Goal: Task Accomplishment & Management: Manage account settings

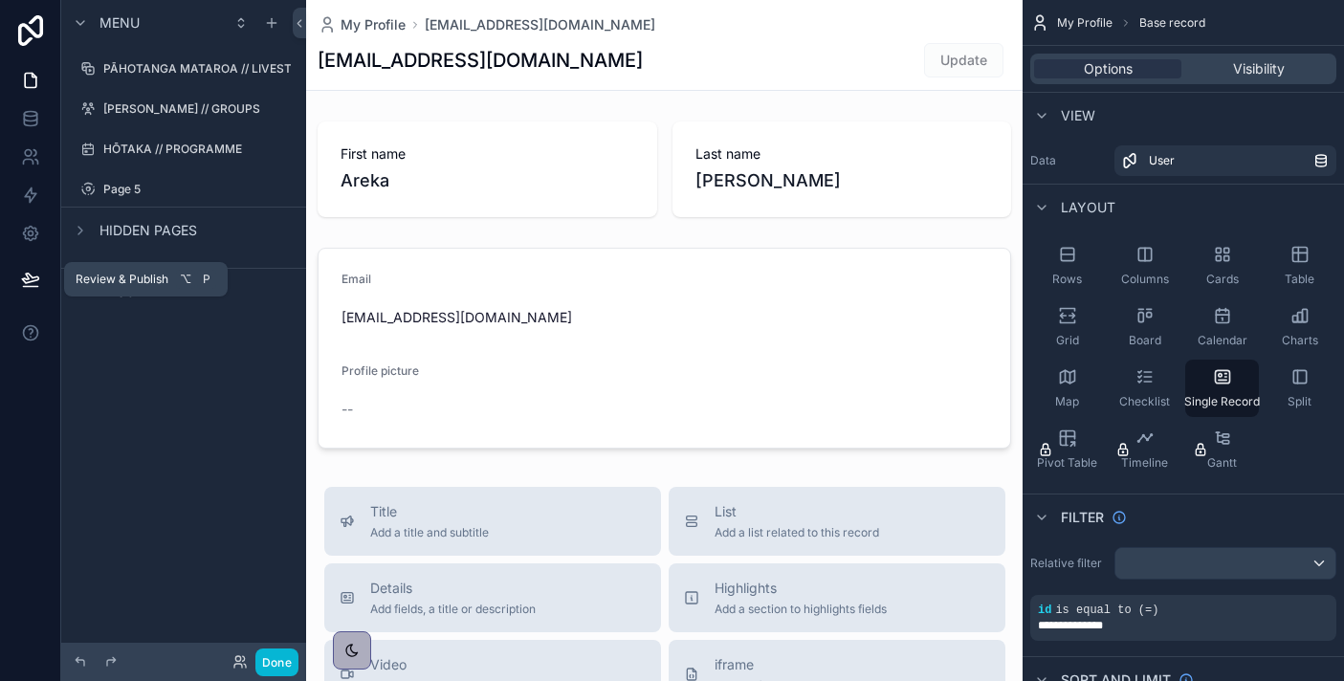
click at [31, 276] on icon at bounding box center [30, 279] width 16 height 10
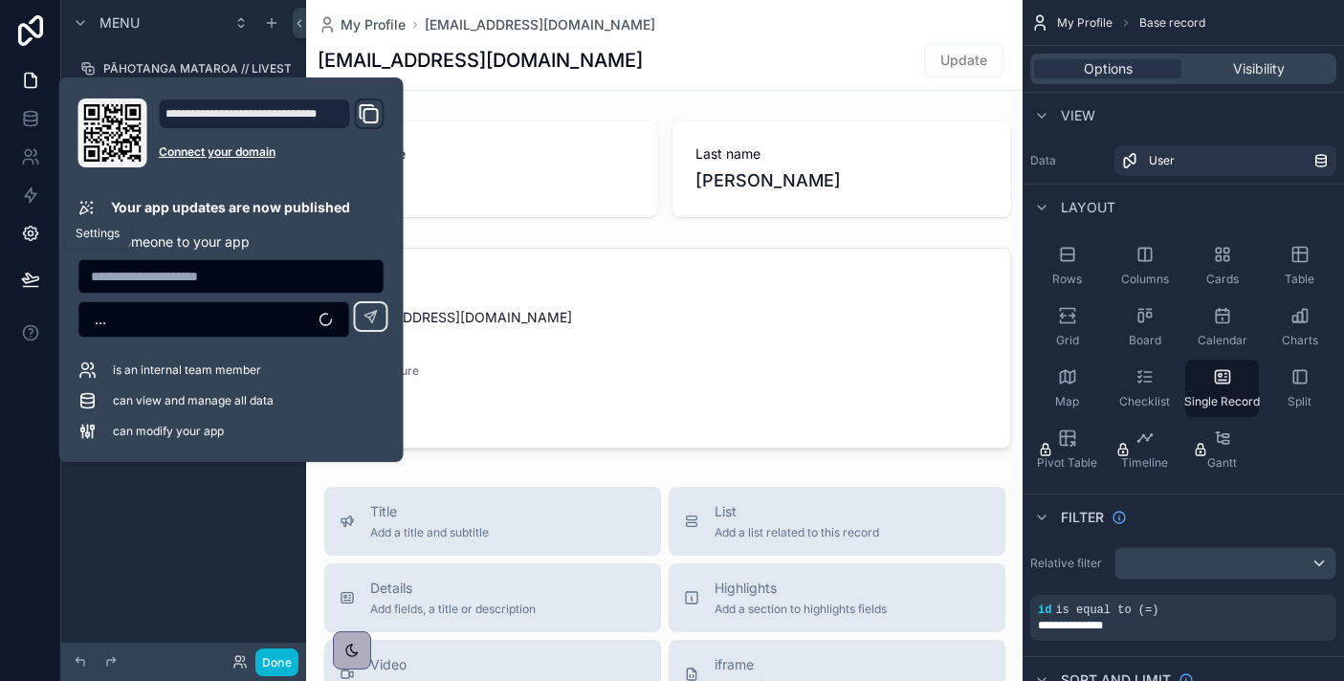
click at [21, 235] on icon at bounding box center [30, 233] width 19 height 19
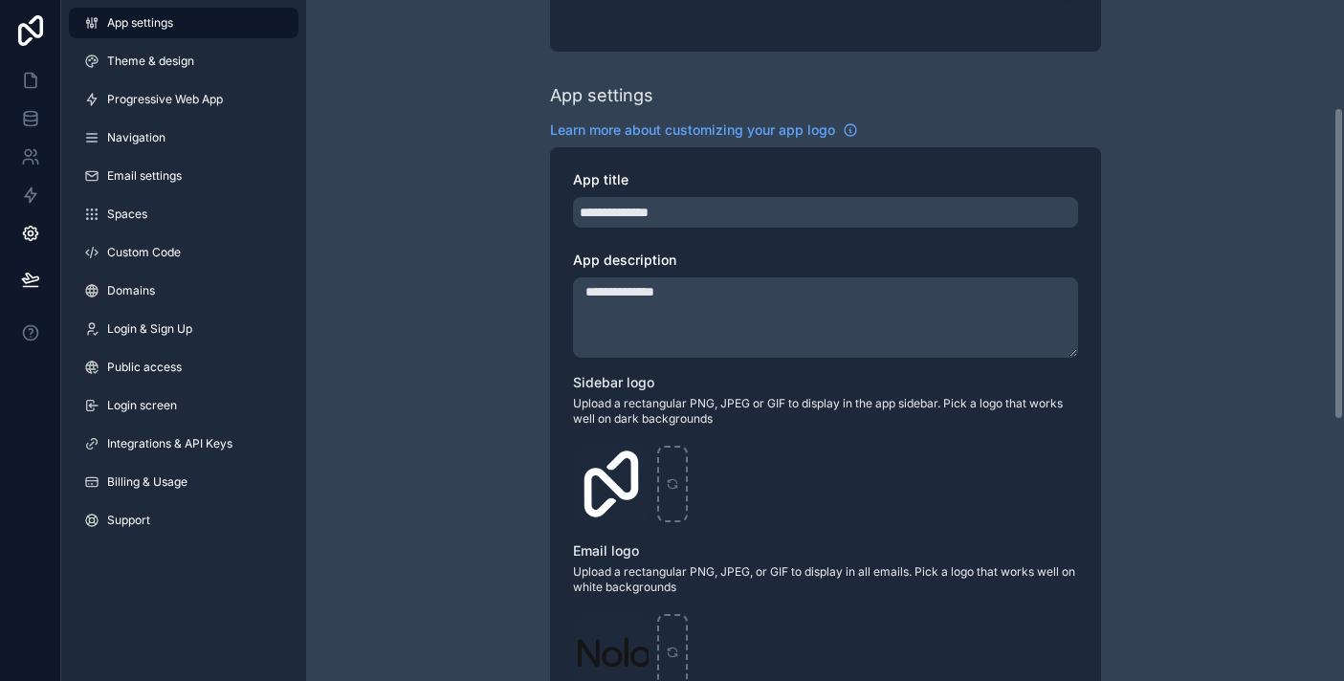
scroll to position [233, 0]
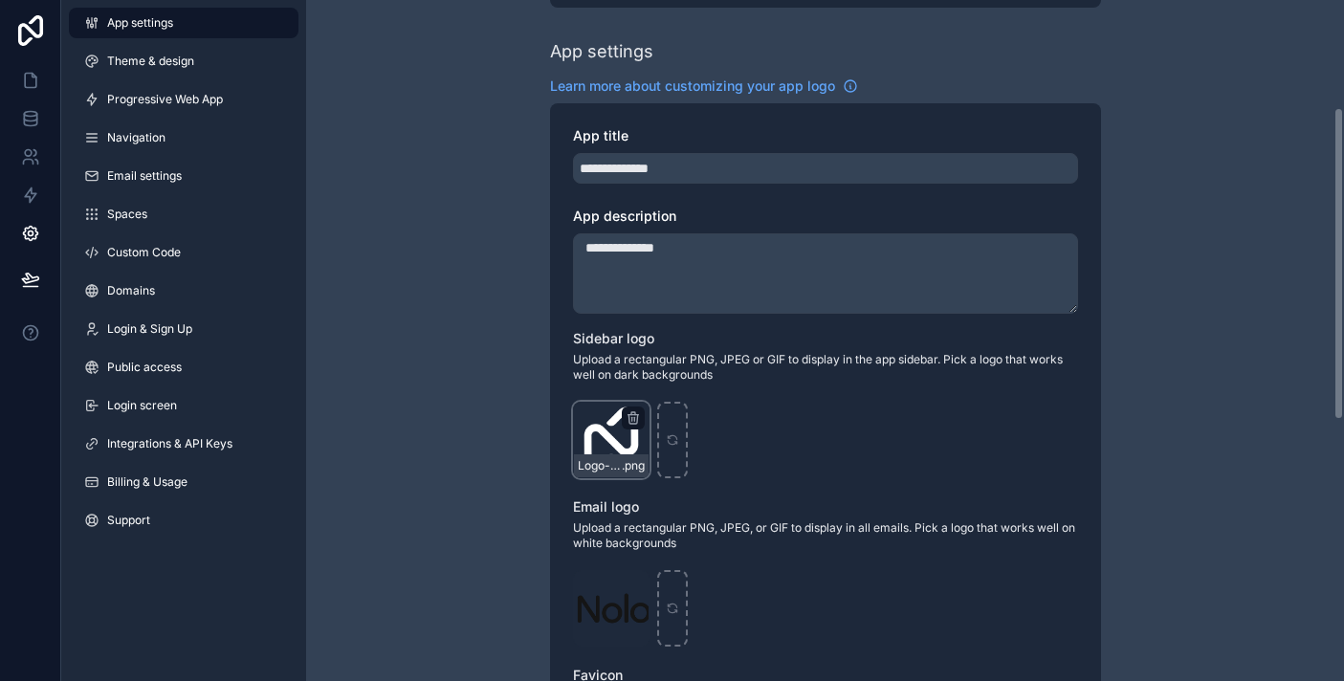
click at [618, 443] on div "Logo-Sq-No-Padding .png" at bounding box center [611, 440] width 77 height 77
click at [637, 417] on icon "scrollable content" at bounding box center [632, 419] width 9 height 9
click at [672, 390] on icon "button" at bounding box center [673, 383] width 15 height 15
click at [622, 435] on div "scrollable content" at bounding box center [611, 440] width 77 height 77
type input "**********"
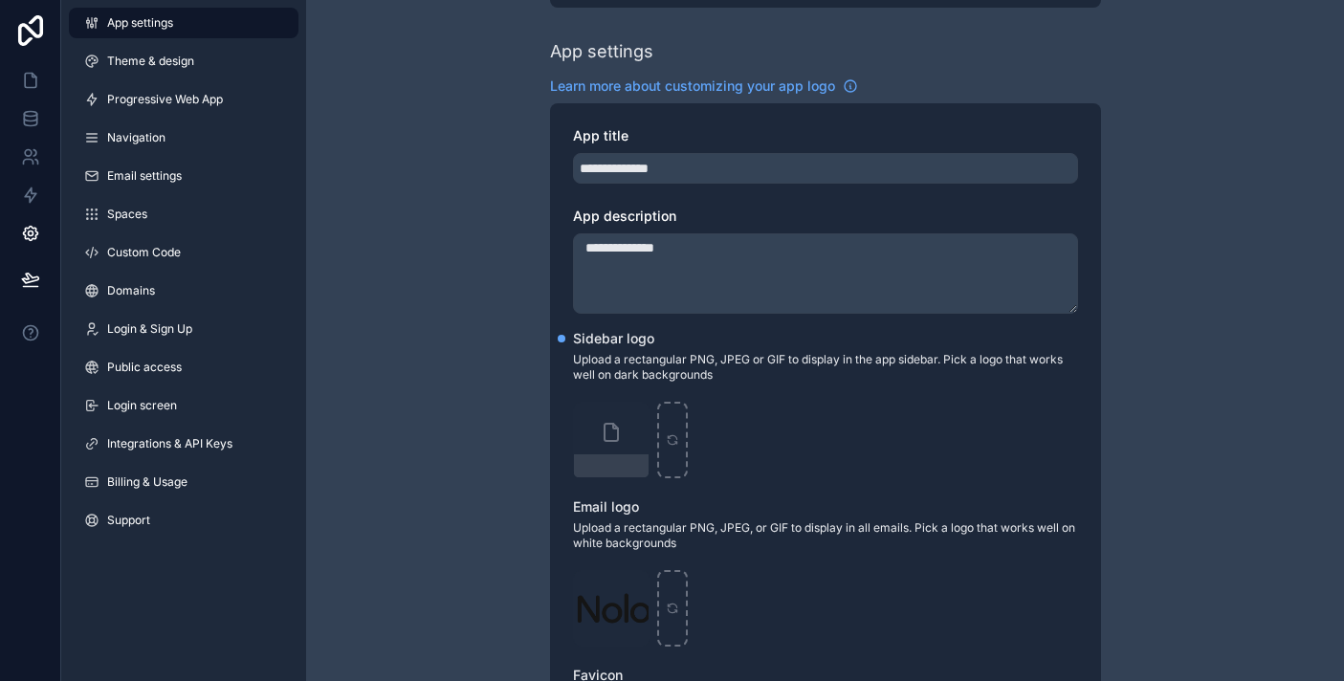
click at [815, 252] on textarea "**********" at bounding box center [825, 273] width 505 height 80
type textarea "**********"
click at [1151, 272] on div "**********" at bounding box center [825, 507] width 1038 height 1480
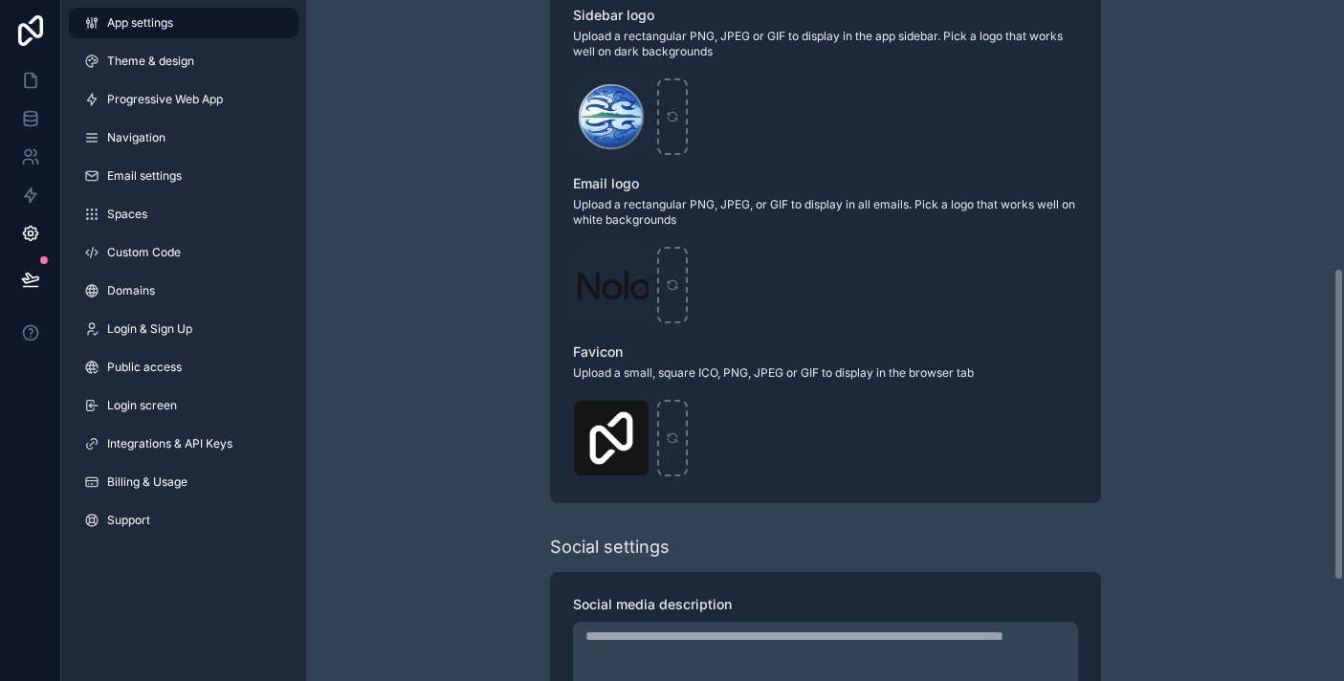
scroll to position [604, 0]
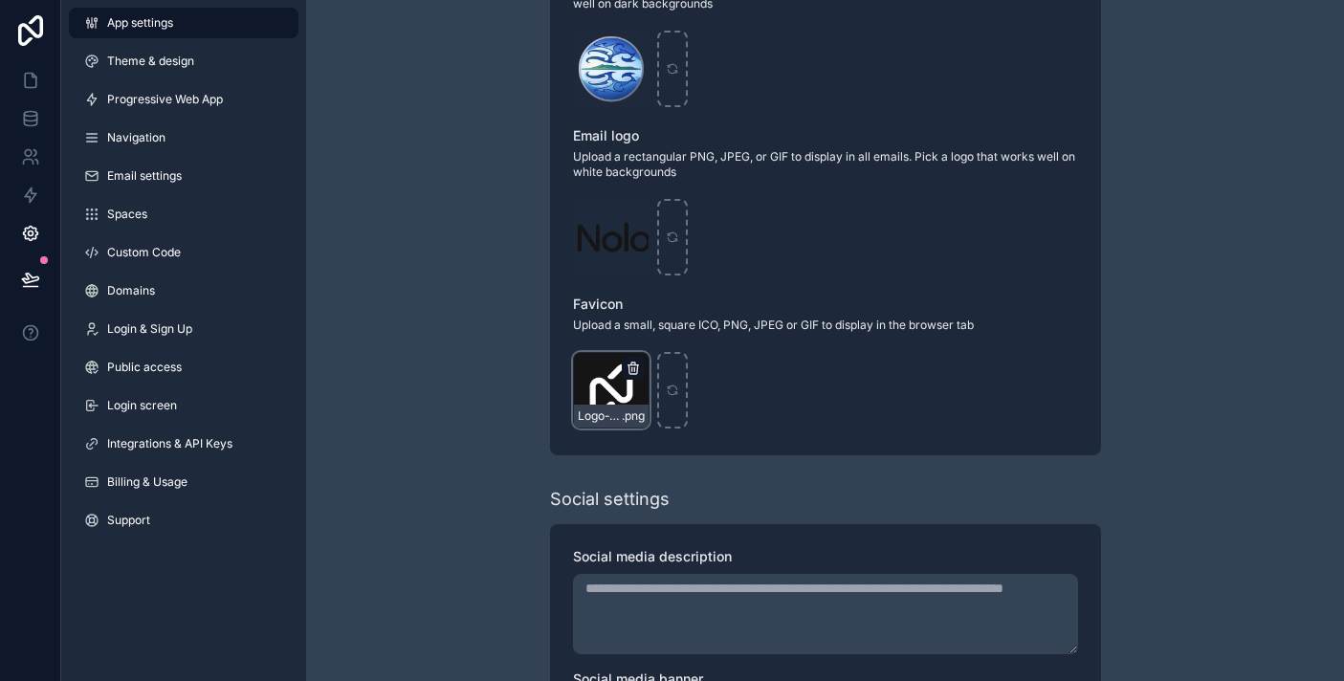
click at [634, 366] on icon "scrollable content" at bounding box center [632, 368] width 15 height 15
click at [632, 365] on icon "scrollable content" at bounding box center [632, 365] width 11 height 0
click at [678, 337] on icon "button" at bounding box center [673, 333] width 15 height 15
click at [617, 387] on icon "scrollable content" at bounding box center [610, 390] width 13 height 13
type input "**********"
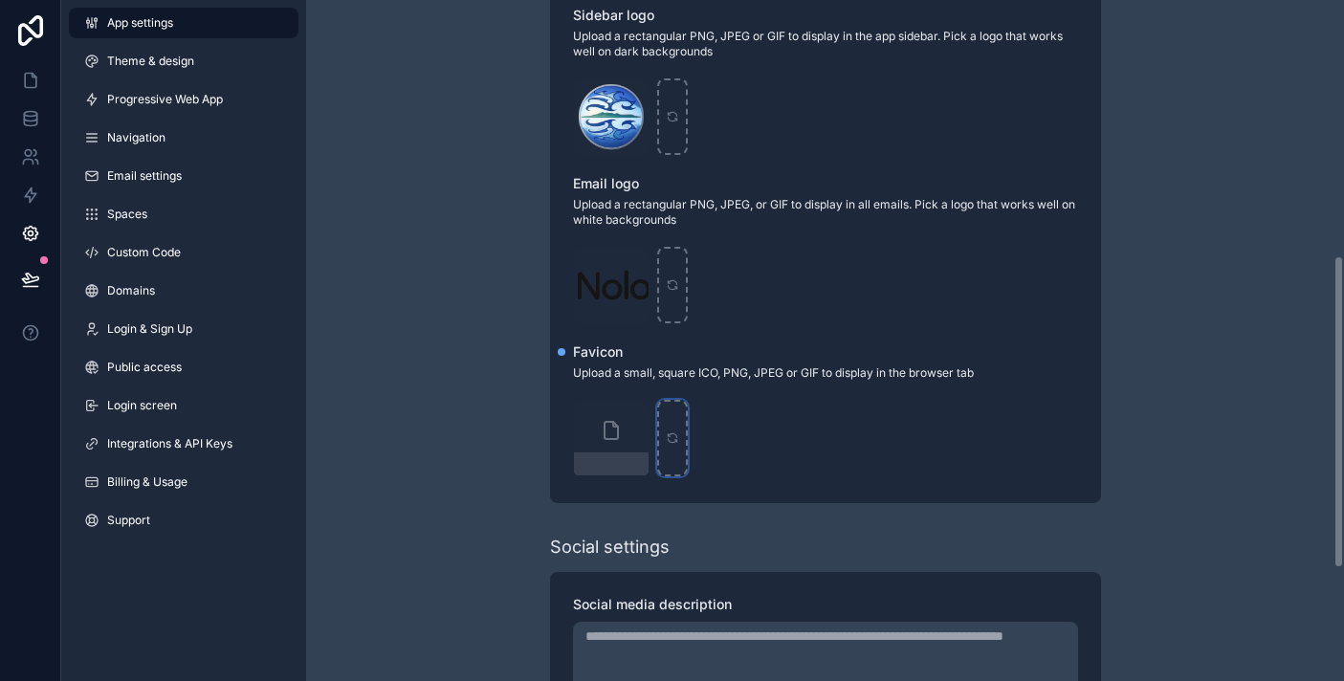
scroll to position [556, 0]
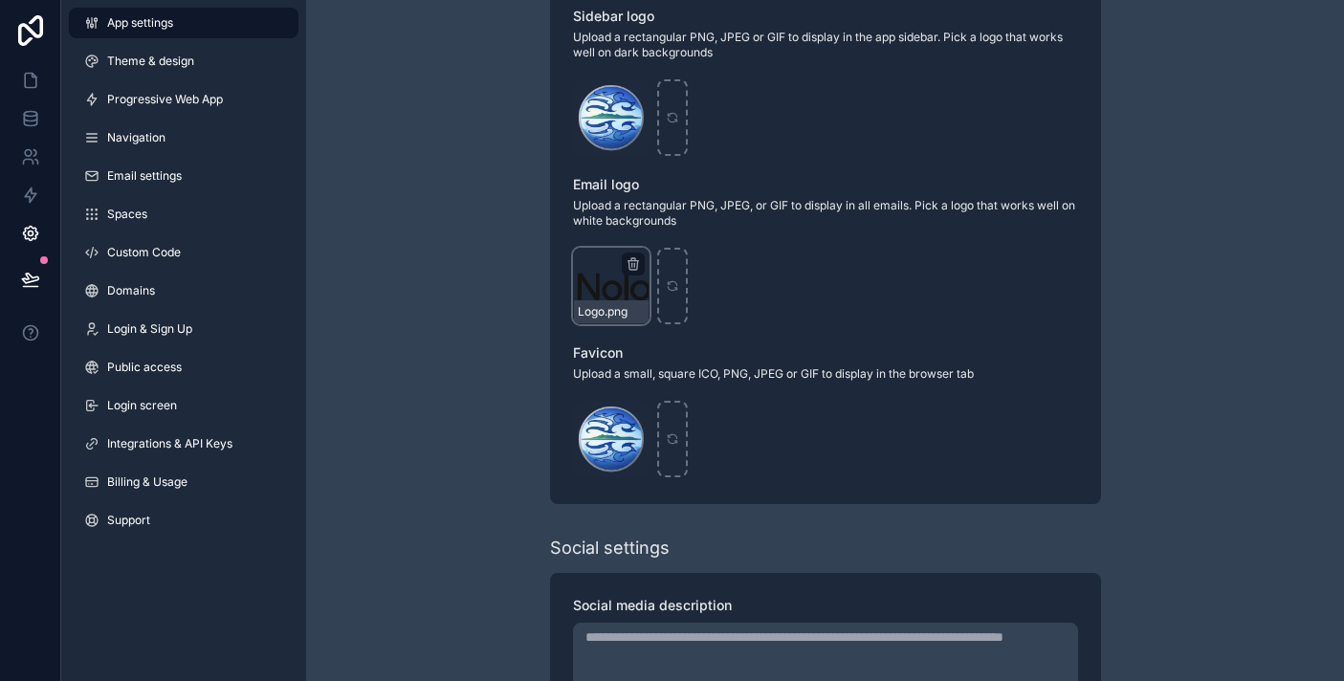
click at [616, 289] on div "Logo .png" at bounding box center [611, 286] width 77 height 77
click at [637, 258] on icon "scrollable content" at bounding box center [632, 263] width 15 height 15
click at [674, 233] on icon "button" at bounding box center [673, 229] width 15 height 15
click at [606, 286] on icon "scrollable content" at bounding box center [610, 286] width 8 height 0
type input "**********"
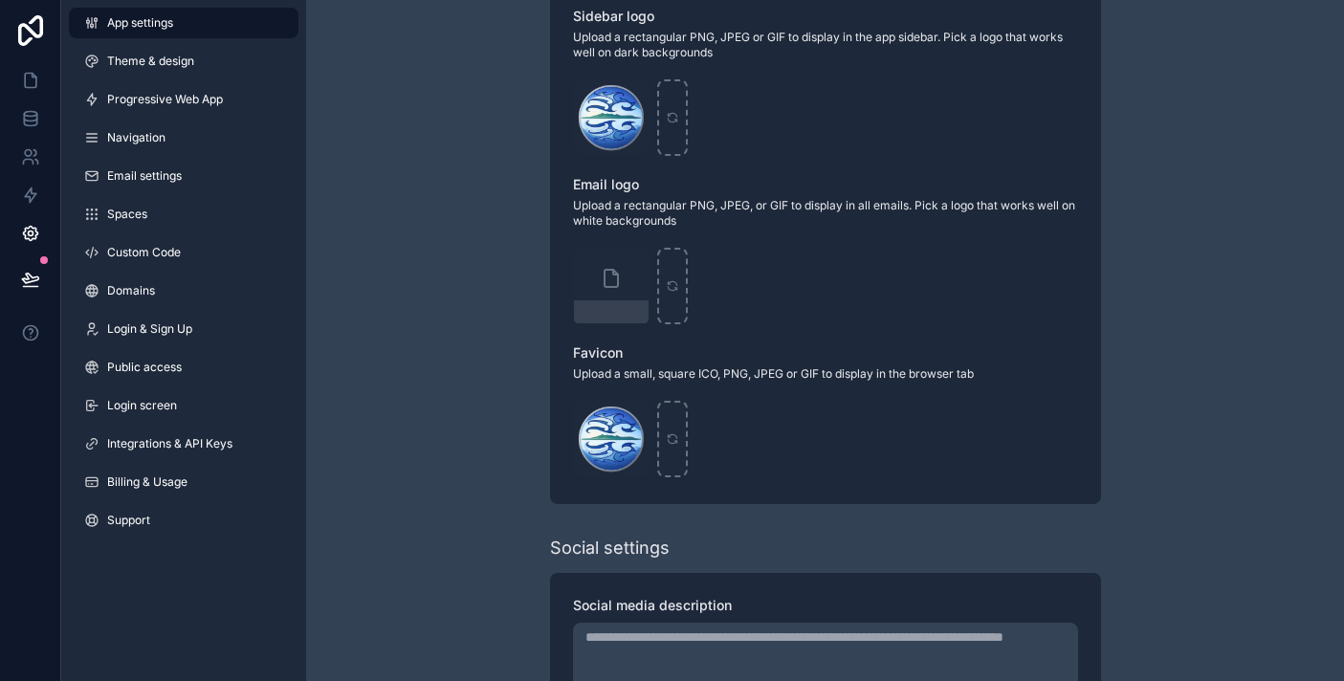
click at [1049, 289] on div "scrollable content" at bounding box center [825, 286] width 505 height 77
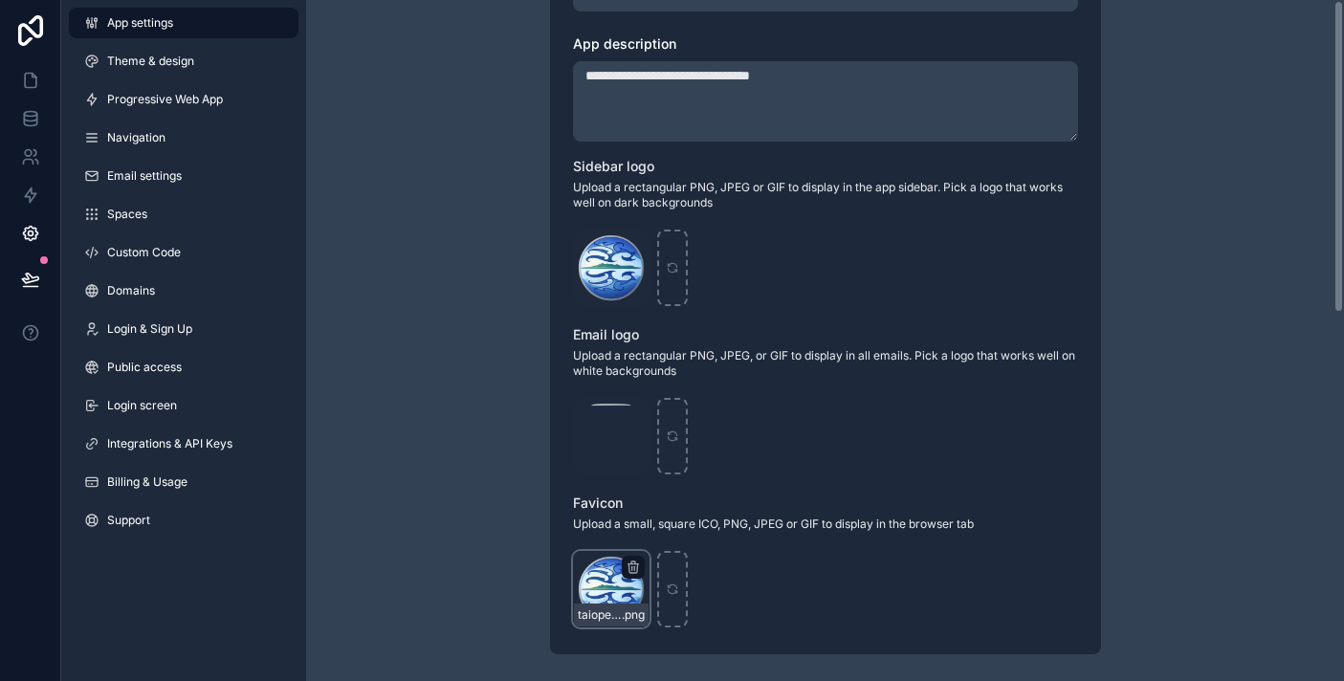
scroll to position [0, 0]
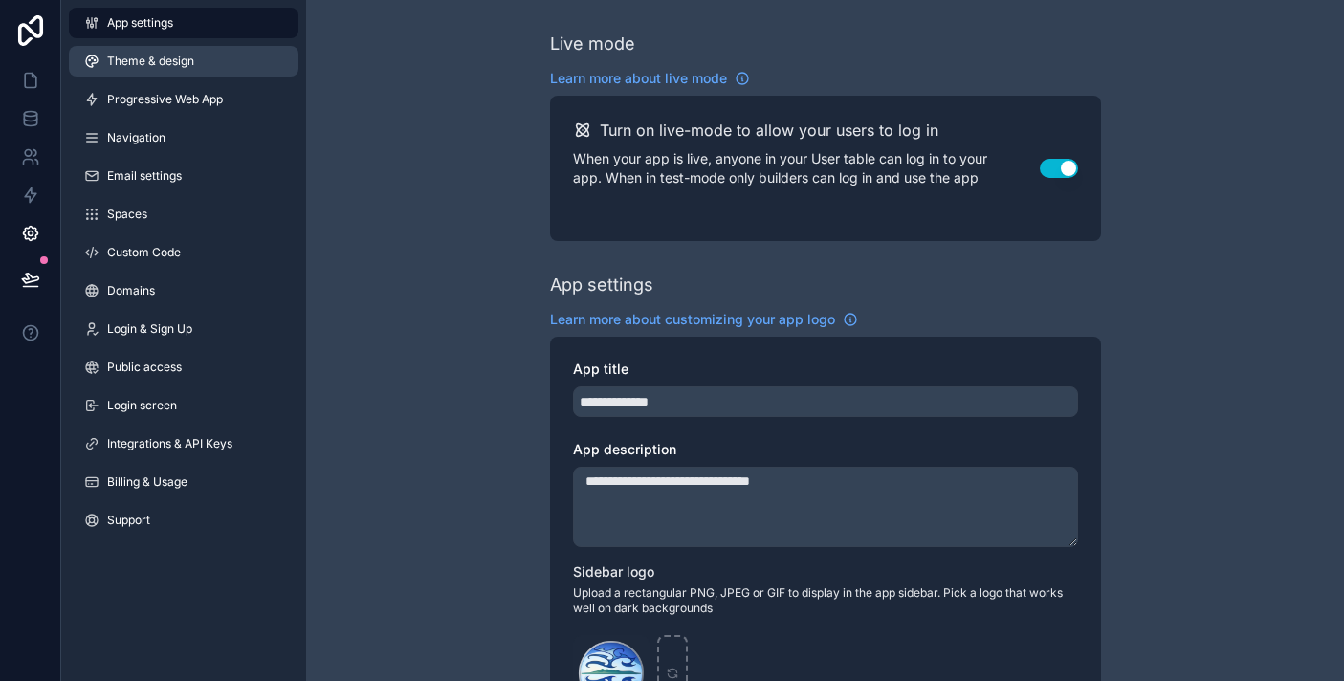
click at [191, 75] on link "Theme & design" at bounding box center [184, 61] width 230 height 31
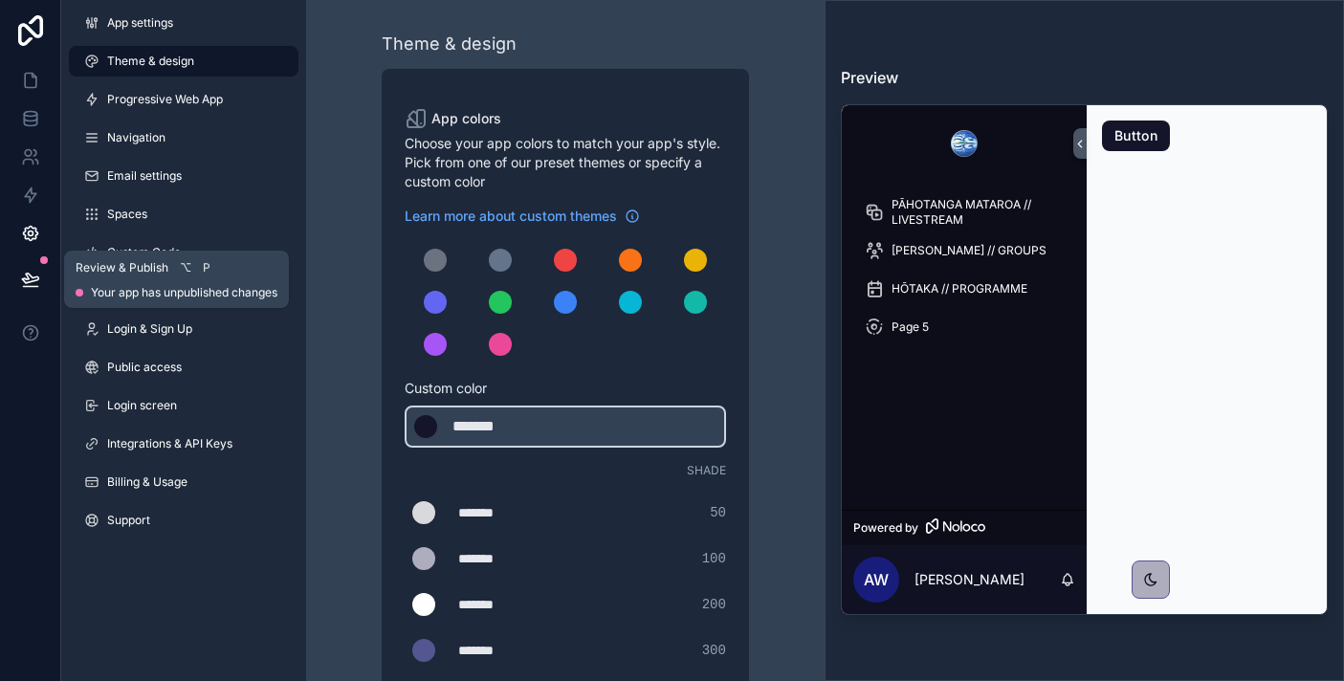
click at [35, 275] on icon at bounding box center [30, 279] width 16 height 10
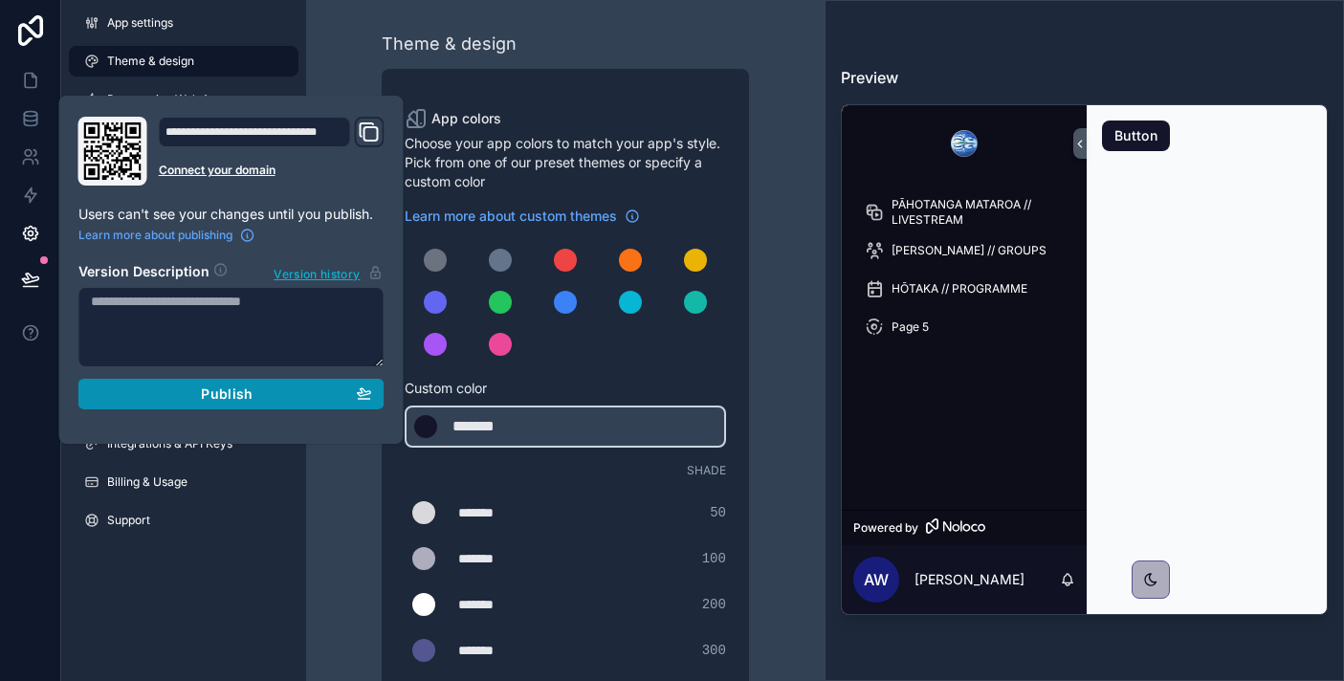
click at [237, 394] on span "Publish" at bounding box center [227, 393] width 52 height 17
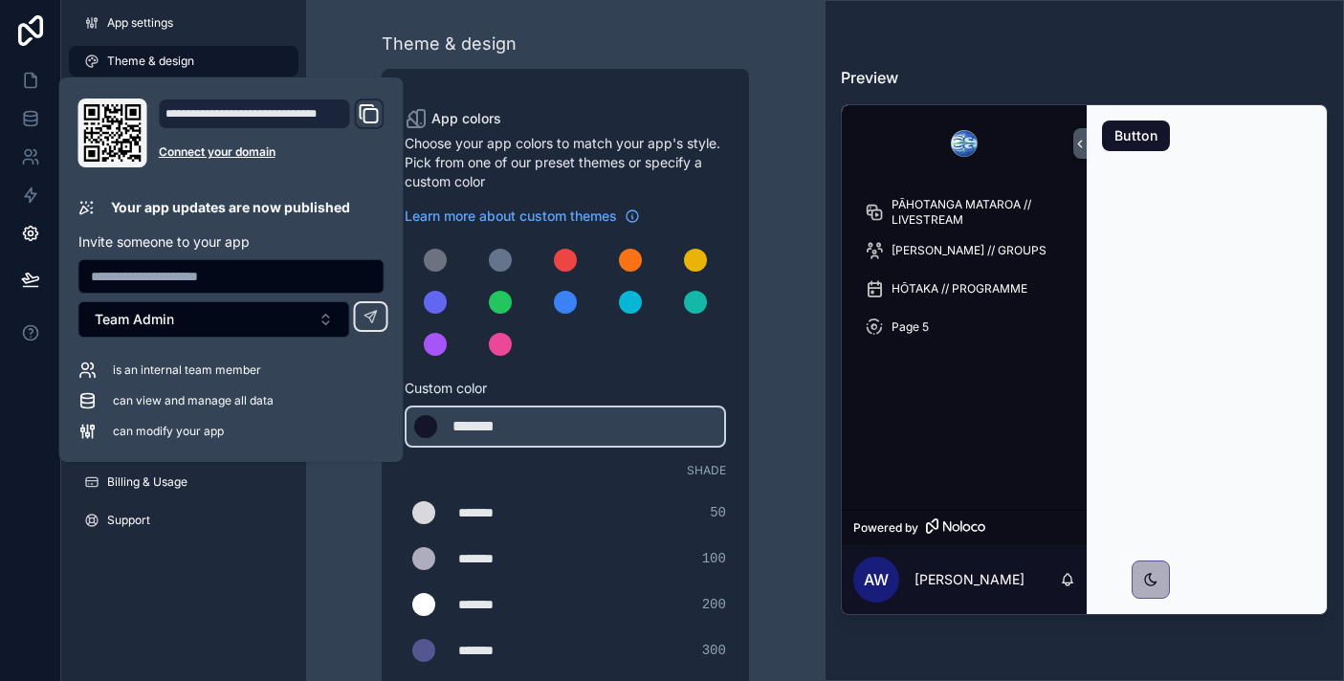
click at [329, 35] on div "Theme & design App colors Choose your app colors to match your app's style. Pic…" at bounding box center [565, 652] width 488 height 1304
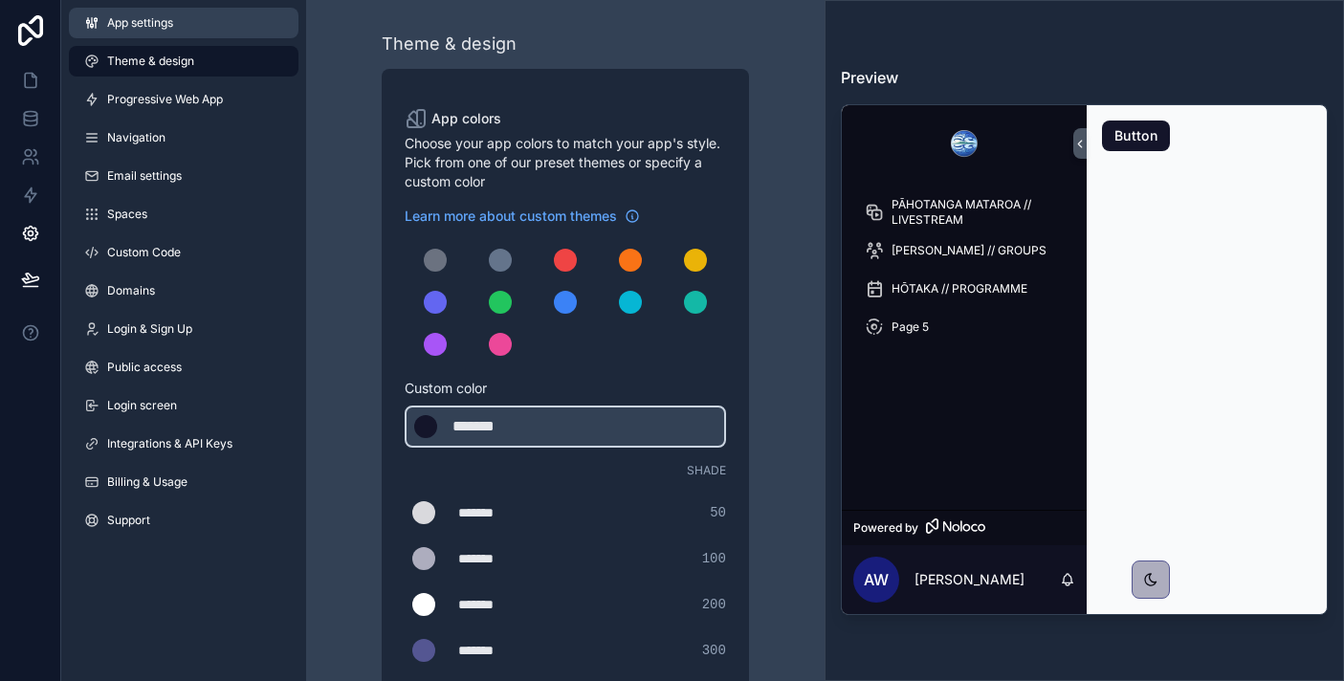
click at [113, 31] on link "App settings" at bounding box center [184, 23] width 230 height 31
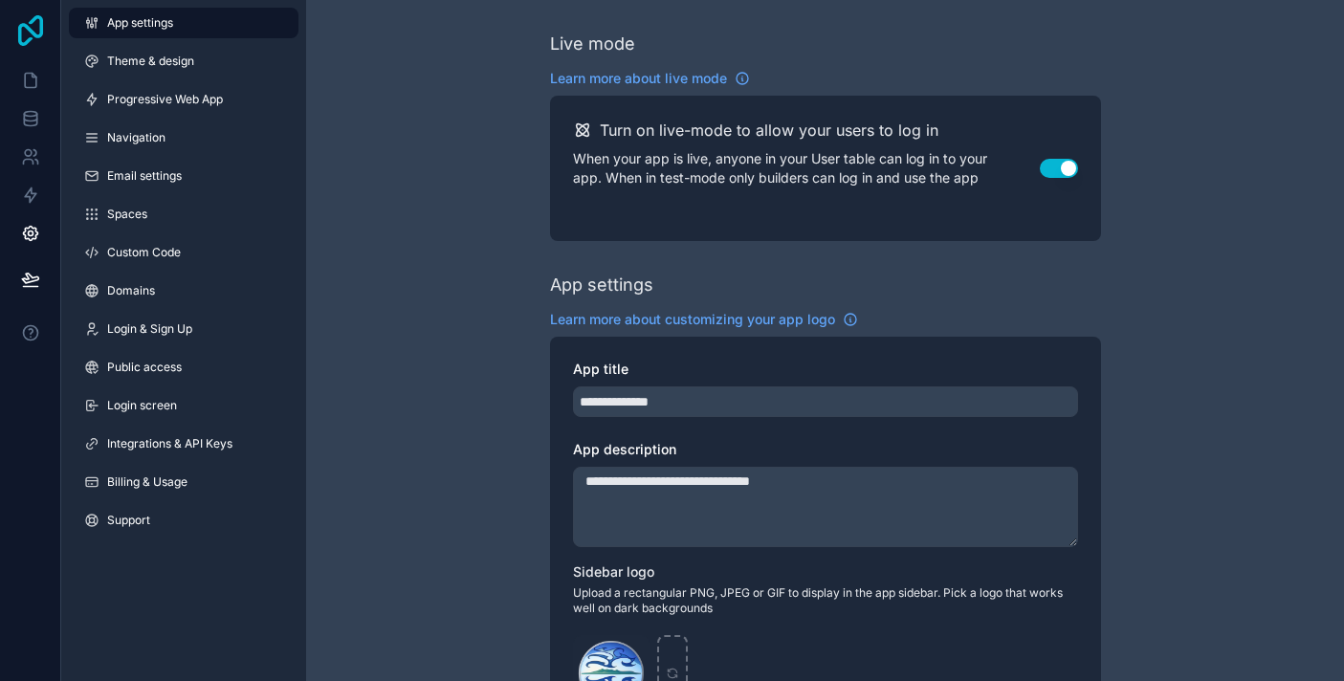
click at [37, 35] on icon at bounding box center [30, 30] width 25 height 31
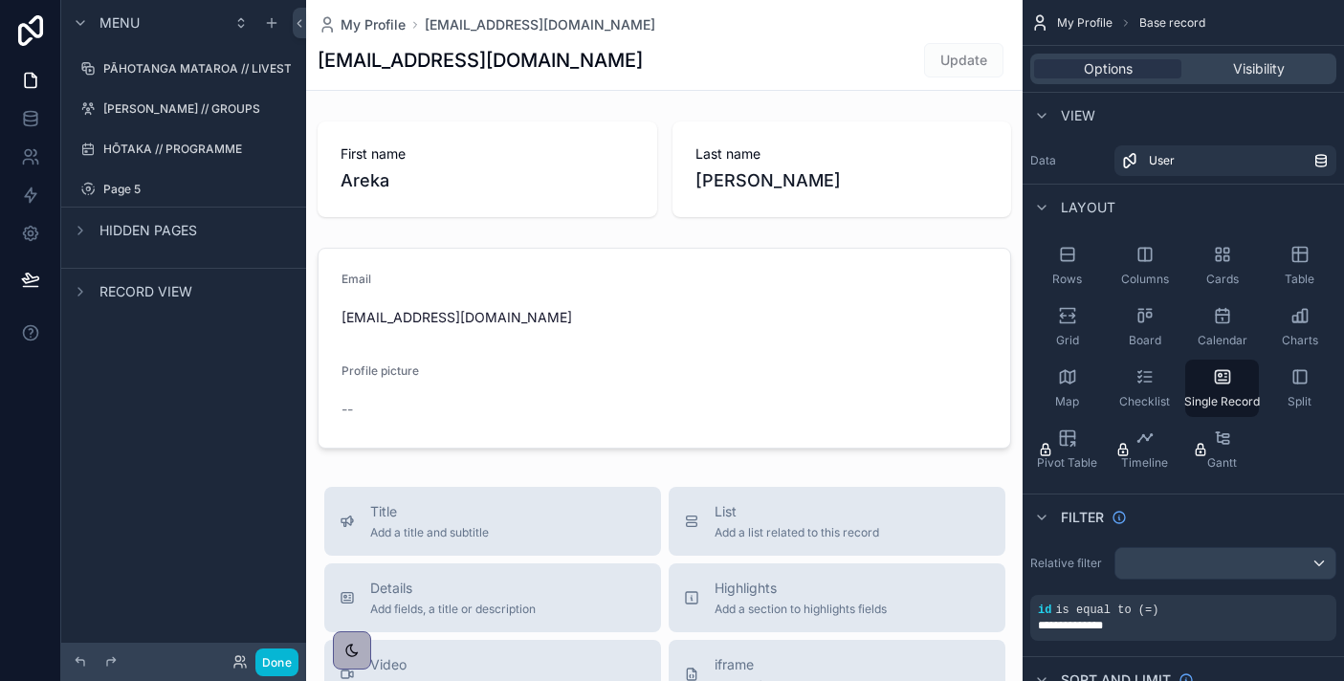
scroll to position [8, 0]
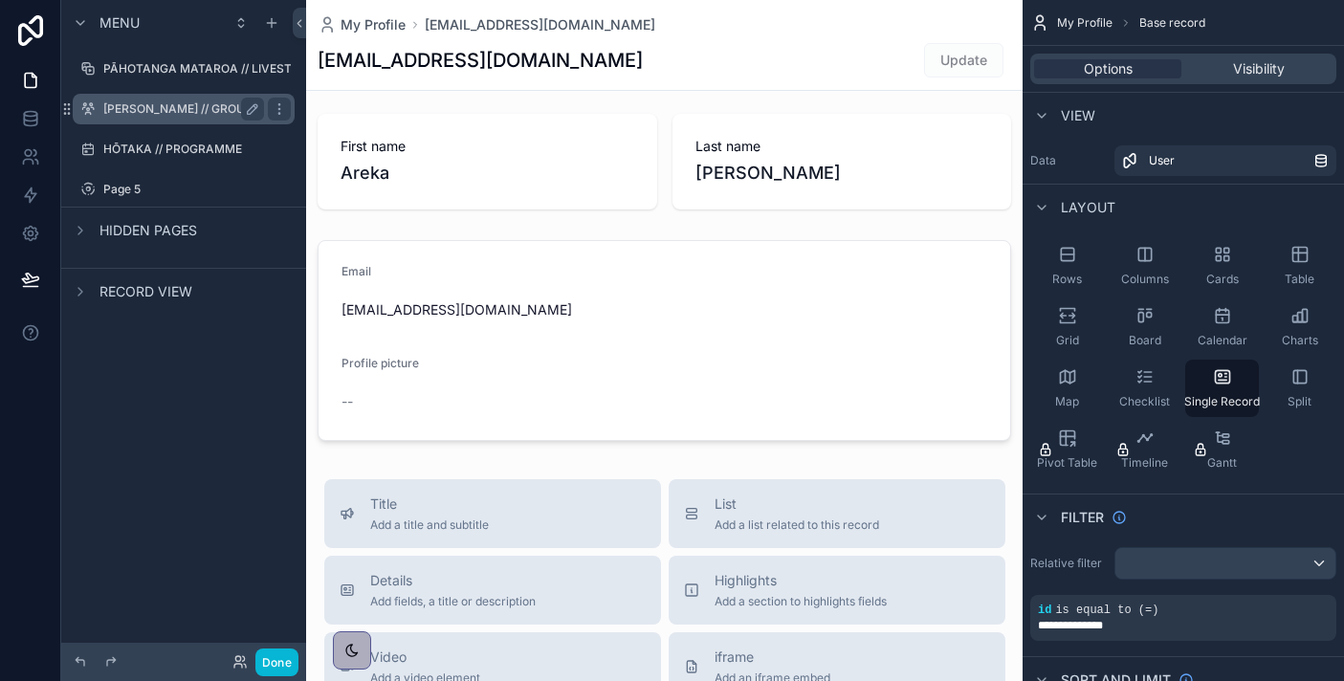
click at [186, 106] on label "[PERSON_NAME] // GROUPS" at bounding box center [181, 108] width 157 height 15
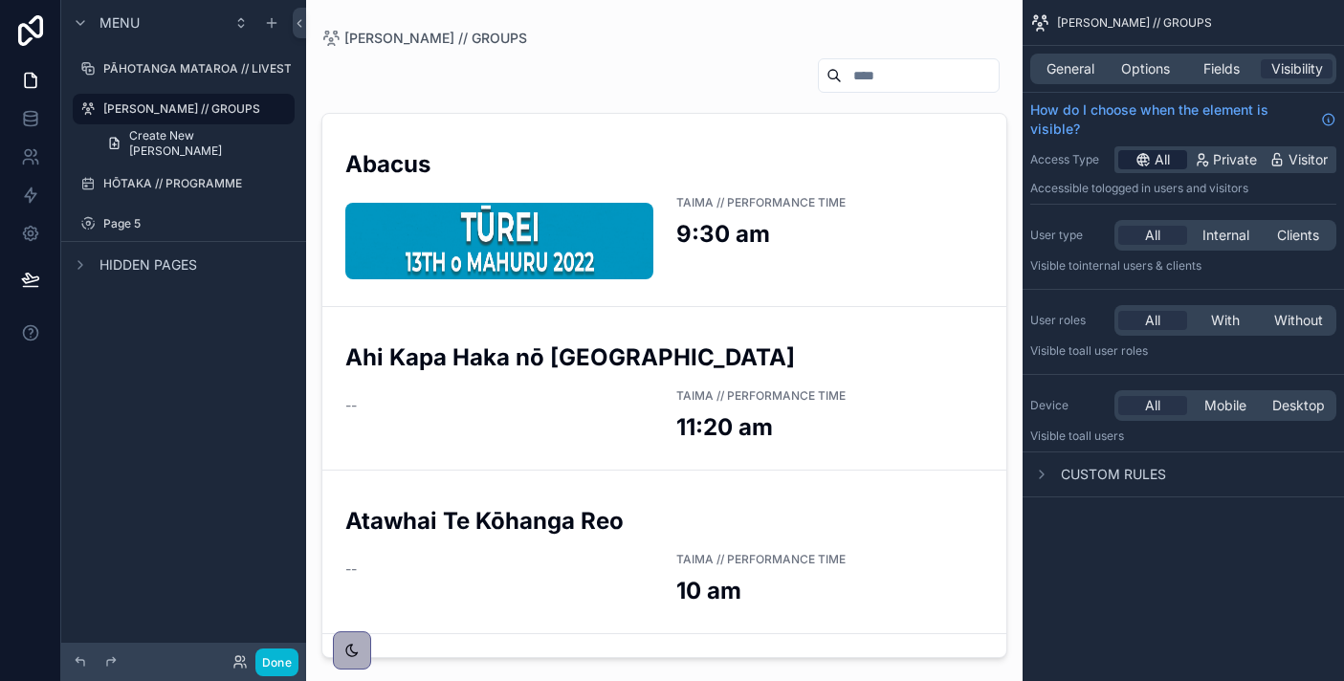
click at [1153, 166] on div "All" at bounding box center [1152, 159] width 69 height 19
click at [1154, 229] on span "All" at bounding box center [1152, 235] width 15 height 19
click at [1151, 309] on div "All With Without" at bounding box center [1225, 320] width 222 height 31
click at [1151, 406] on span "All" at bounding box center [1152, 405] width 15 height 19
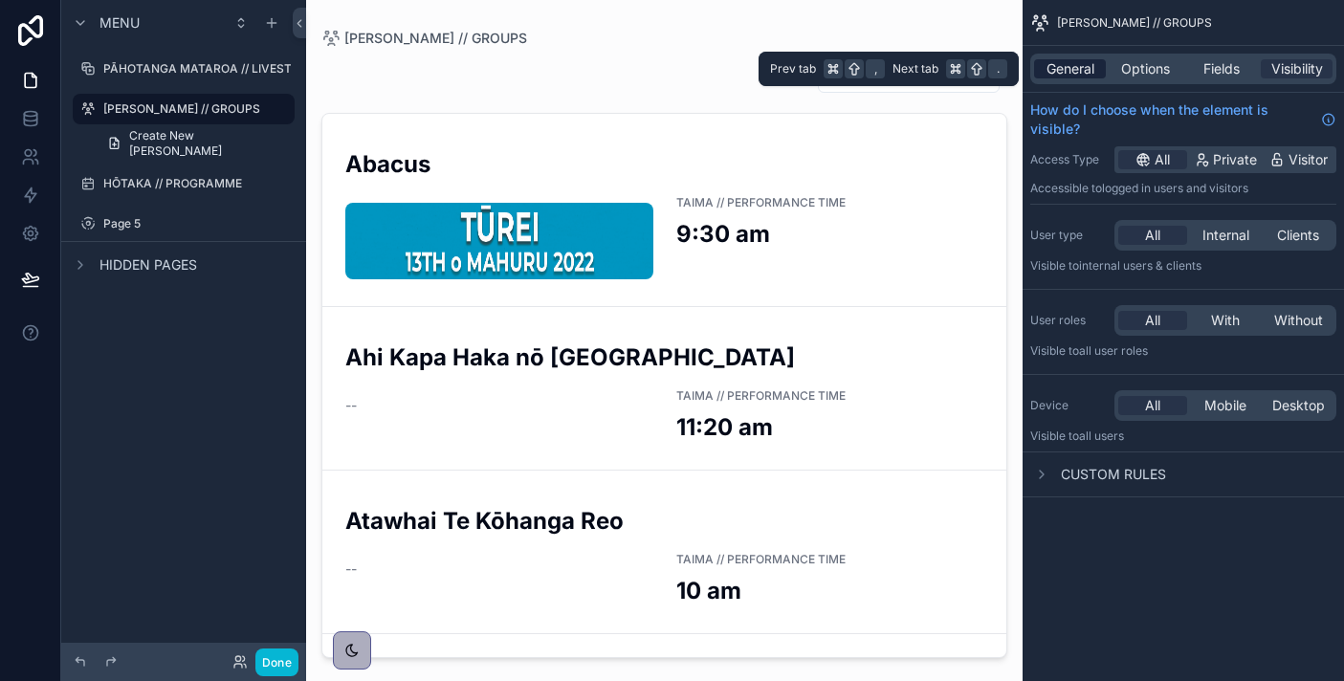
click at [1075, 70] on span "General" at bounding box center [1070, 68] width 48 height 19
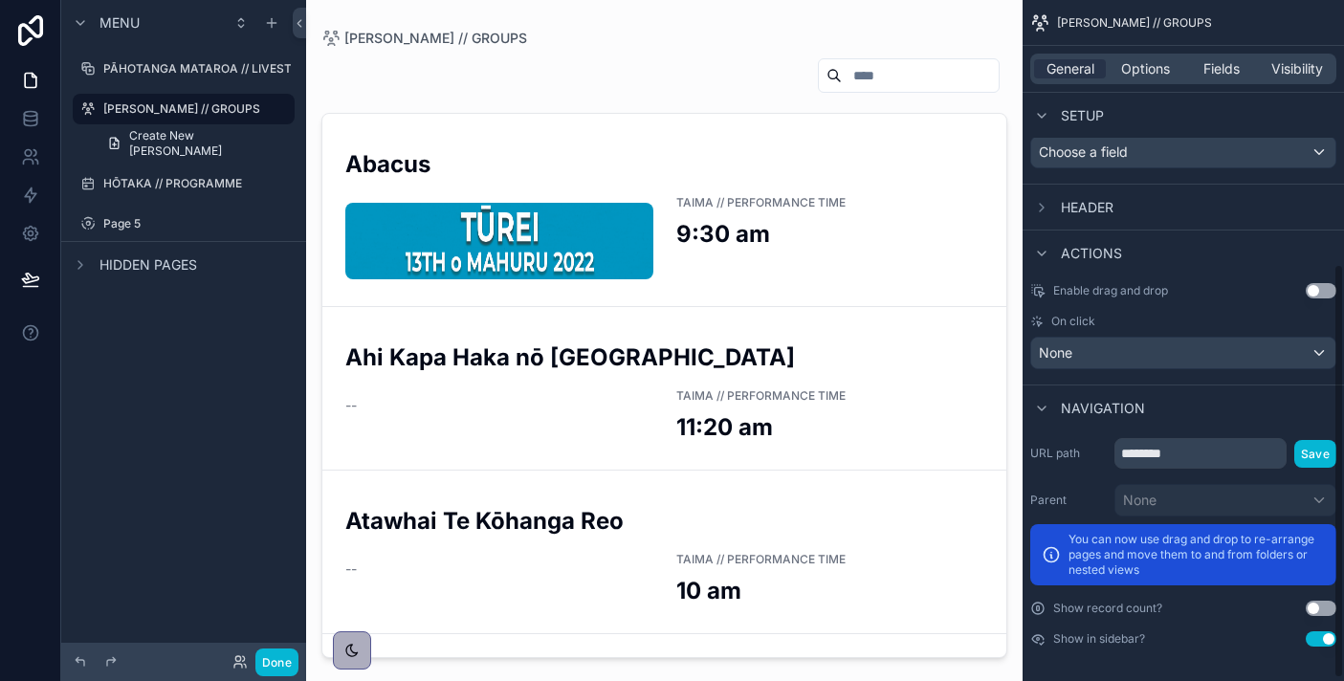
scroll to position [438, 0]
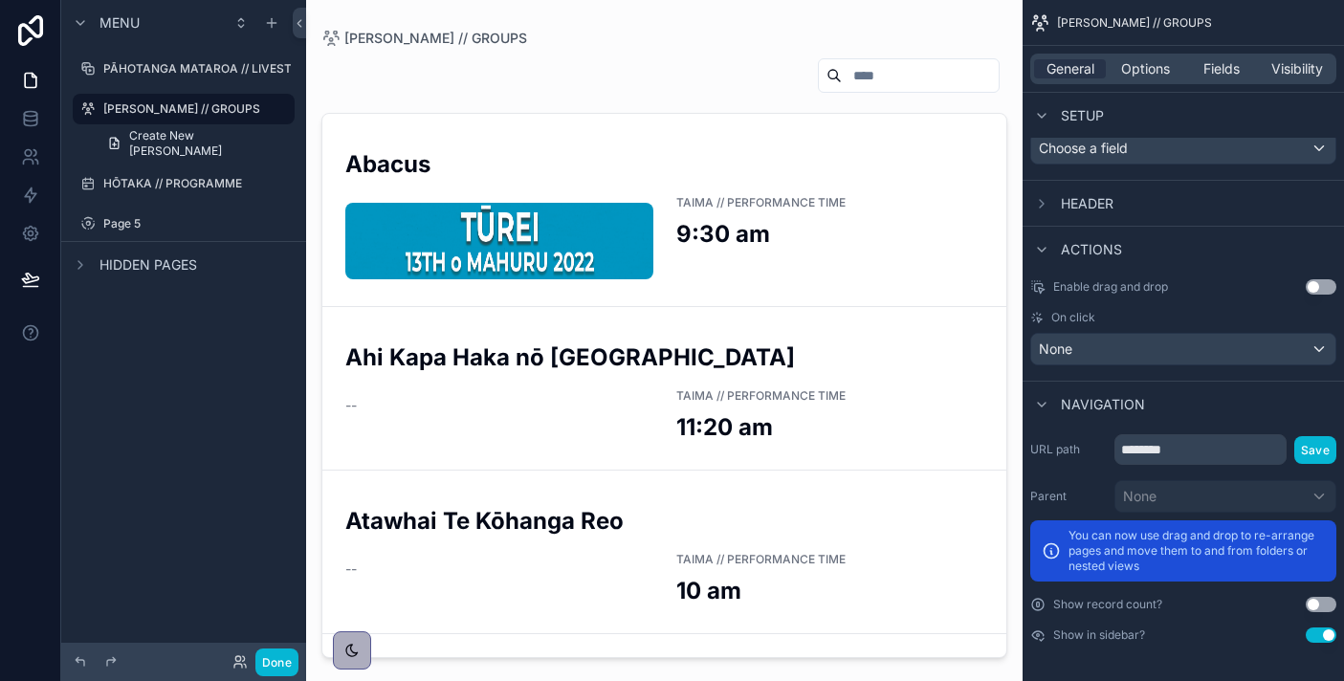
click at [1332, 636] on button "Use setting" at bounding box center [1320, 634] width 31 height 15
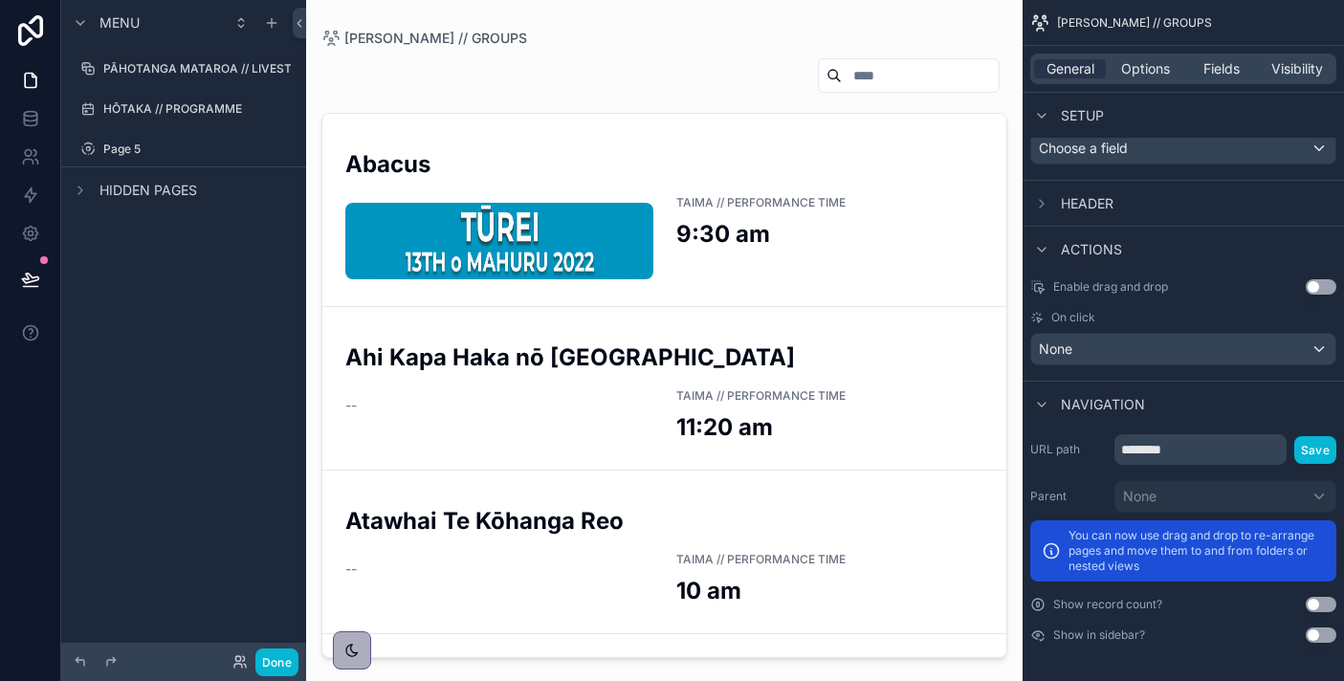
click at [1328, 636] on button "Use setting" at bounding box center [1320, 634] width 31 height 15
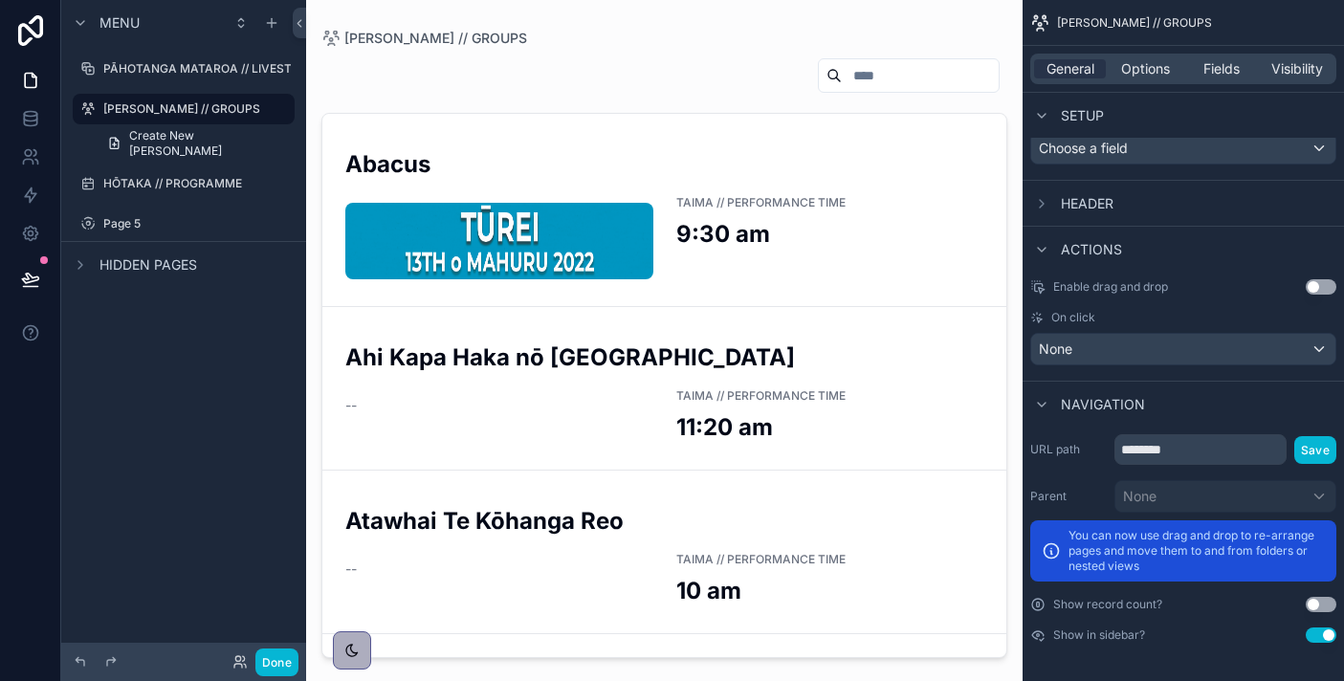
click at [1042, 635] on icon "scrollable content" at bounding box center [1037, 635] width 11 height 8
click at [143, 216] on label "Page 5" at bounding box center [179, 223] width 153 height 15
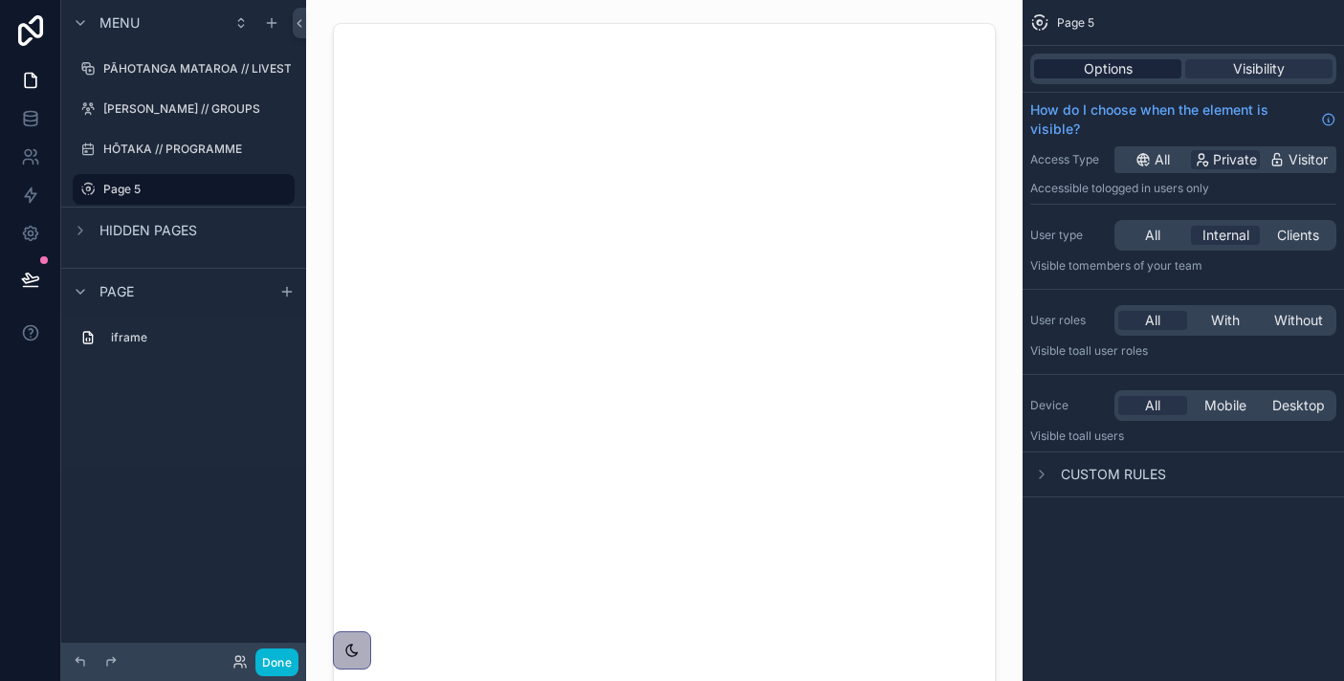
click at [1094, 62] on span "Options" at bounding box center [1108, 68] width 49 height 19
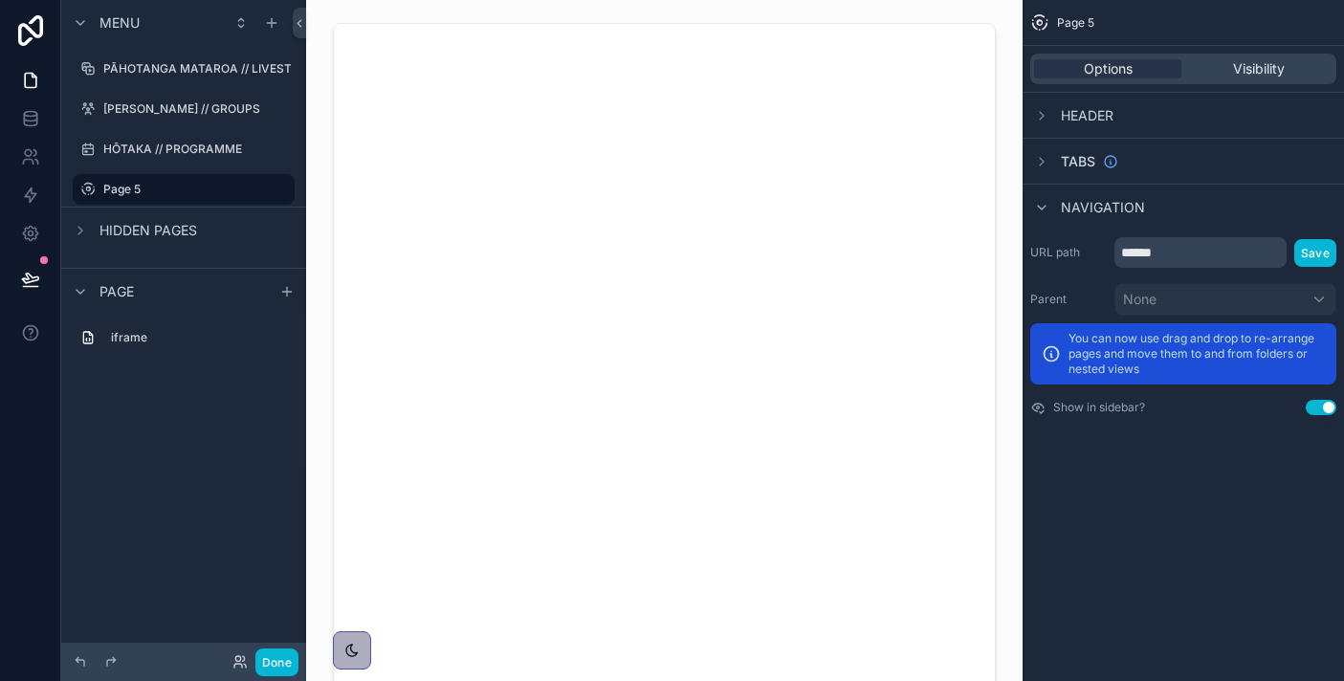
click at [1328, 406] on button "Use setting" at bounding box center [1320, 407] width 31 height 15
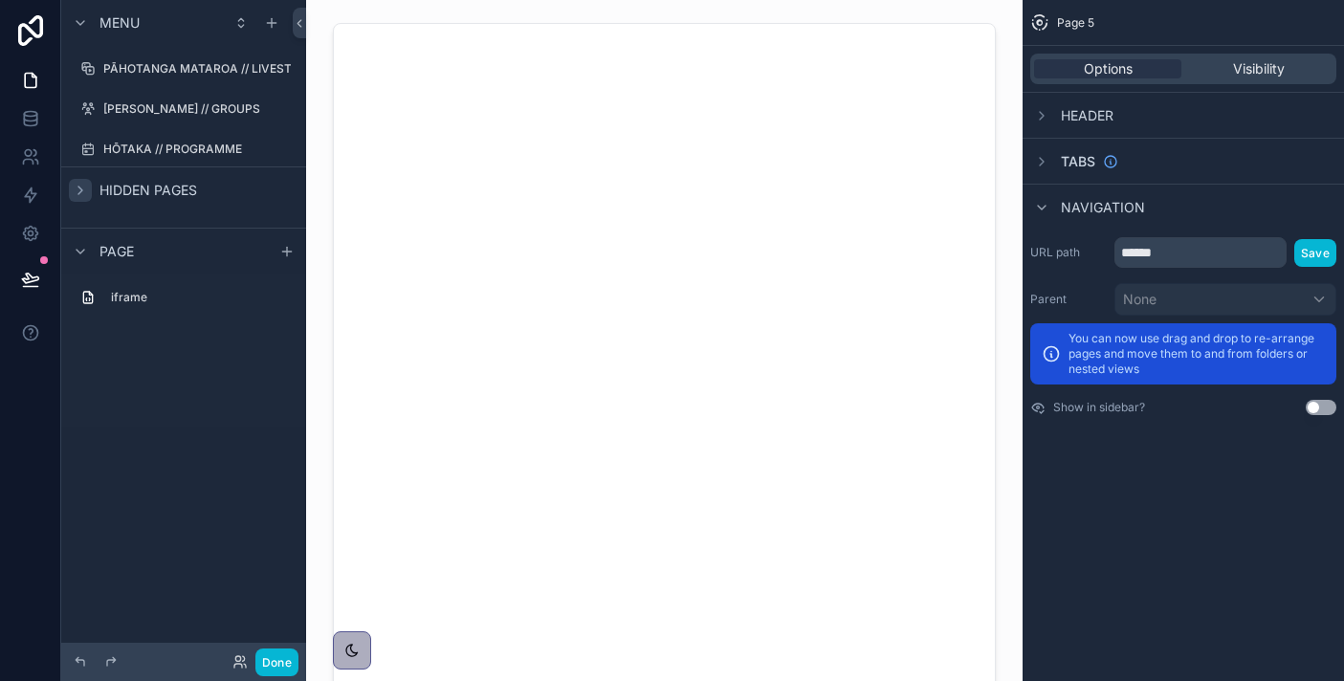
click at [76, 186] on icon "scrollable content" at bounding box center [80, 190] width 15 height 15
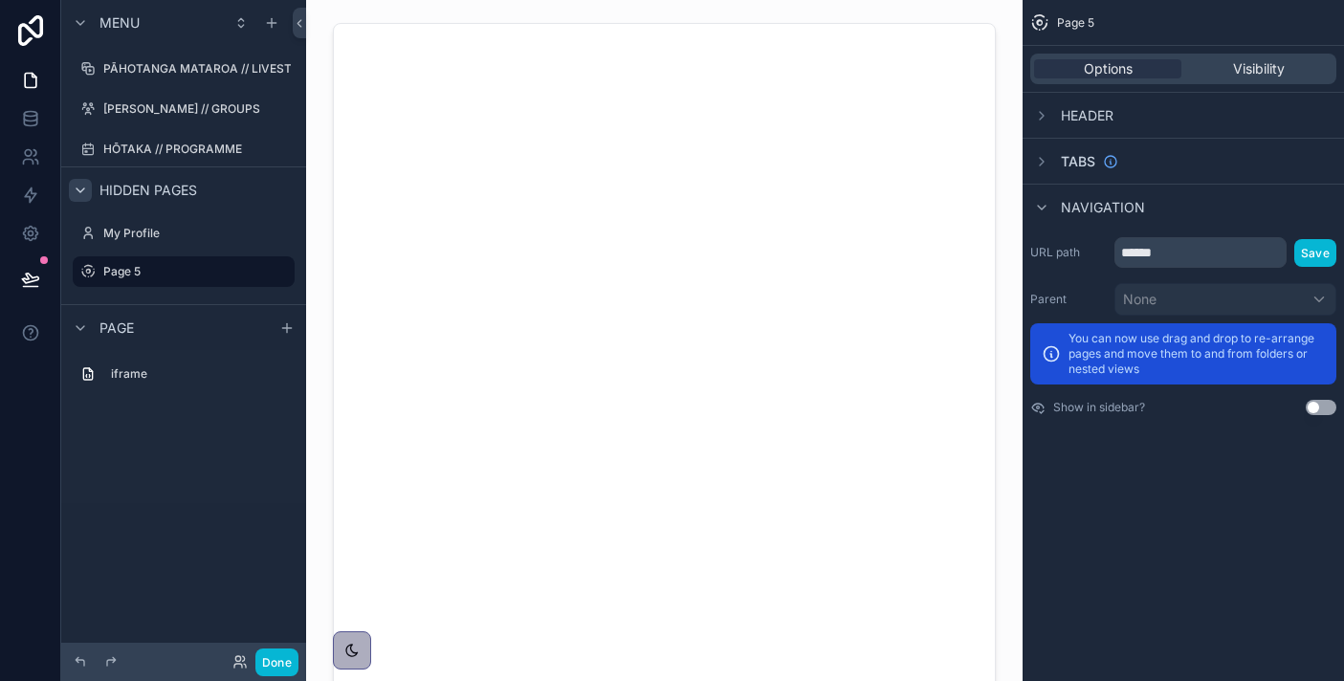
click at [76, 186] on icon "scrollable content" at bounding box center [80, 190] width 15 height 15
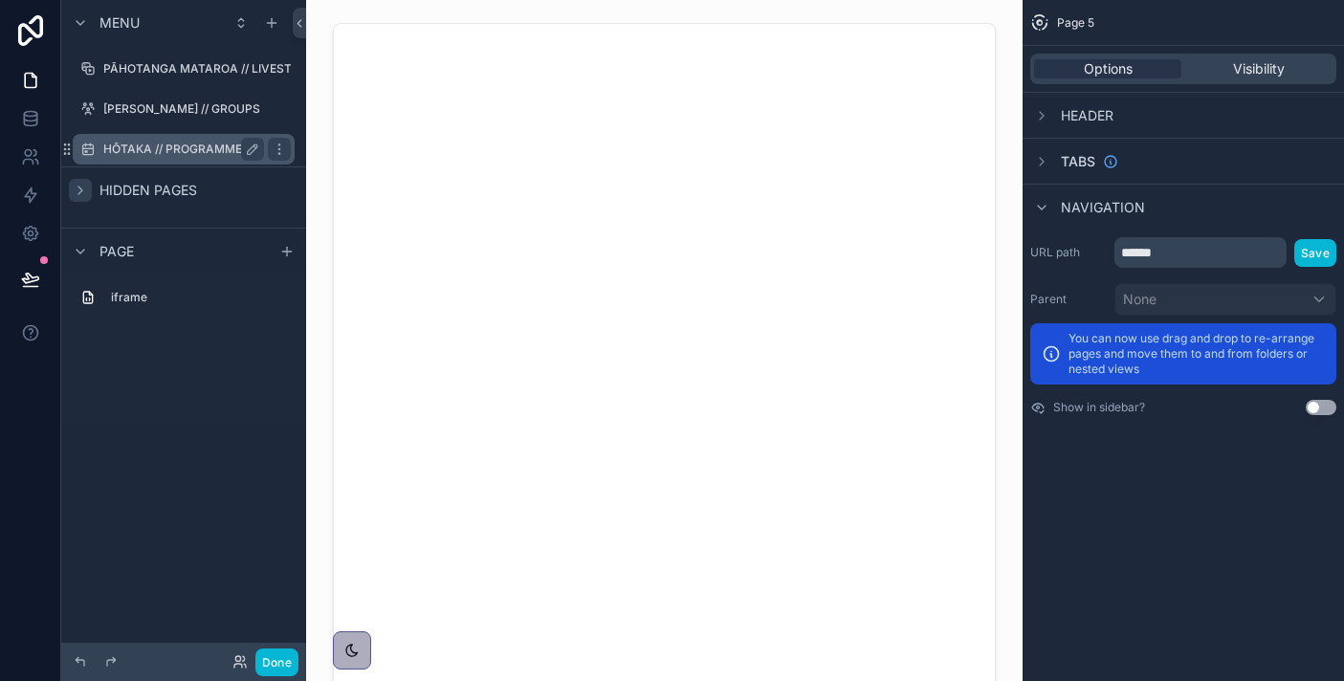
click at [200, 143] on label "HŌTAKA // PROGRAMME" at bounding box center [179, 149] width 153 height 15
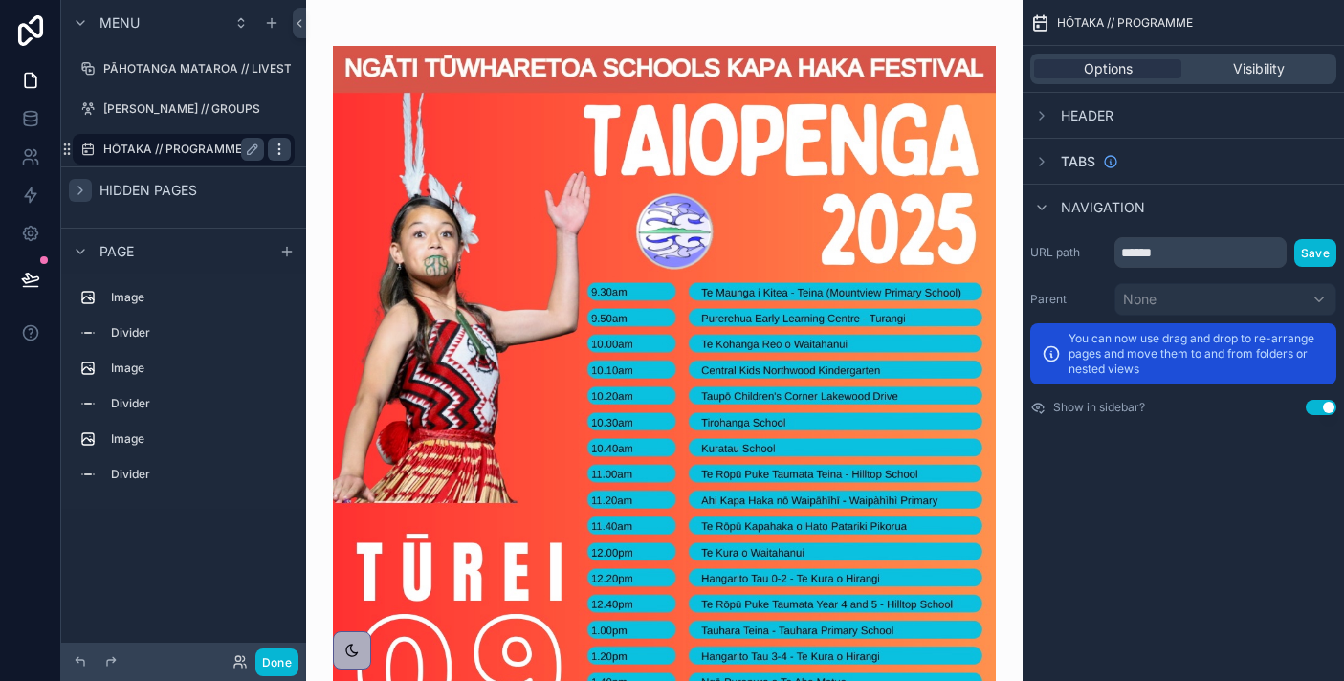
click at [275, 150] on icon "scrollable content" at bounding box center [279, 149] width 15 height 15
click at [335, 132] on div "Clone" at bounding box center [347, 135] width 58 height 19
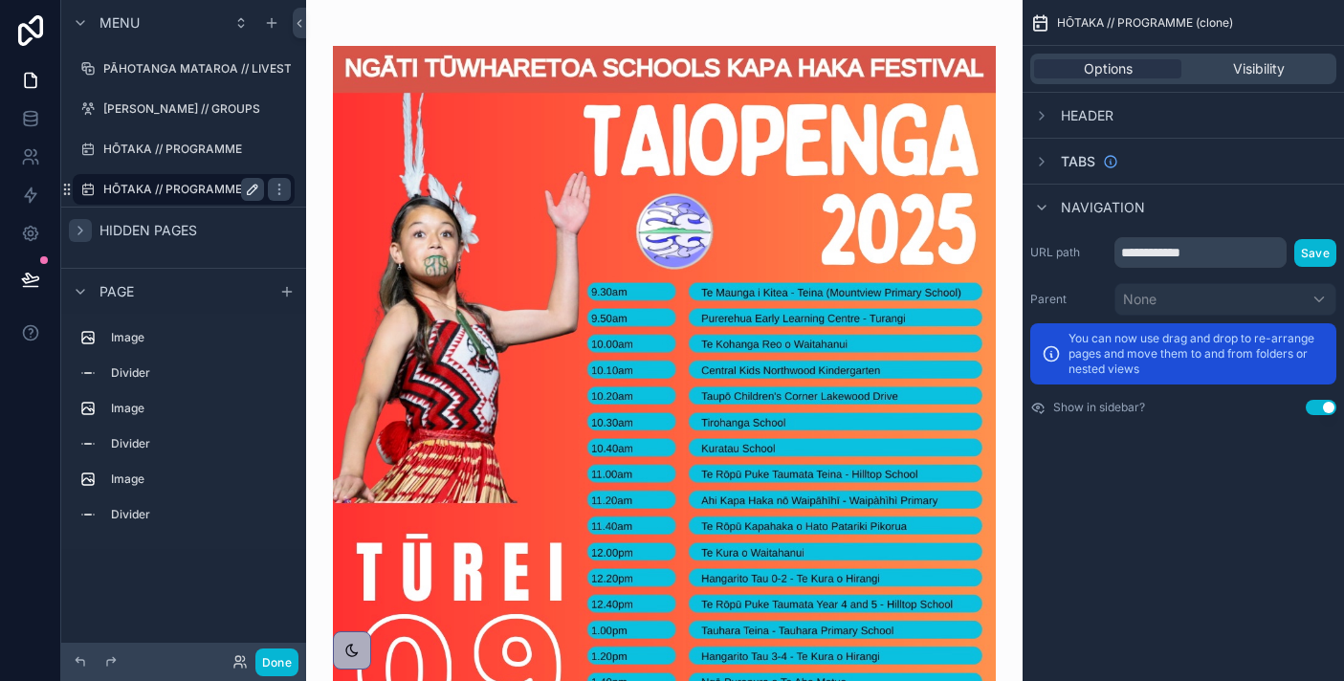
click at [252, 189] on icon "scrollable content" at bounding box center [252, 189] width 15 height 15
click at [185, 191] on input "**********" at bounding box center [168, 189] width 130 height 23
type input "**********"
click at [272, 191] on icon "scrollable content" at bounding box center [279, 189] width 15 height 15
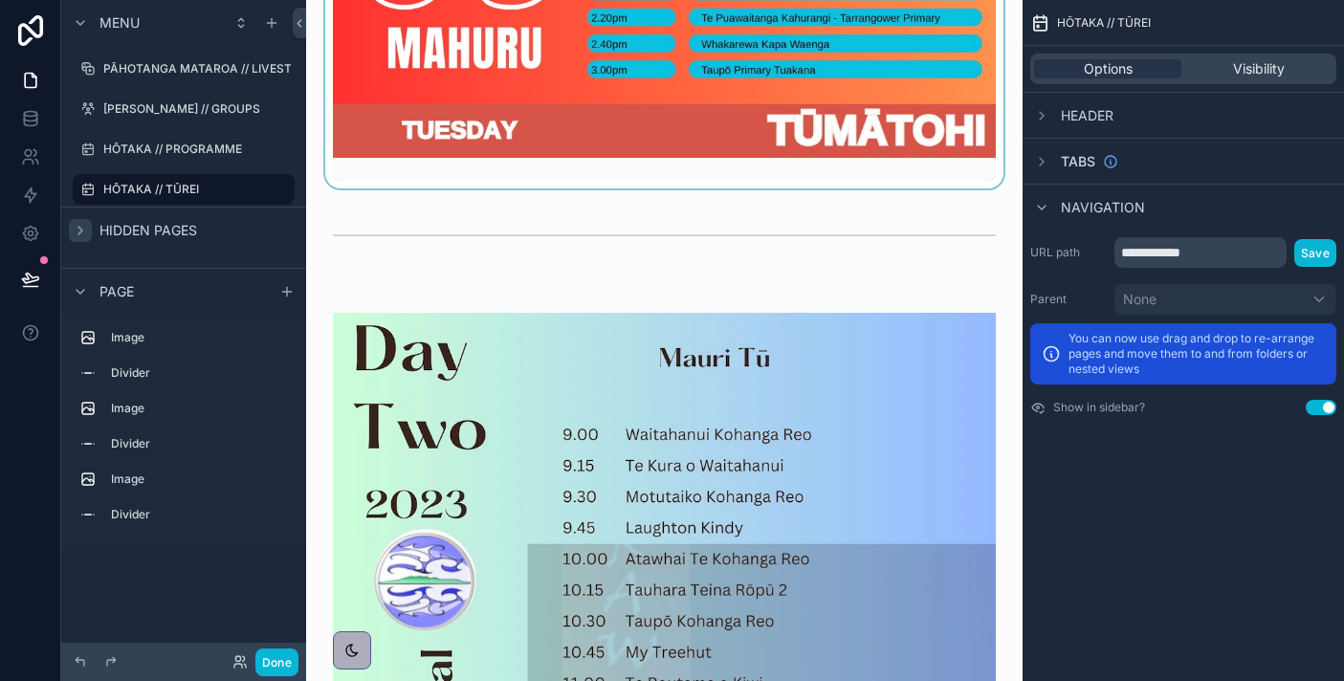
scroll to position [801, 0]
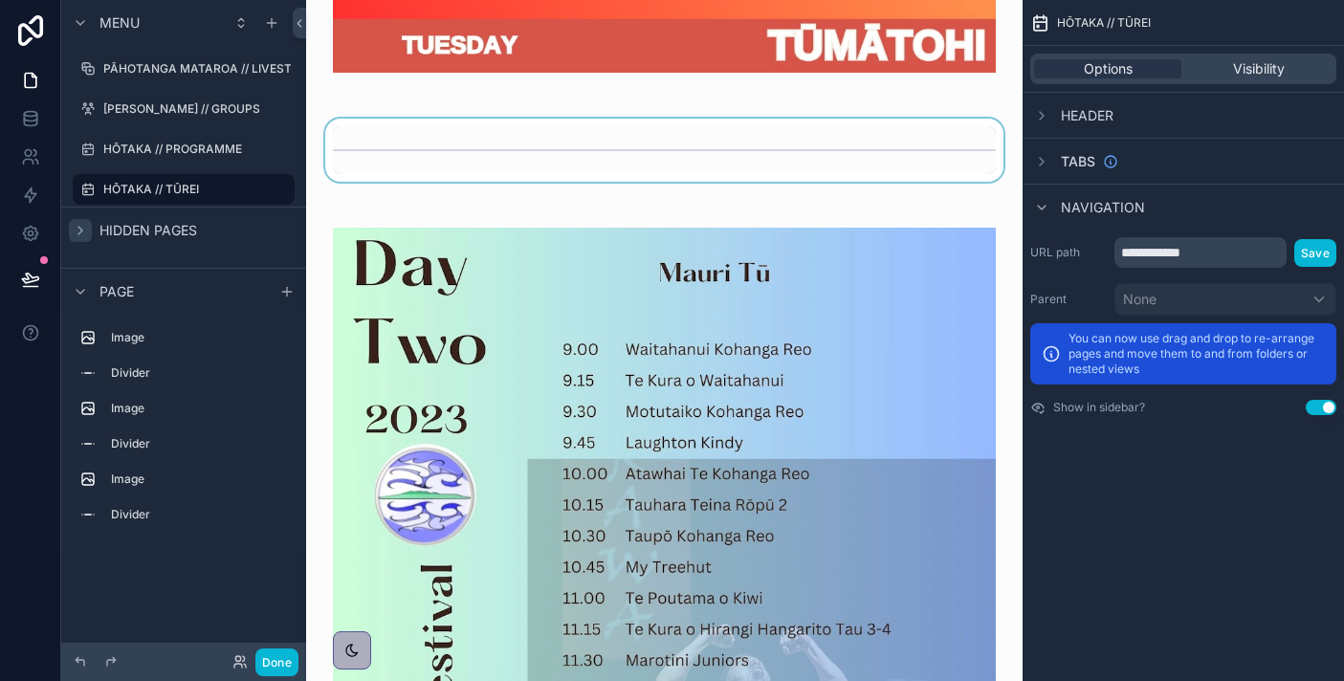
click at [496, 144] on div at bounding box center [664, 150] width 686 height 63
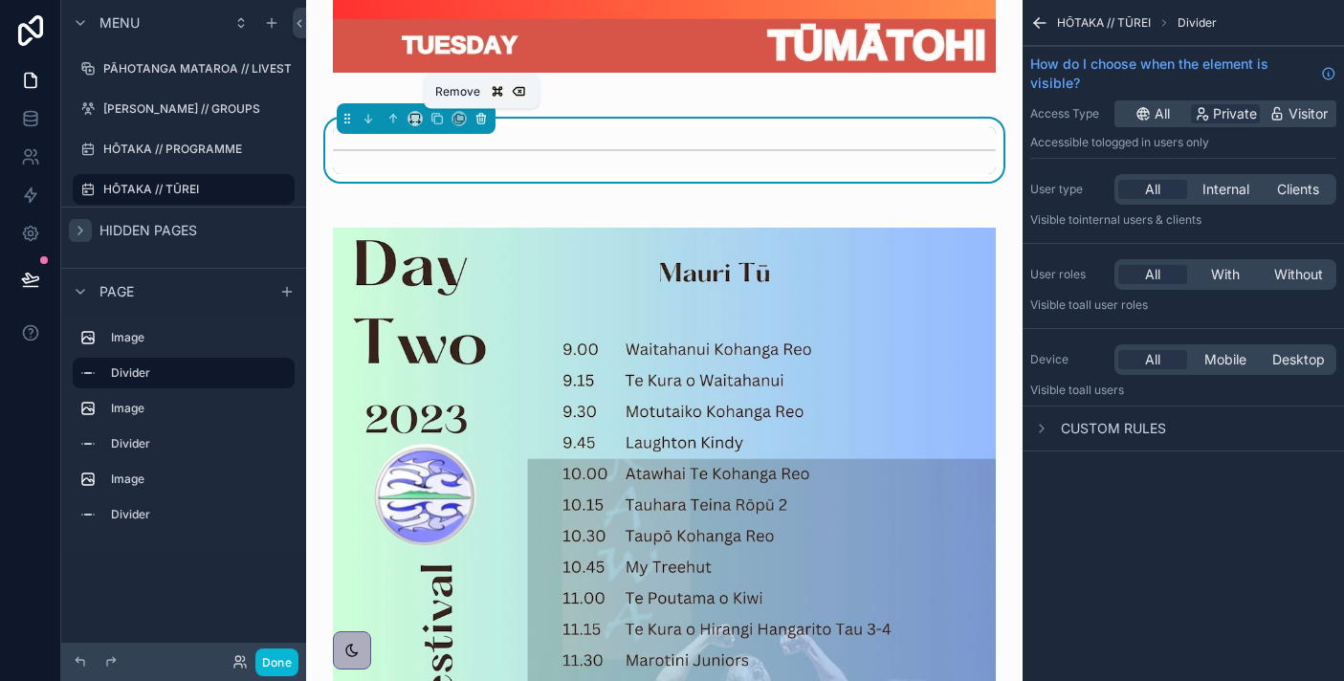
click at [487, 122] on icon at bounding box center [480, 118] width 13 height 13
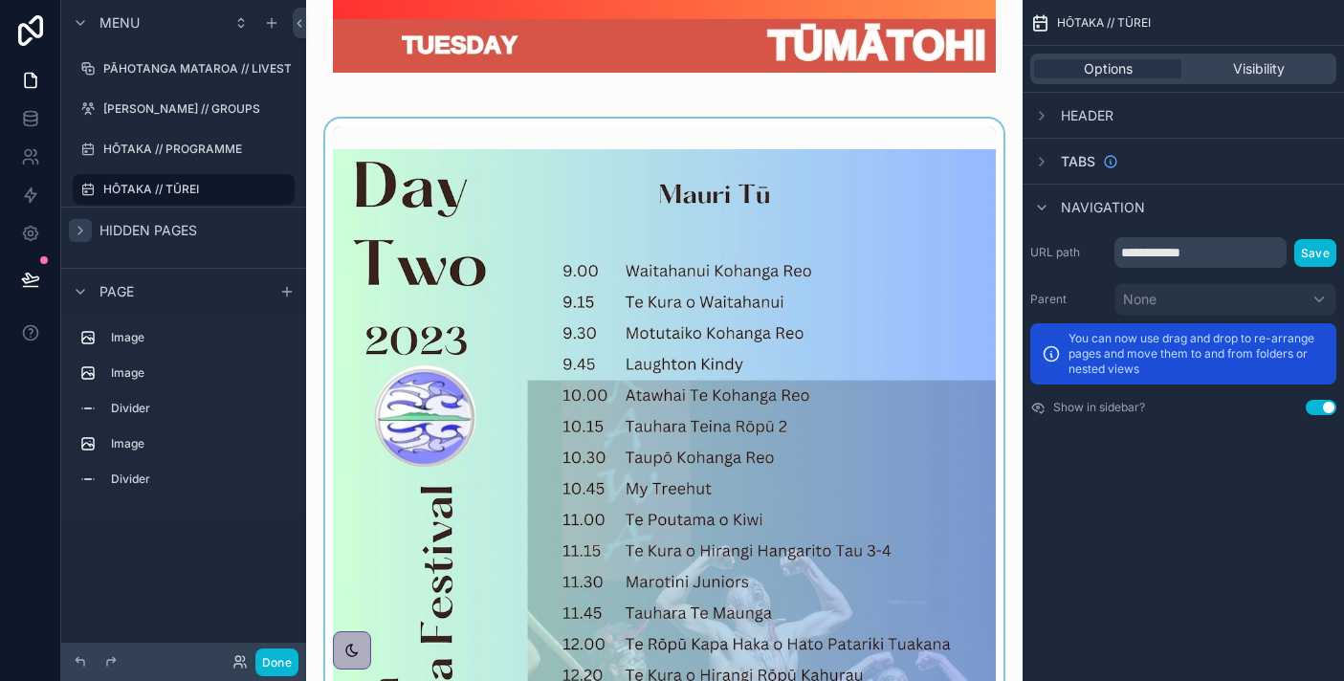
click at [490, 166] on div at bounding box center [664, 617] width 686 height 996
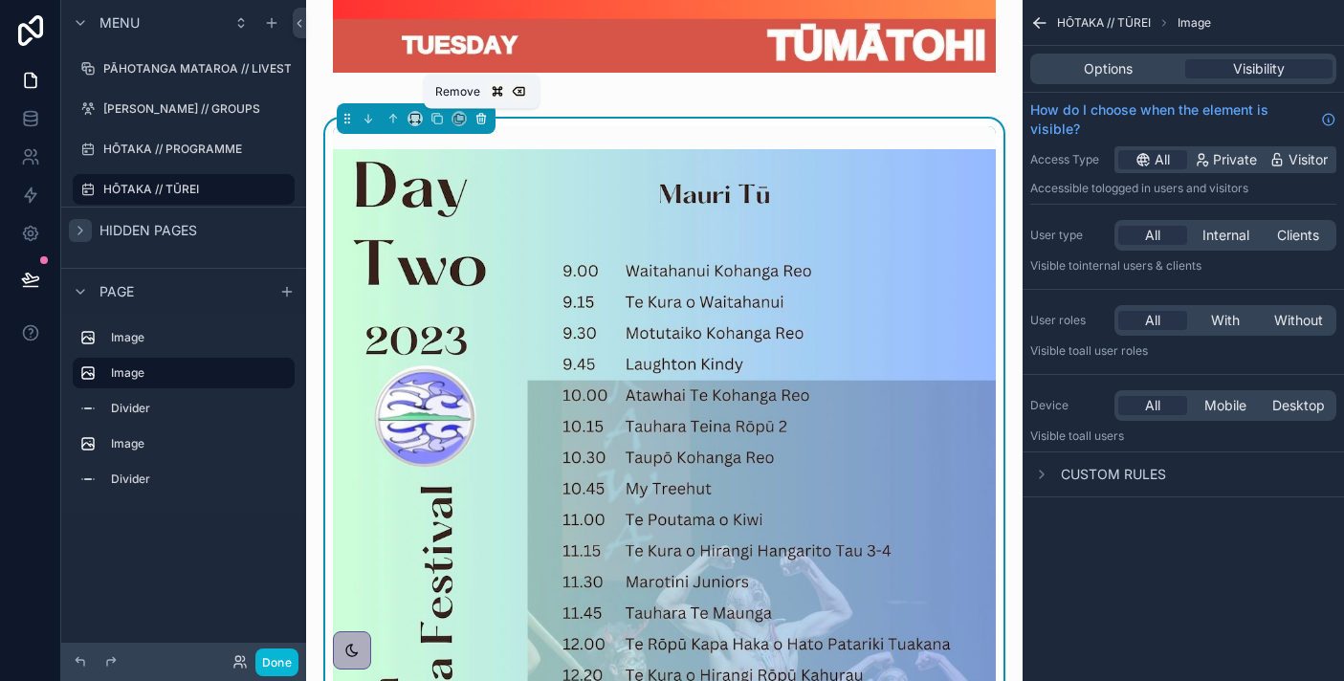
click at [480, 122] on icon at bounding box center [480, 118] width 13 height 13
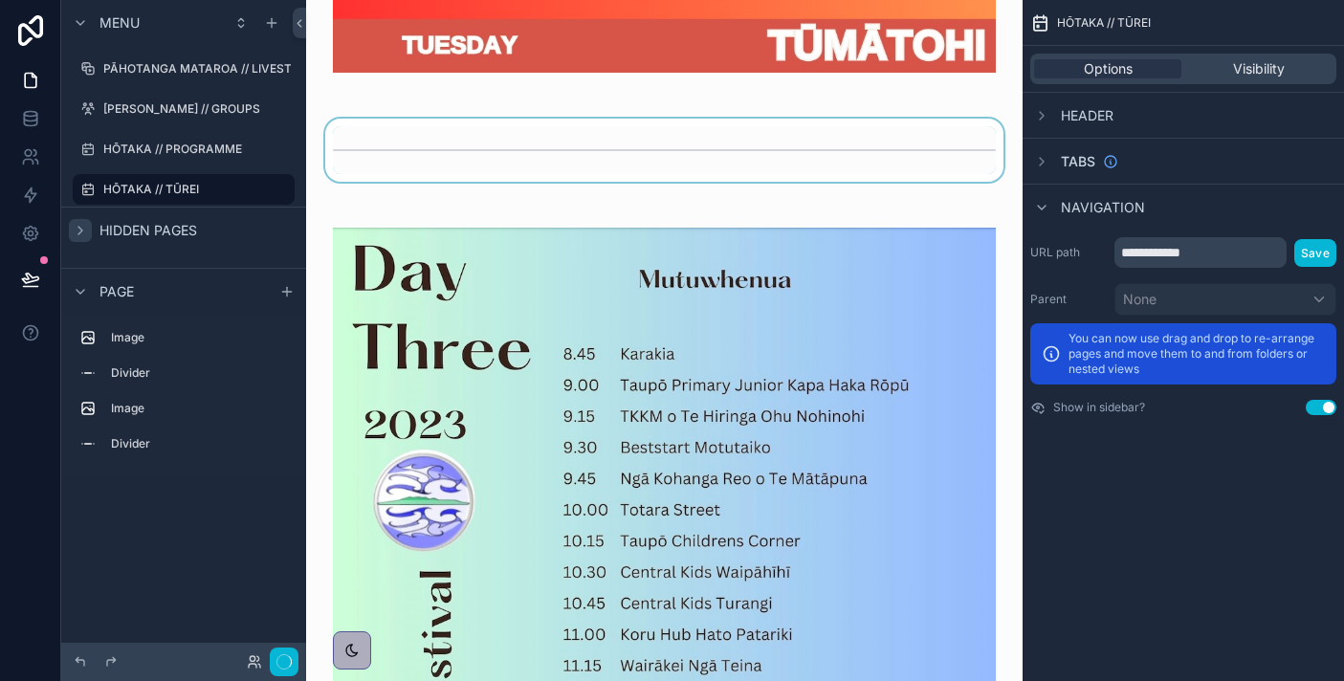
click at [478, 153] on div at bounding box center [664, 150] width 686 height 63
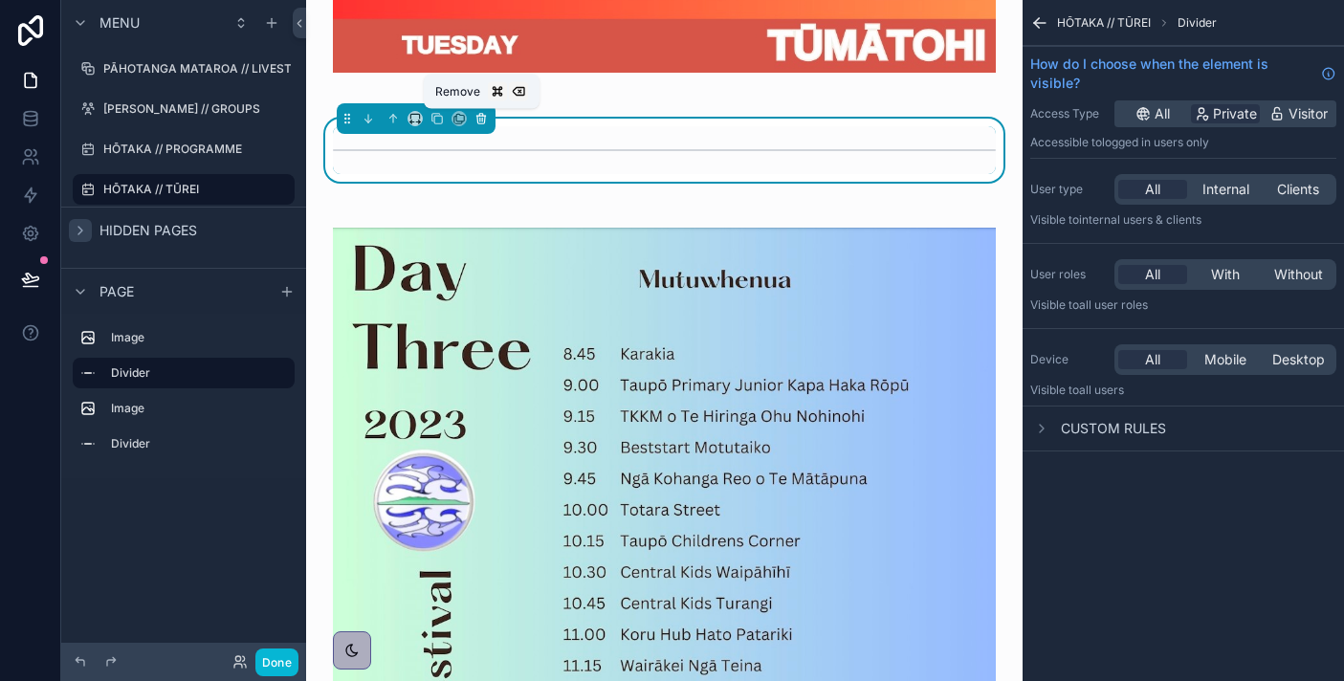
click at [485, 118] on icon at bounding box center [480, 118] width 13 height 13
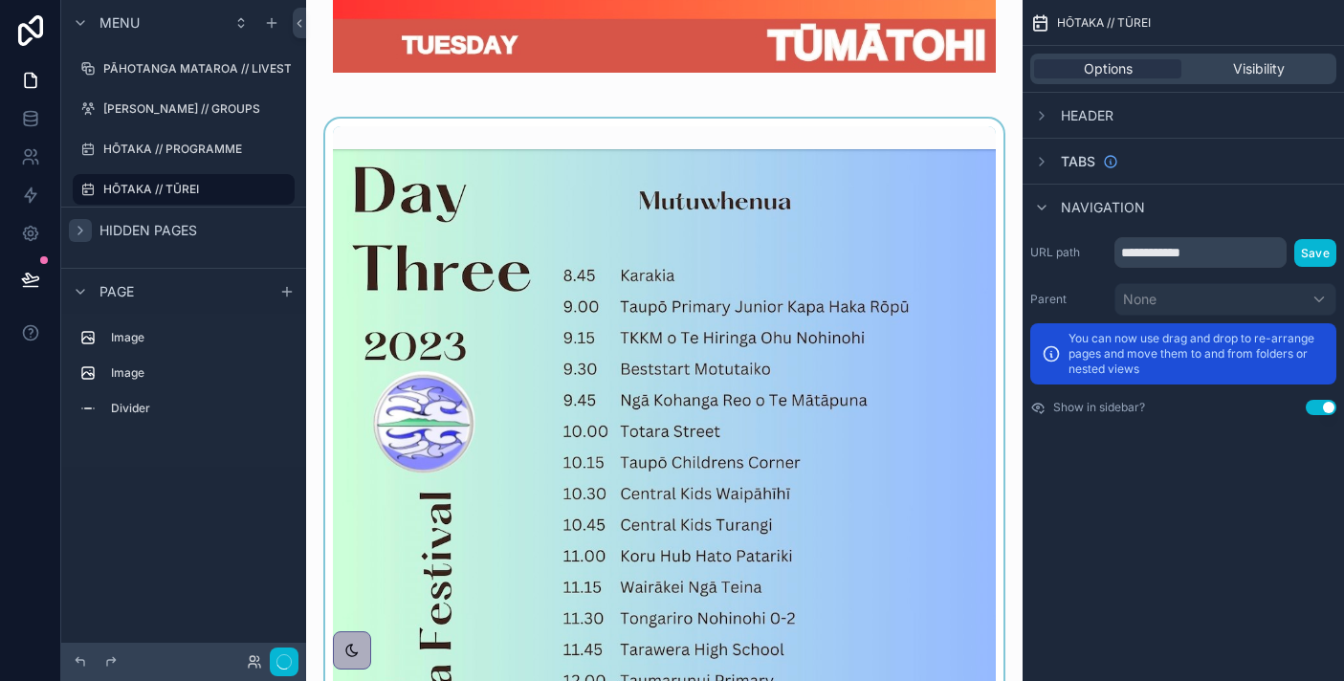
click at [481, 174] on div at bounding box center [664, 621] width 686 height 1004
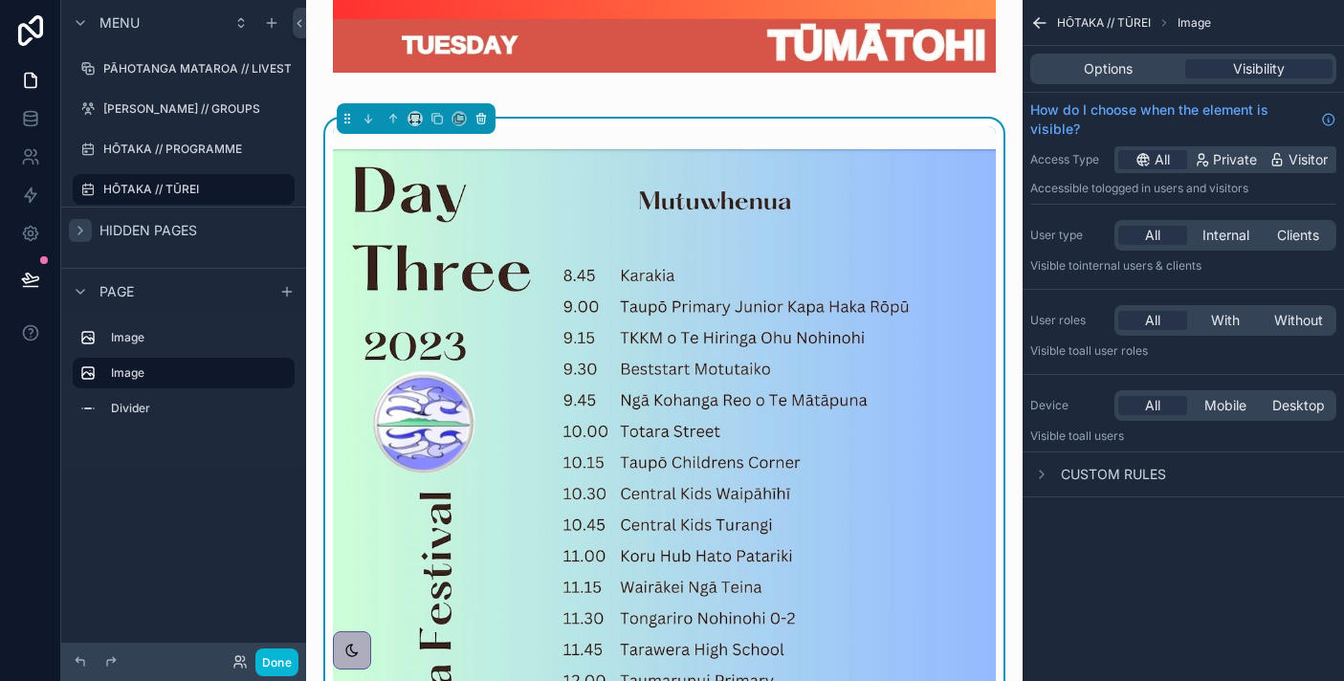
click at [481, 124] on icon at bounding box center [480, 118] width 13 height 13
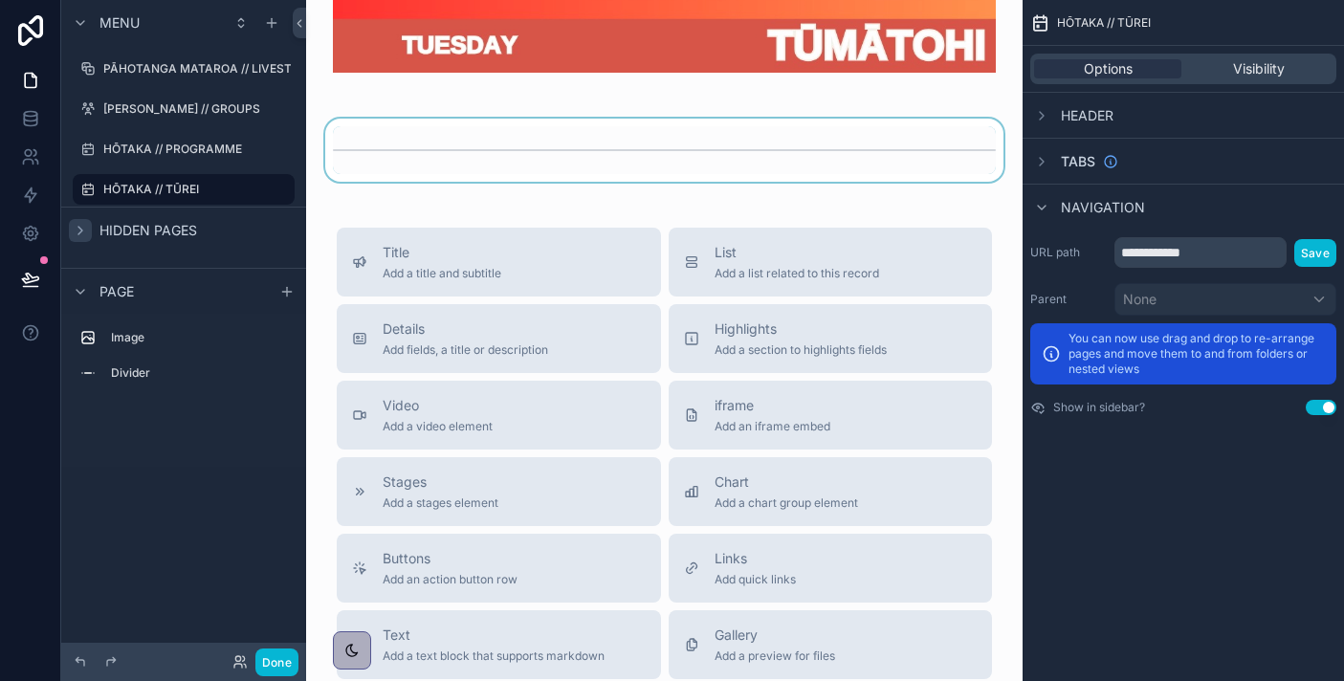
click at [480, 156] on div at bounding box center [664, 150] width 686 height 63
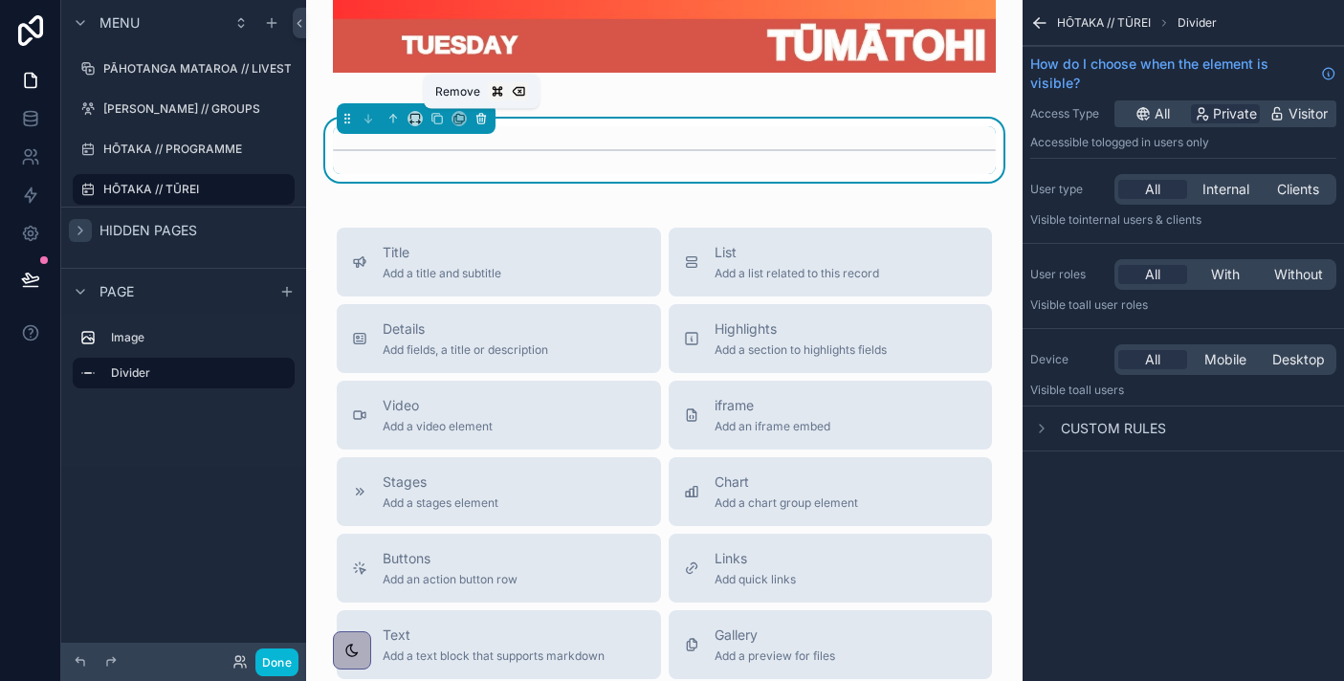
click at [482, 123] on icon at bounding box center [481, 120] width 8 height 8
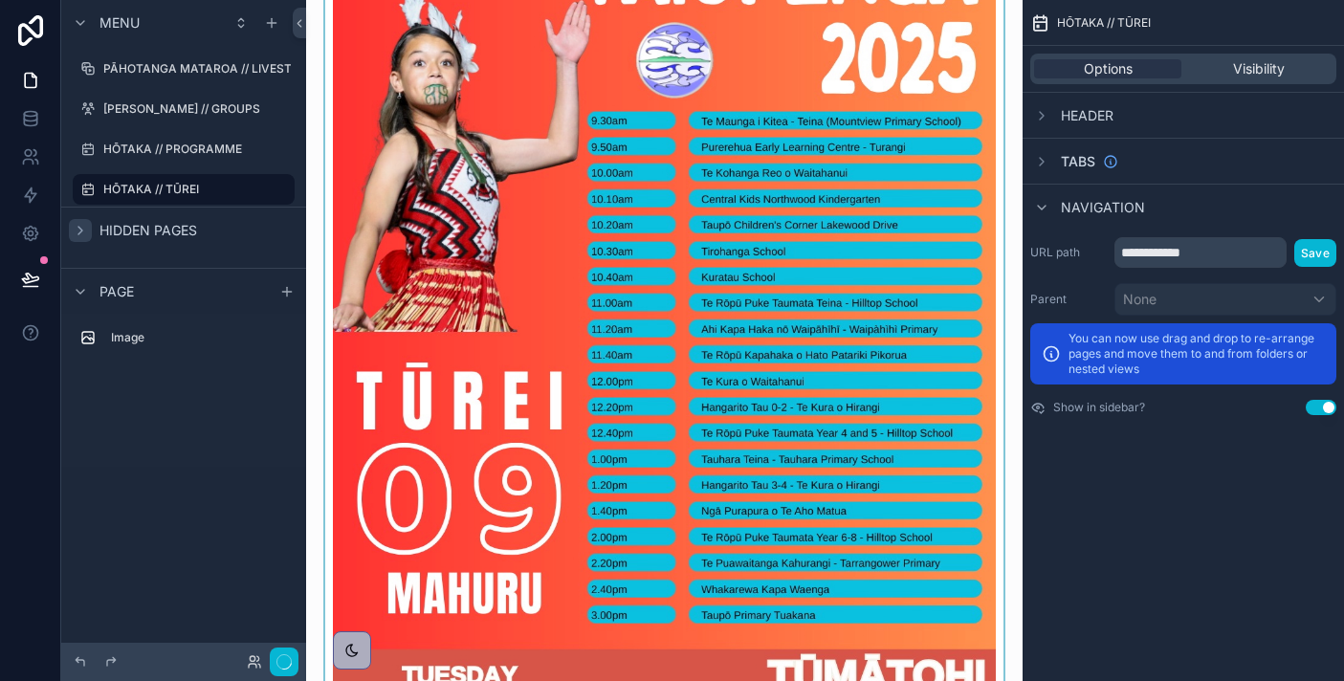
scroll to position [0, 0]
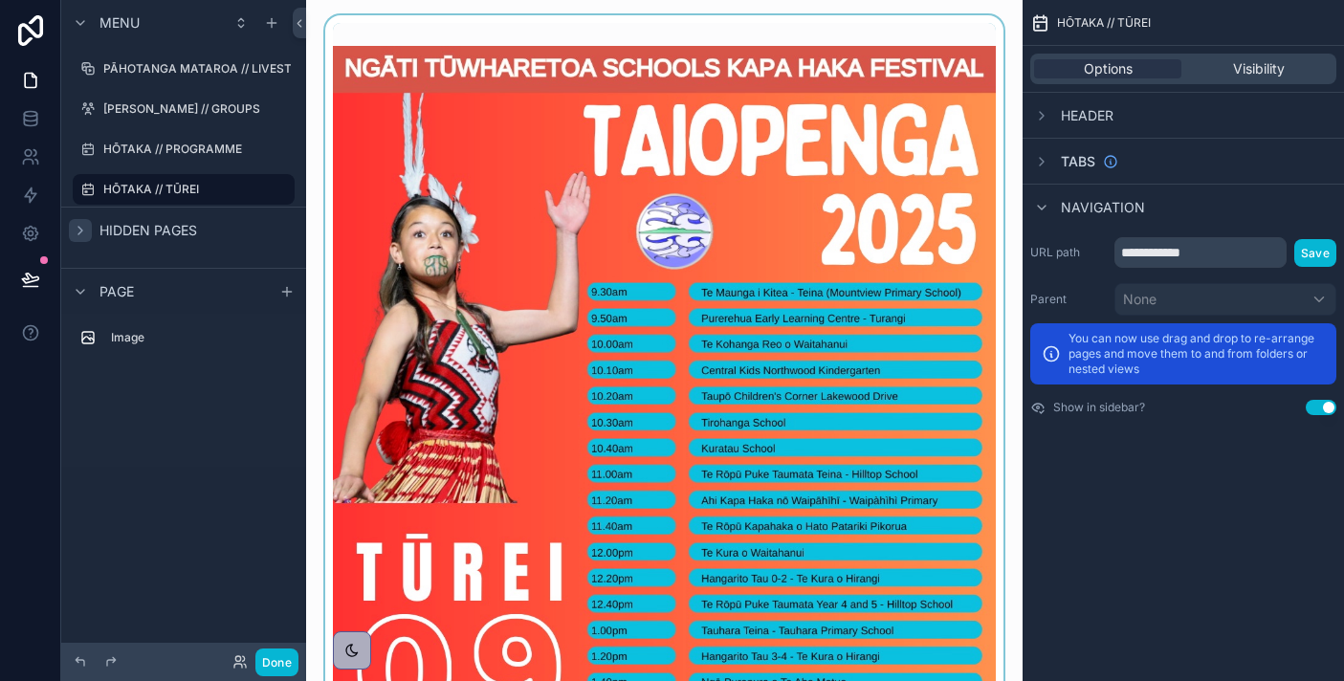
click at [586, 261] on div at bounding box center [664, 459] width 686 height 889
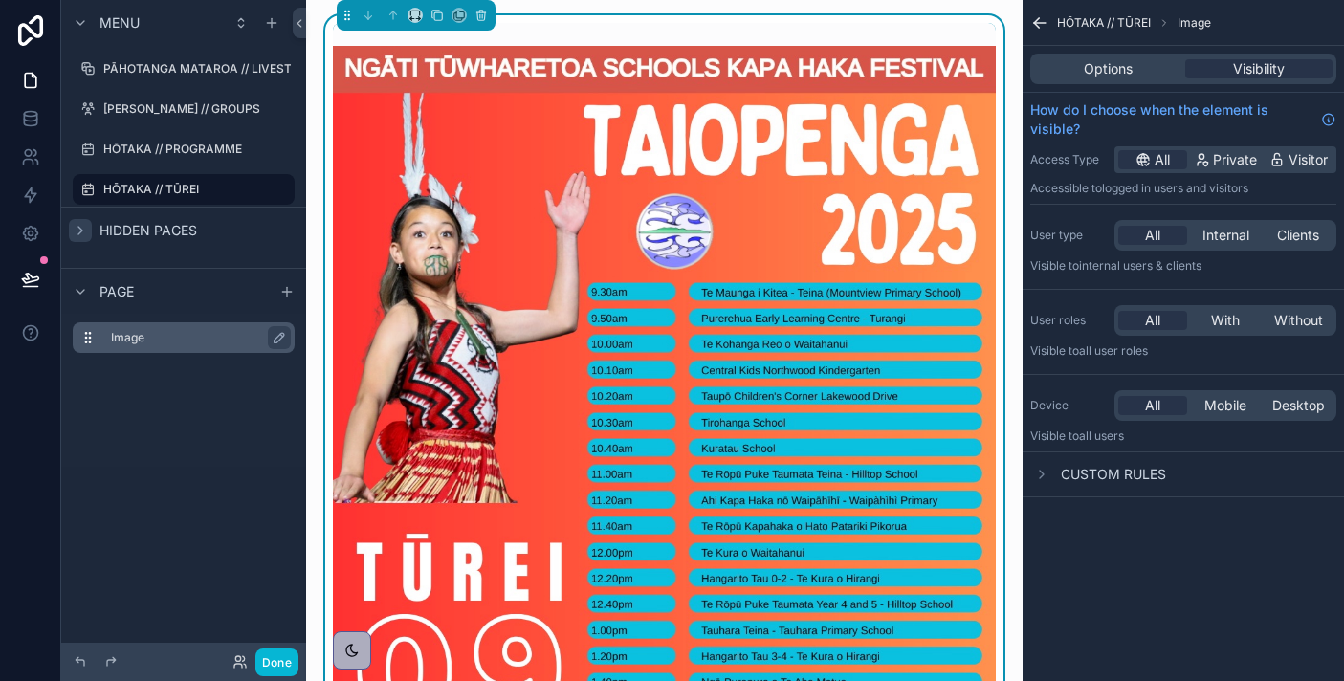
click at [203, 337] on label "Image" at bounding box center [195, 337] width 168 height 15
click at [282, 336] on icon "scrollable content" at bounding box center [281, 335] width 3 height 3
click at [210, 335] on input "*****" at bounding box center [183, 337] width 145 height 23
type input "**********"
click at [204, 508] on div "**********" at bounding box center [183, 329] width 245 height 658
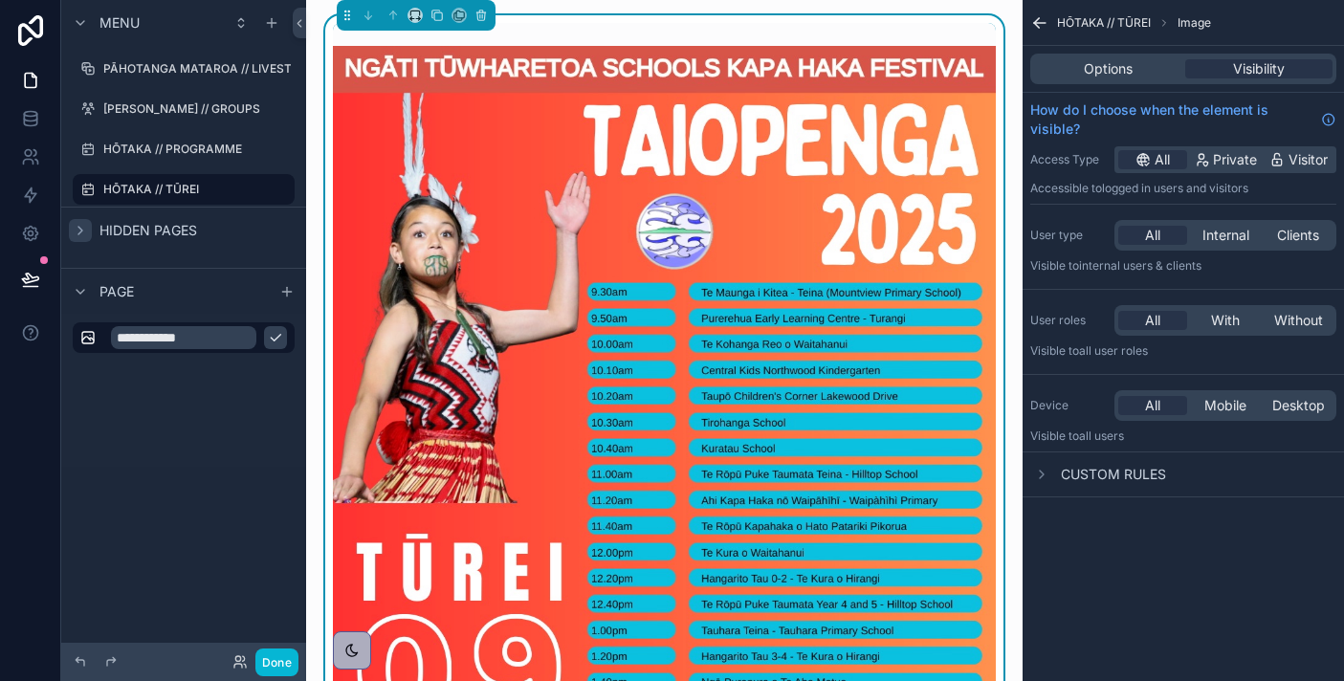
click at [561, 210] on img at bounding box center [664, 460] width 663 height 828
click at [219, 384] on div "**********" at bounding box center [183, 390] width 245 height 153
click at [273, 346] on button "scrollable content" at bounding box center [275, 337] width 23 height 23
click at [197, 335] on label "Hōtaka-Tūrei" at bounding box center [195, 337] width 168 height 15
click at [1035, 17] on icon "scrollable content" at bounding box center [1039, 22] width 19 height 19
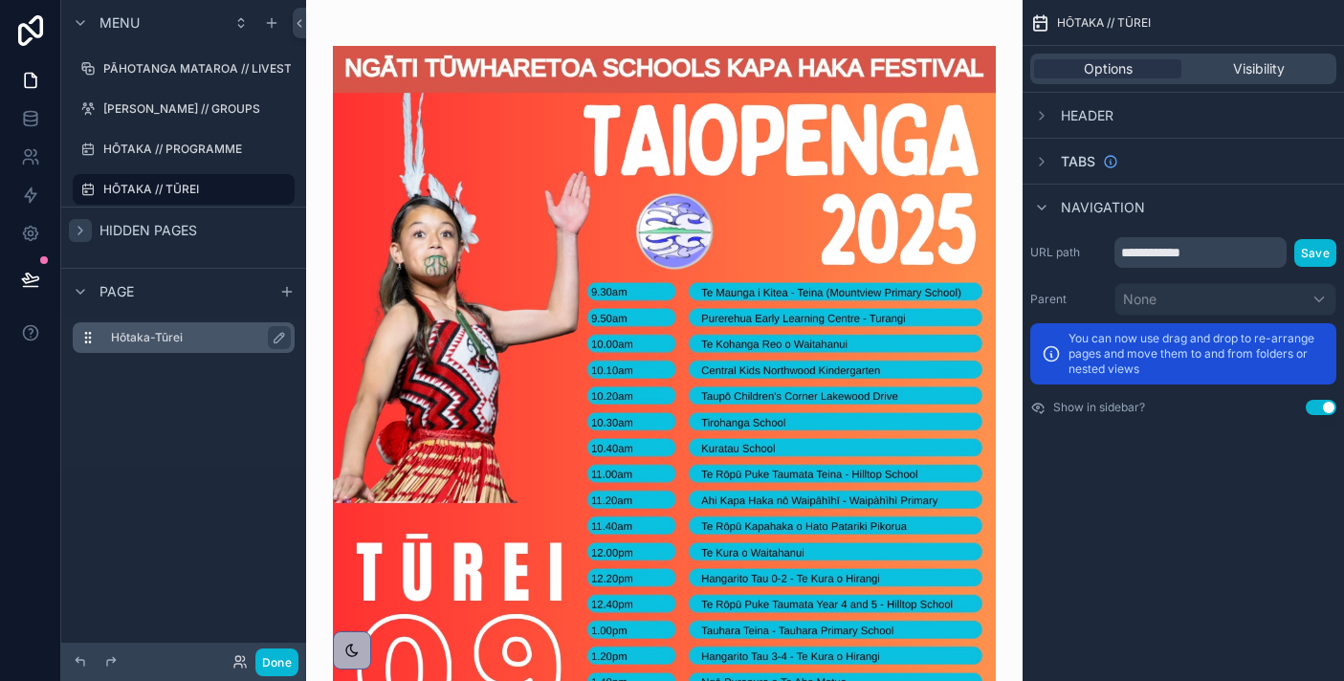
click at [173, 335] on label "Hōtaka-Tūrei" at bounding box center [195, 337] width 168 height 15
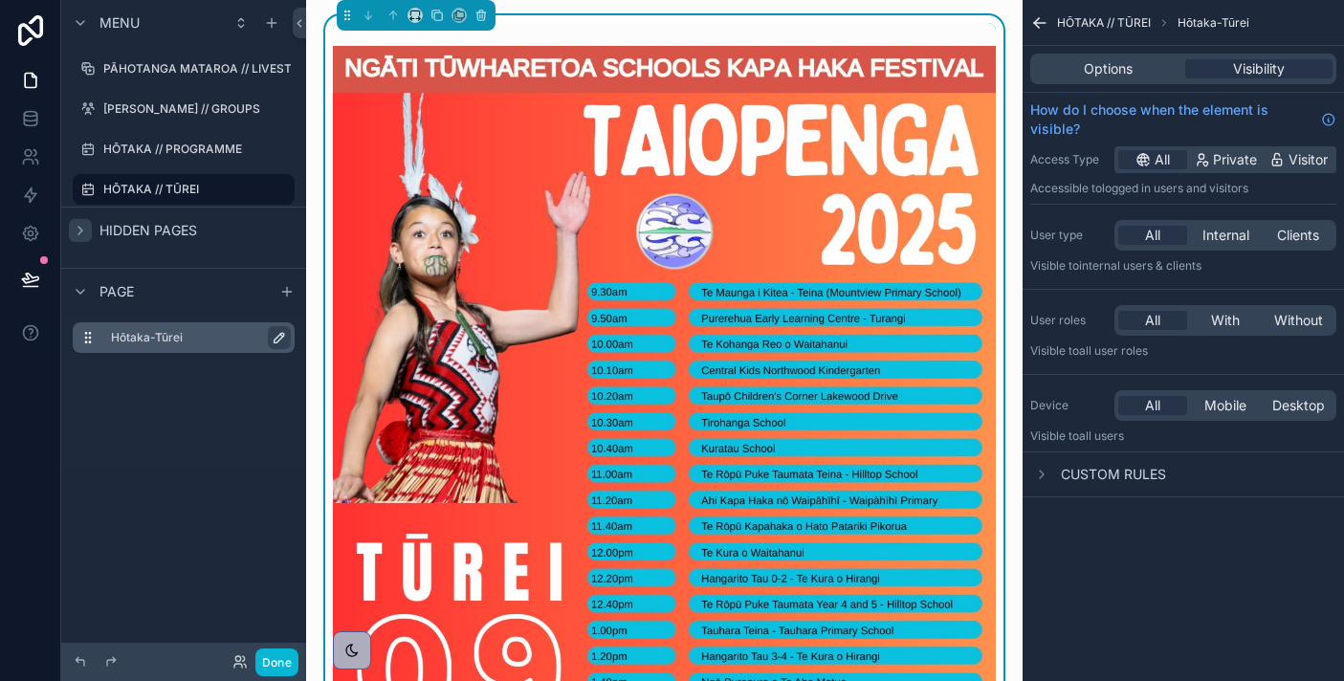
click at [285, 333] on icon "scrollable content" at bounding box center [279, 337] width 15 height 15
click at [246, 428] on div "**********" at bounding box center [183, 390] width 245 height 153
click at [1108, 59] on span "Options" at bounding box center [1108, 68] width 49 height 19
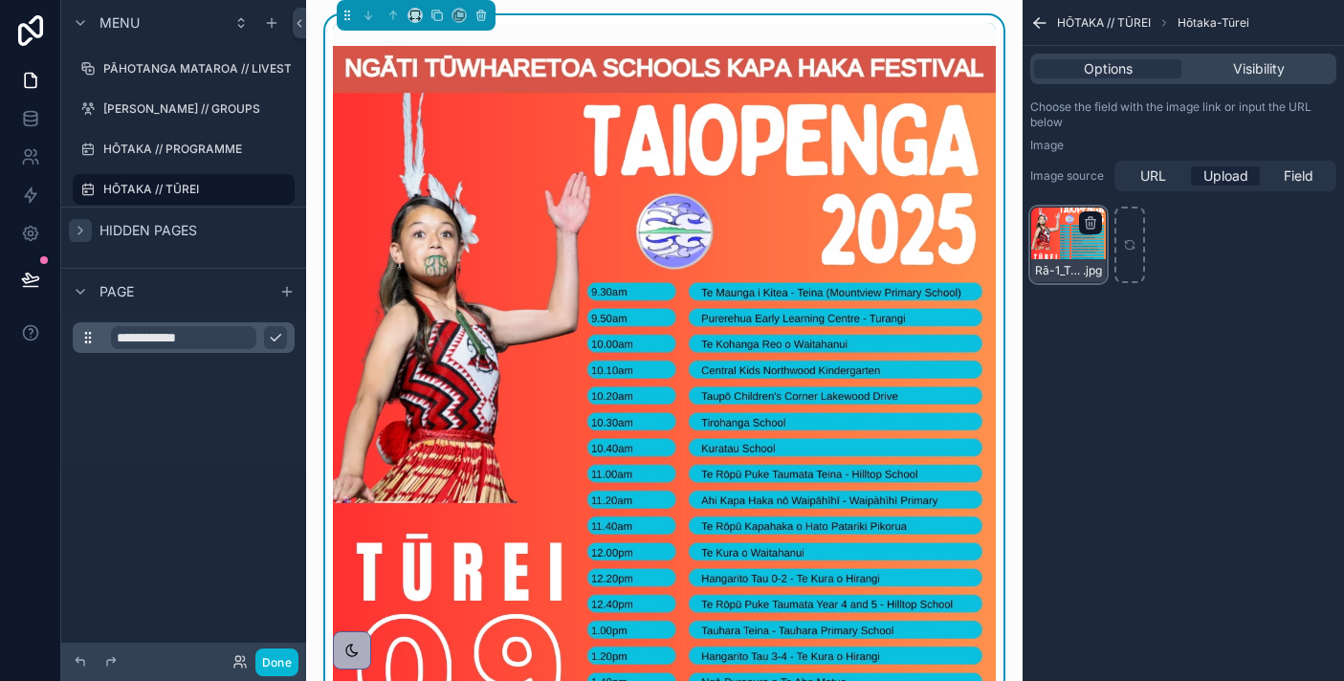
click at [1085, 252] on div "Rā-1_Tūrei_09.09.25 .jpg" at bounding box center [1068, 245] width 77 height 77
click at [1037, 23] on icon "scrollable content" at bounding box center [1039, 23] width 11 height 0
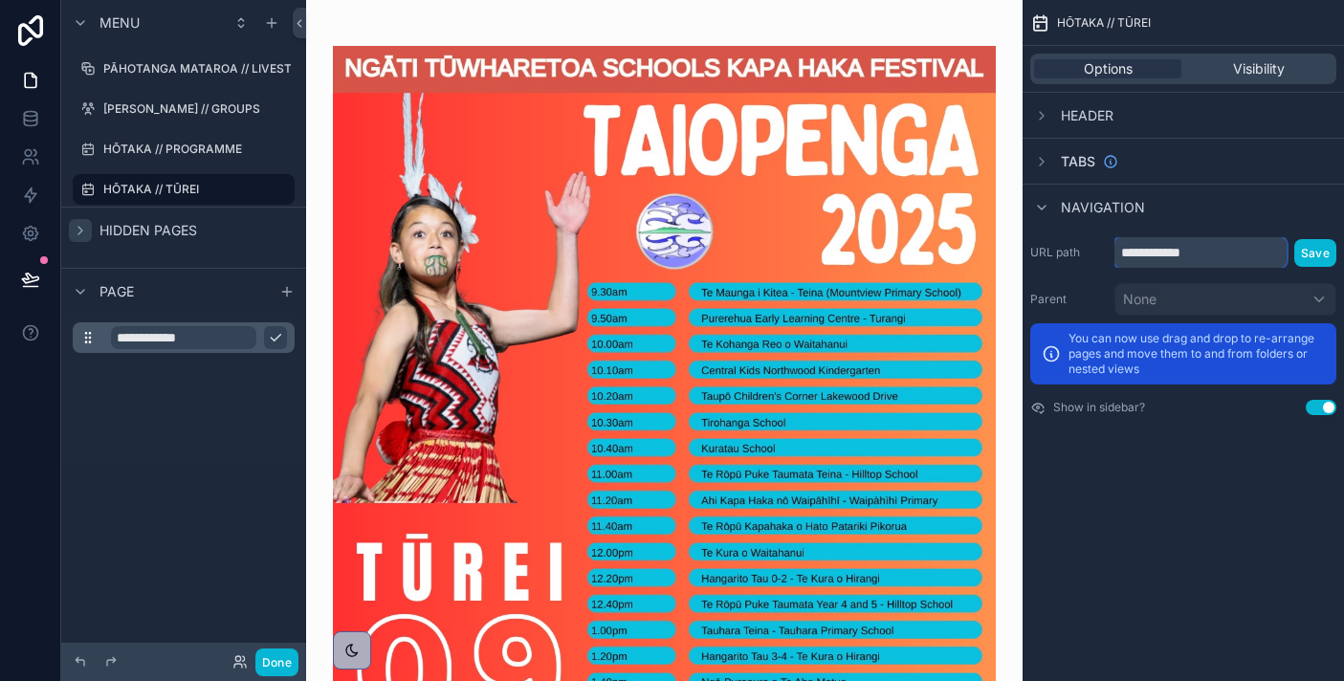
click at [1211, 254] on input "**********" at bounding box center [1200, 252] width 172 height 31
type input "**********"
click at [1314, 252] on button "Save" at bounding box center [1315, 253] width 42 height 28
click at [1318, 403] on button "Use setting" at bounding box center [1320, 407] width 31 height 15
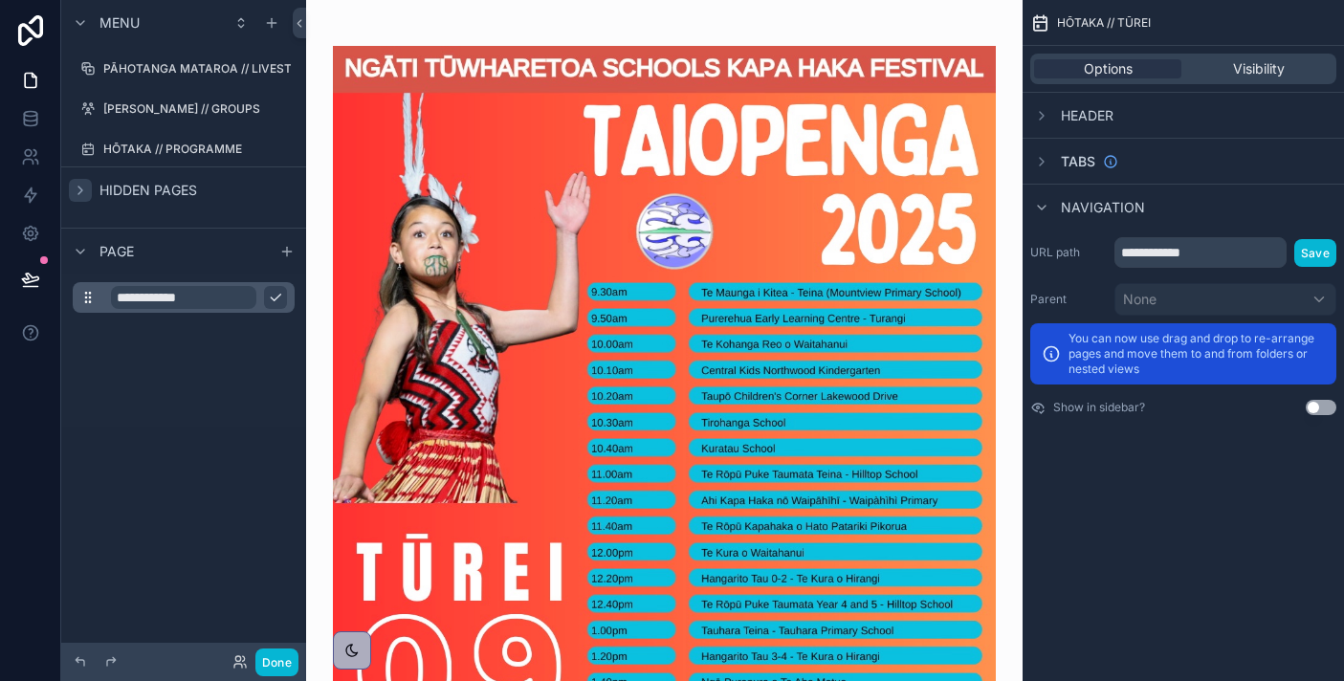
click at [229, 354] on div "**********" at bounding box center [183, 350] width 245 height 153
click at [283, 296] on button "scrollable content" at bounding box center [275, 297] width 23 height 23
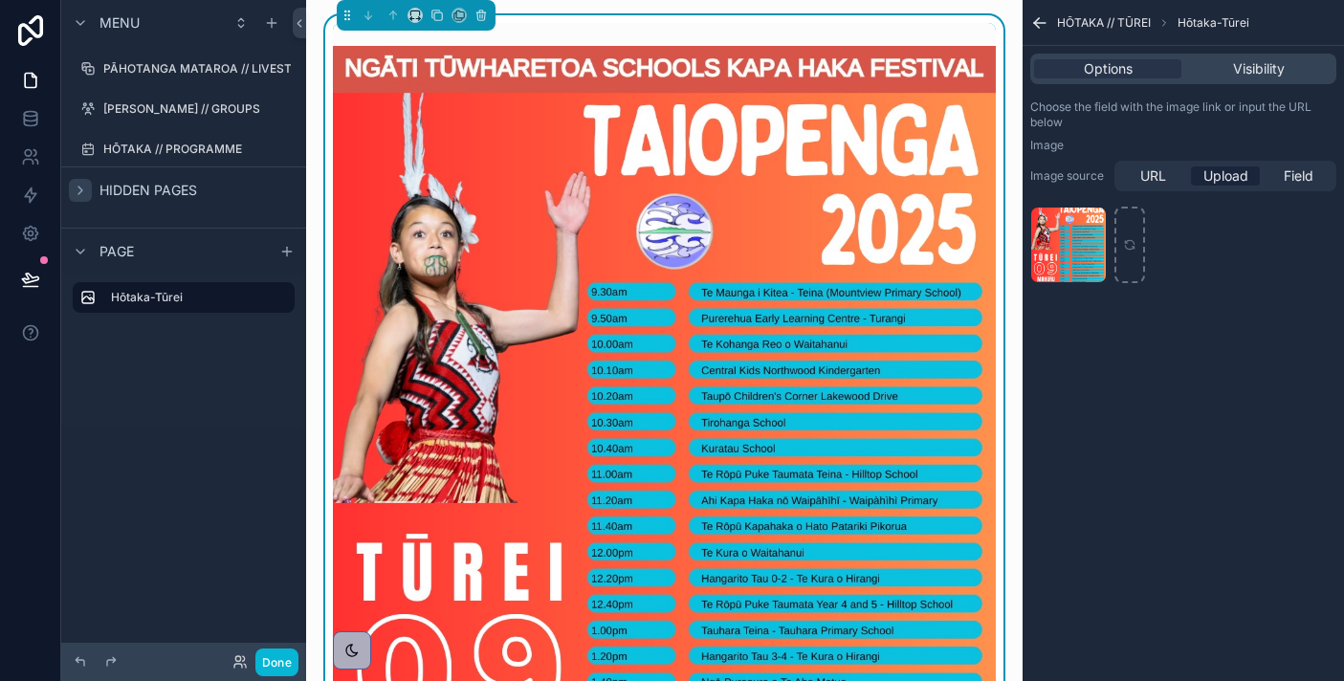
click at [1194, 506] on div "HŌTAKA // TŪREI Hōtaka-Tūrei Options Visibility Choose the field with the image…" at bounding box center [1182, 340] width 321 height 681
click at [138, 287] on div "Hōtaka-Tūrei" at bounding box center [199, 297] width 176 height 23
click at [137, 256] on div "Page" at bounding box center [183, 251] width 245 height 46
click at [121, 251] on span "Page" at bounding box center [116, 251] width 34 height 19
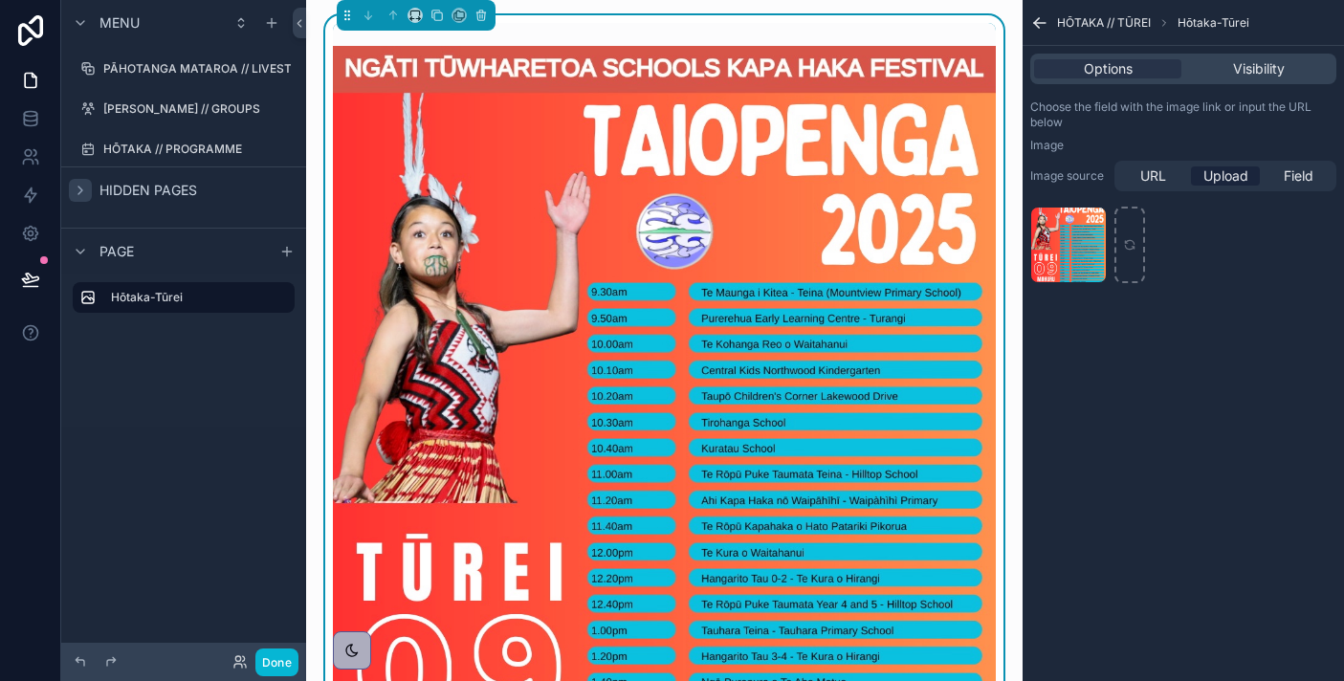
click at [80, 189] on icon "scrollable content" at bounding box center [80, 190] width 15 height 15
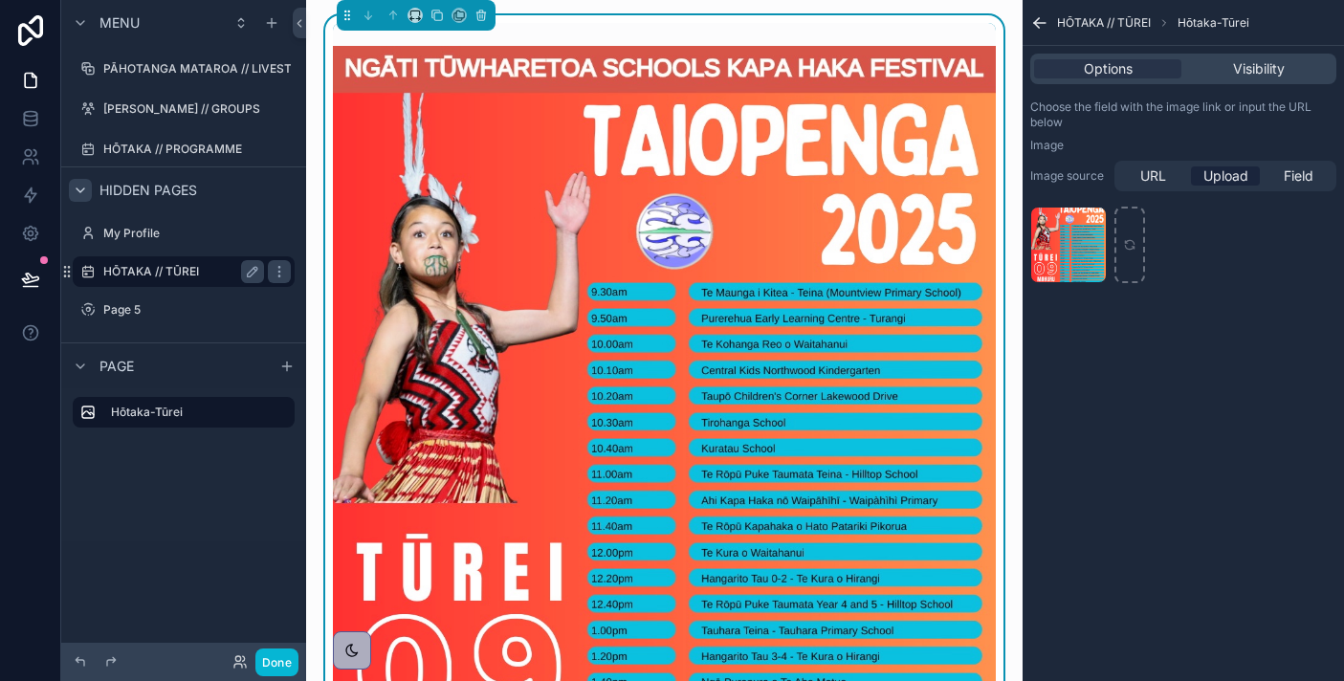
click at [164, 274] on label "HŌTAKA // TŪREI" at bounding box center [179, 271] width 153 height 15
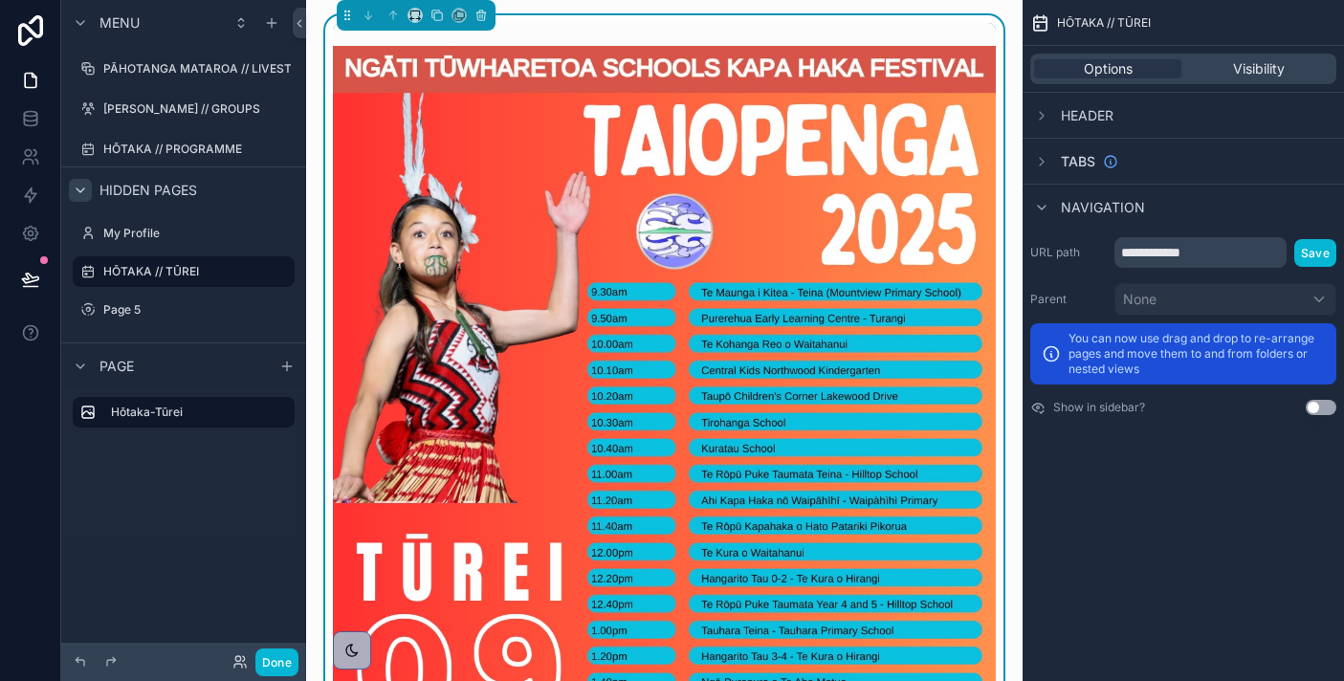
click at [1242, 91] on div "Options Visibility" at bounding box center [1182, 69] width 321 height 46
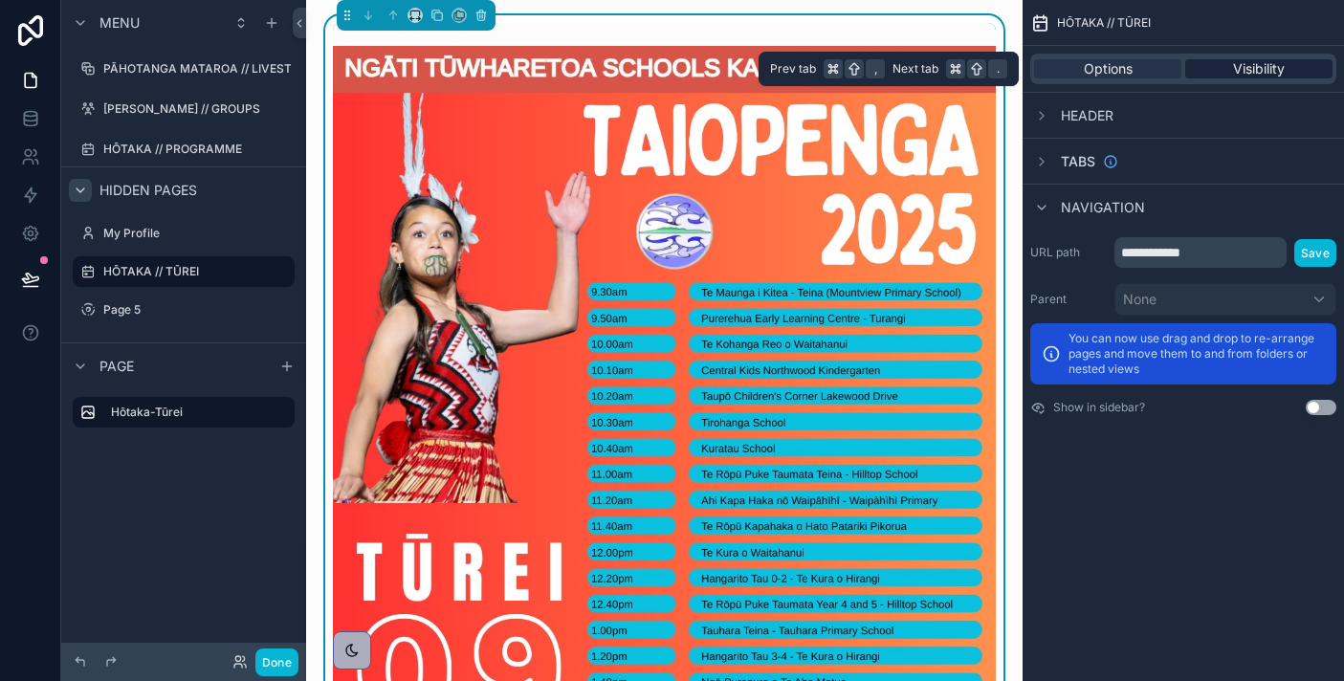
click at [1242, 73] on span "Visibility" at bounding box center [1259, 68] width 52 height 19
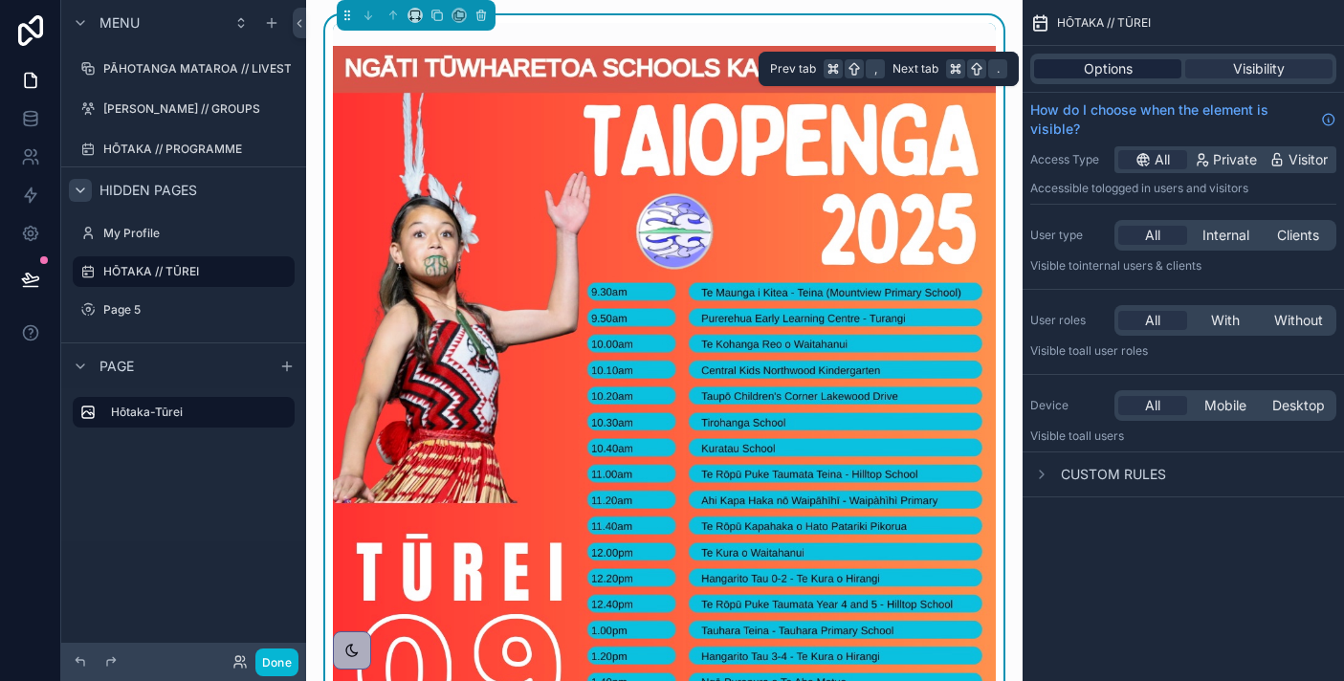
click at [1148, 70] on div "Options" at bounding box center [1107, 68] width 147 height 19
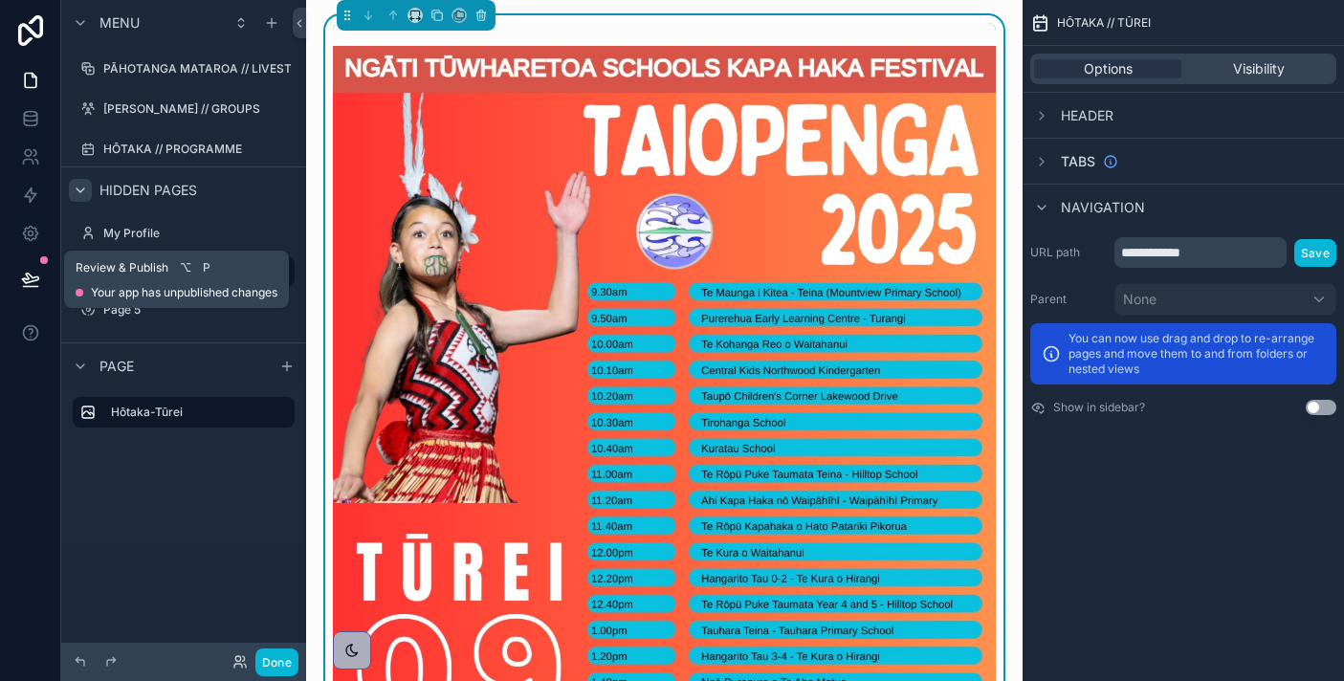
click at [34, 270] on icon at bounding box center [30, 279] width 19 height 19
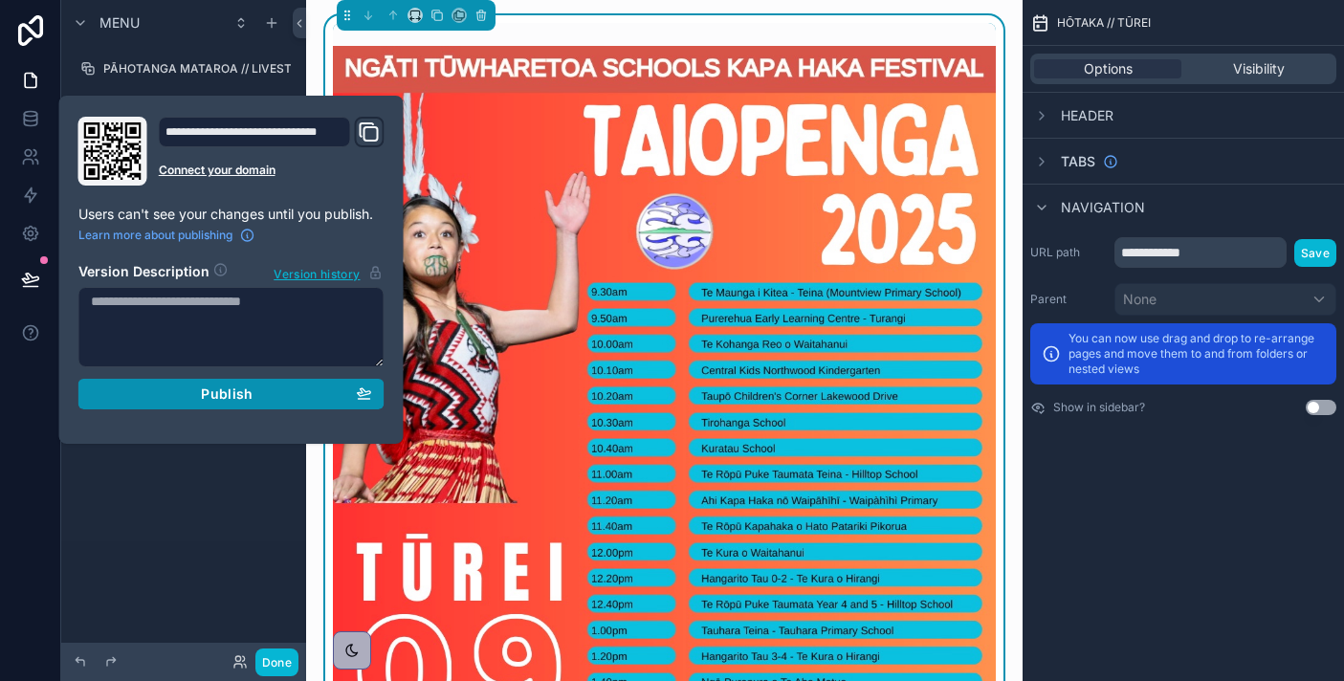
click at [159, 390] on div "Publish" at bounding box center [231, 393] width 281 height 17
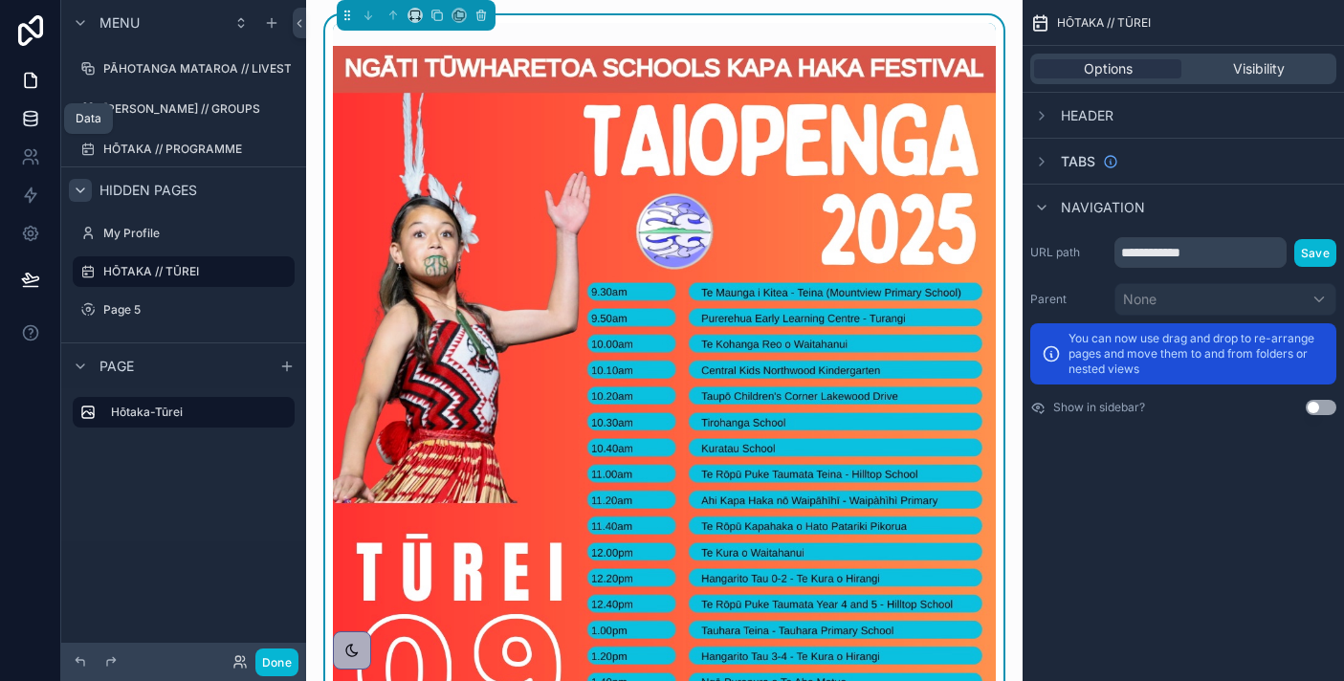
click at [32, 121] on icon at bounding box center [30, 118] width 12 height 8
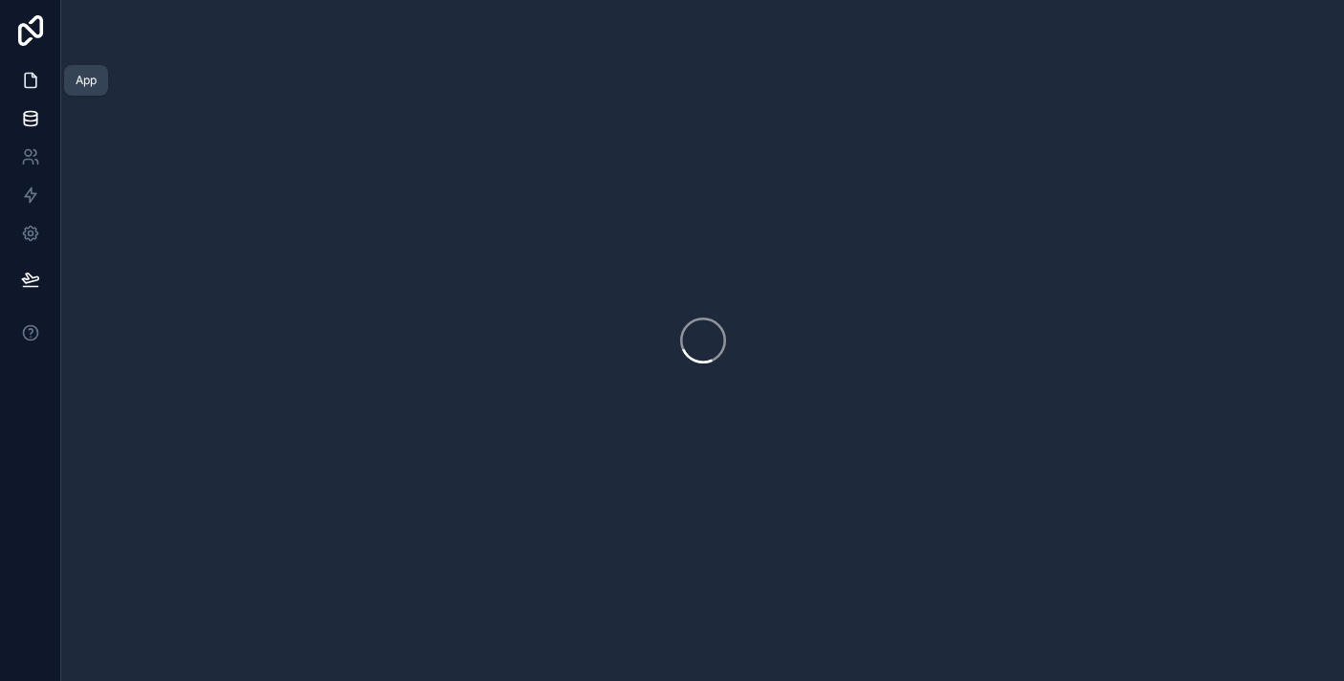
click at [33, 77] on icon at bounding box center [34, 76] width 4 height 4
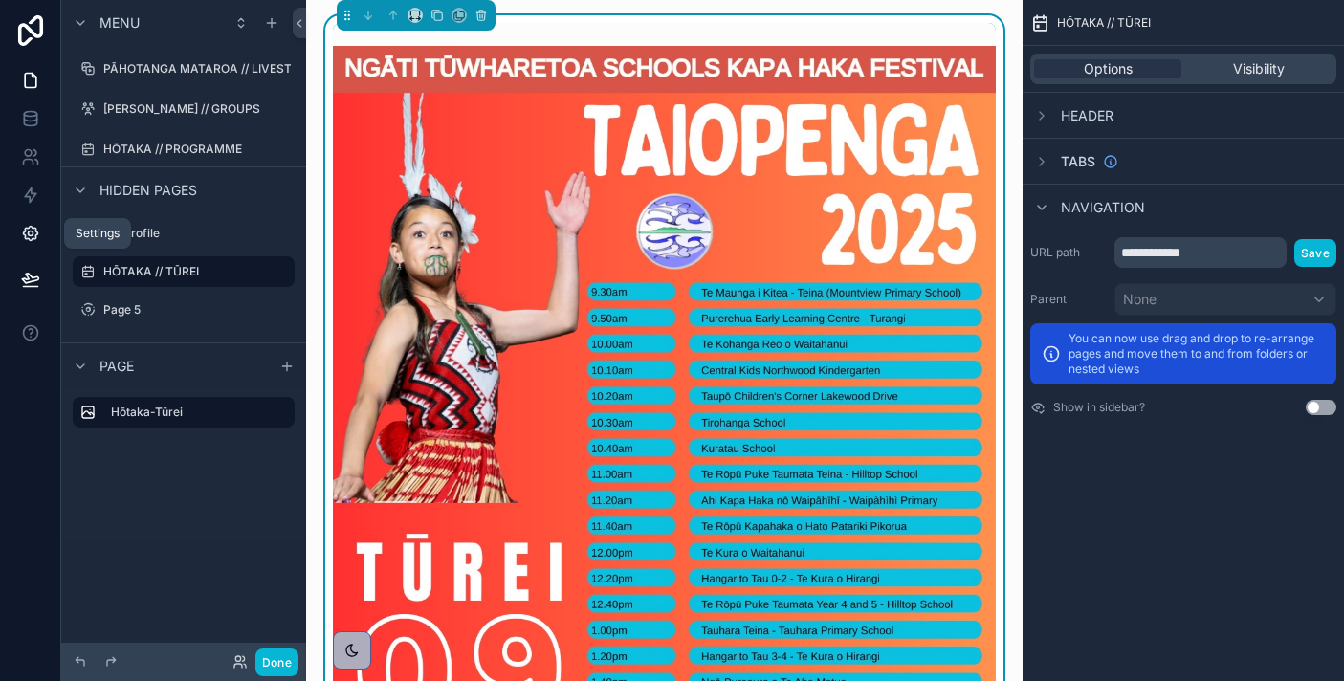
click at [37, 229] on icon at bounding box center [30, 233] width 19 height 19
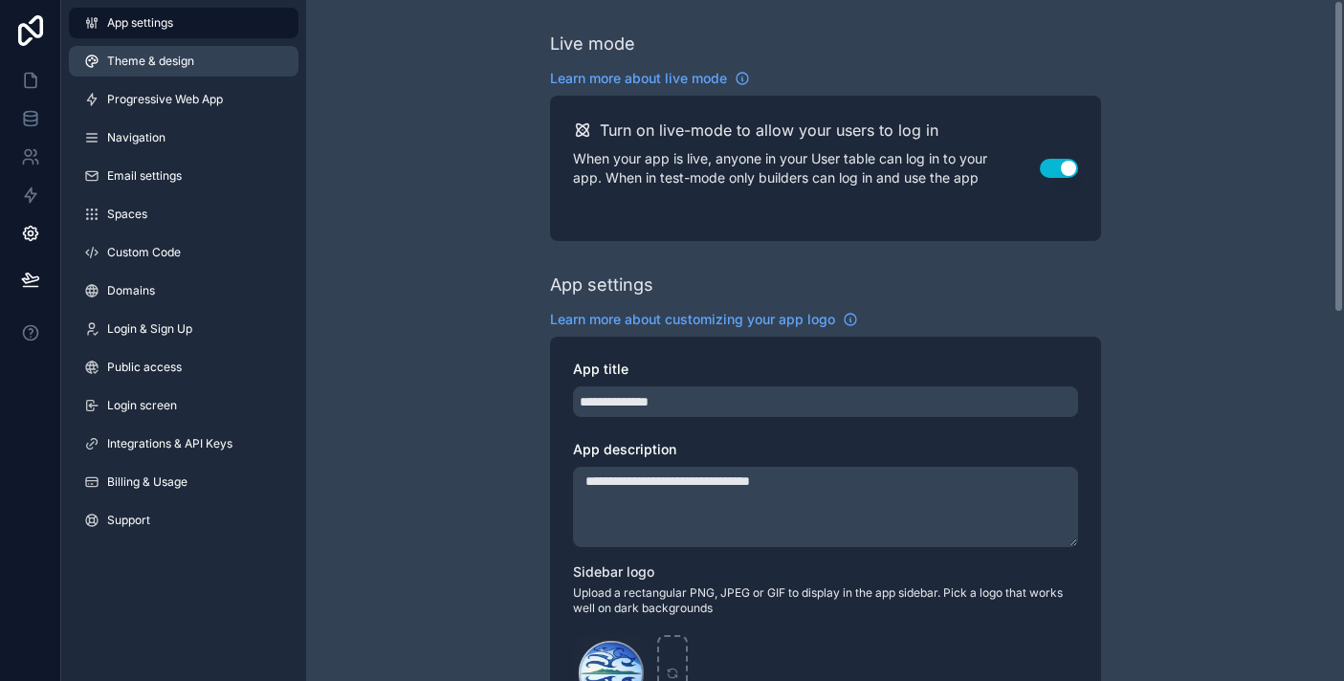
click at [215, 46] on link "Theme & design" at bounding box center [184, 61] width 230 height 31
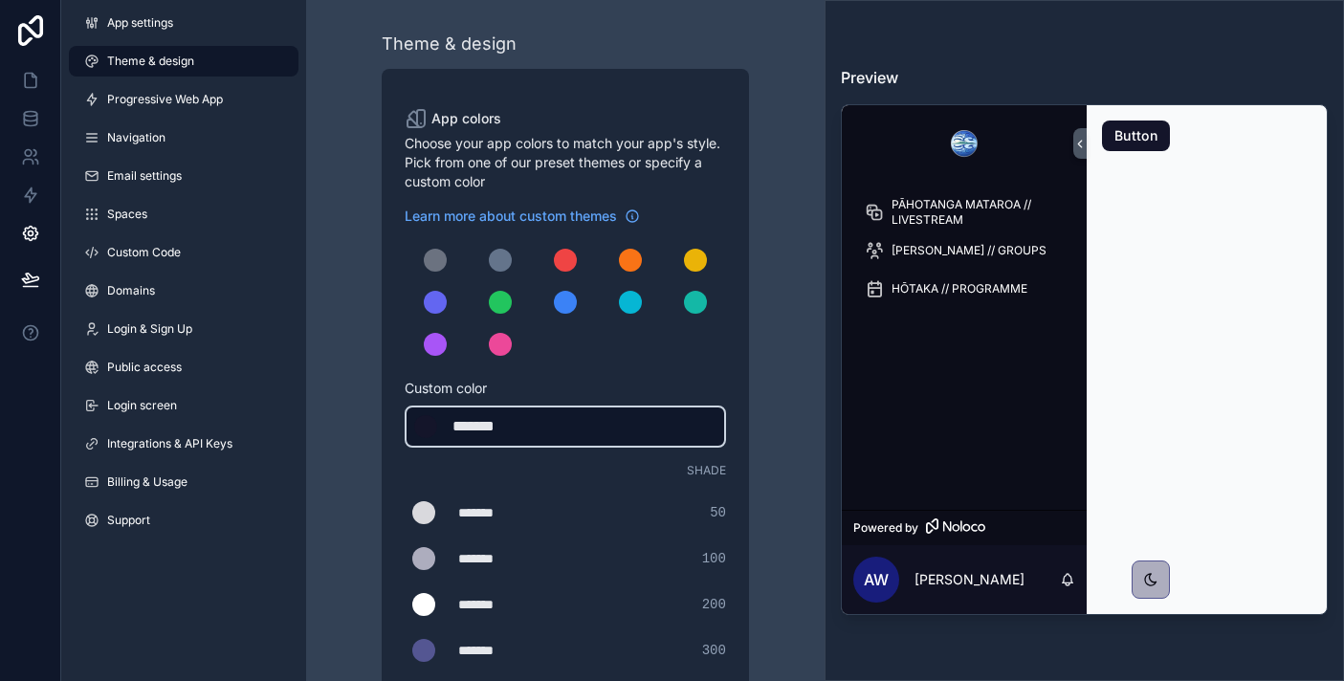
drag, startPoint x: 607, startPoint y: 424, endPoint x: 551, endPoint y: 415, distance: 57.1
click at [551, 415] on div "******* ******* #14152a" at bounding box center [565, 427] width 321 height 42
click at [522, 422] on div "*******" at bounding box center [500, 426] width 96 height 23
type div "*******"
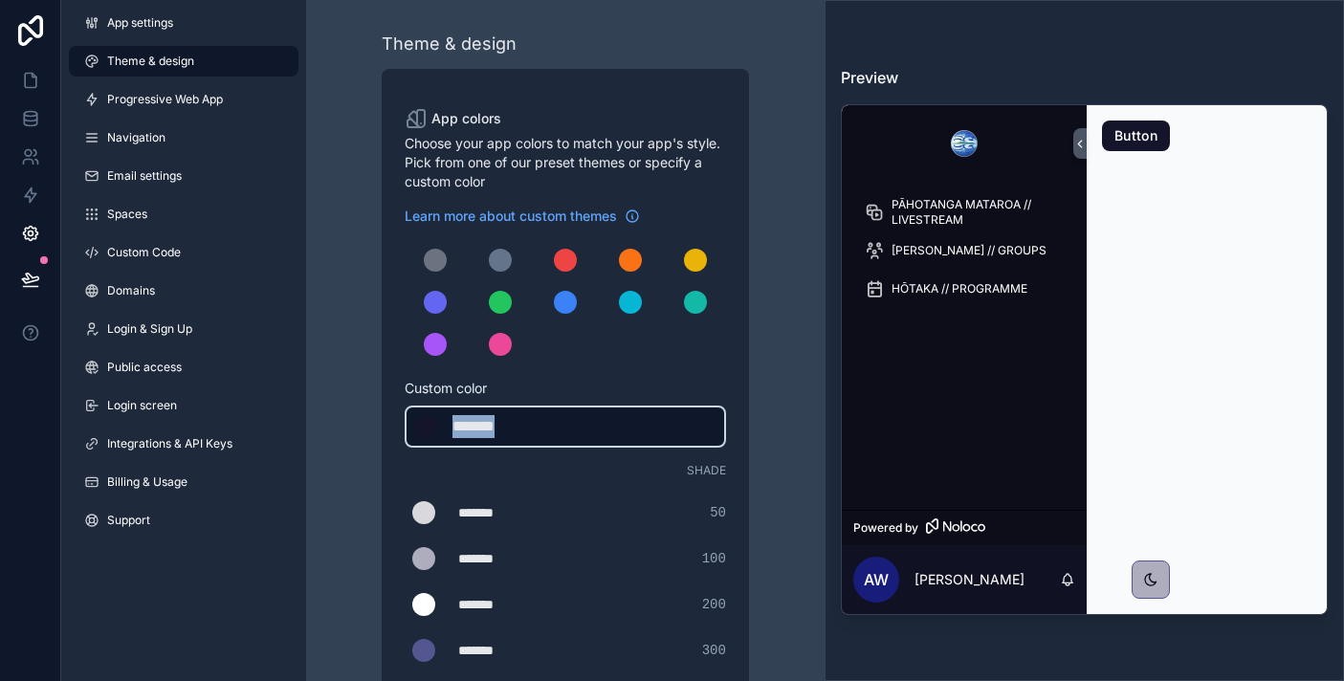
copy div "*******"
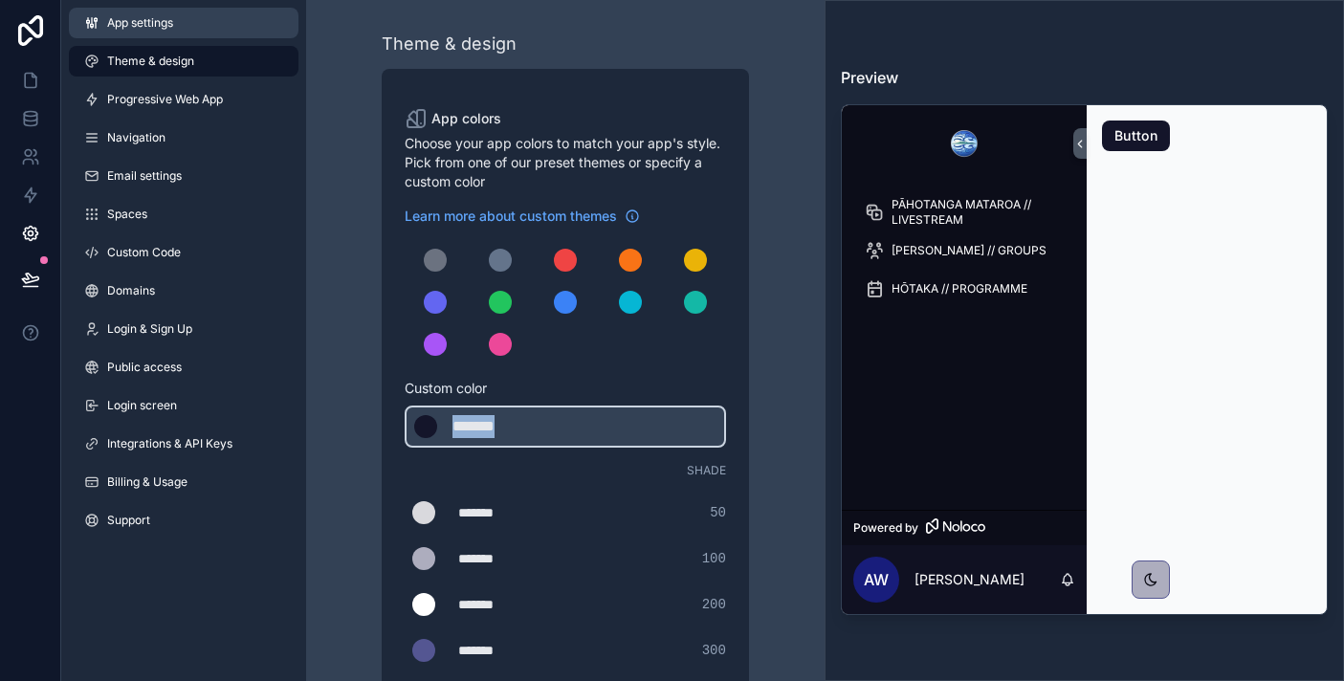
click at [190, 33] on link "App settings" at bounding box center [184, 23] width 230 height 31
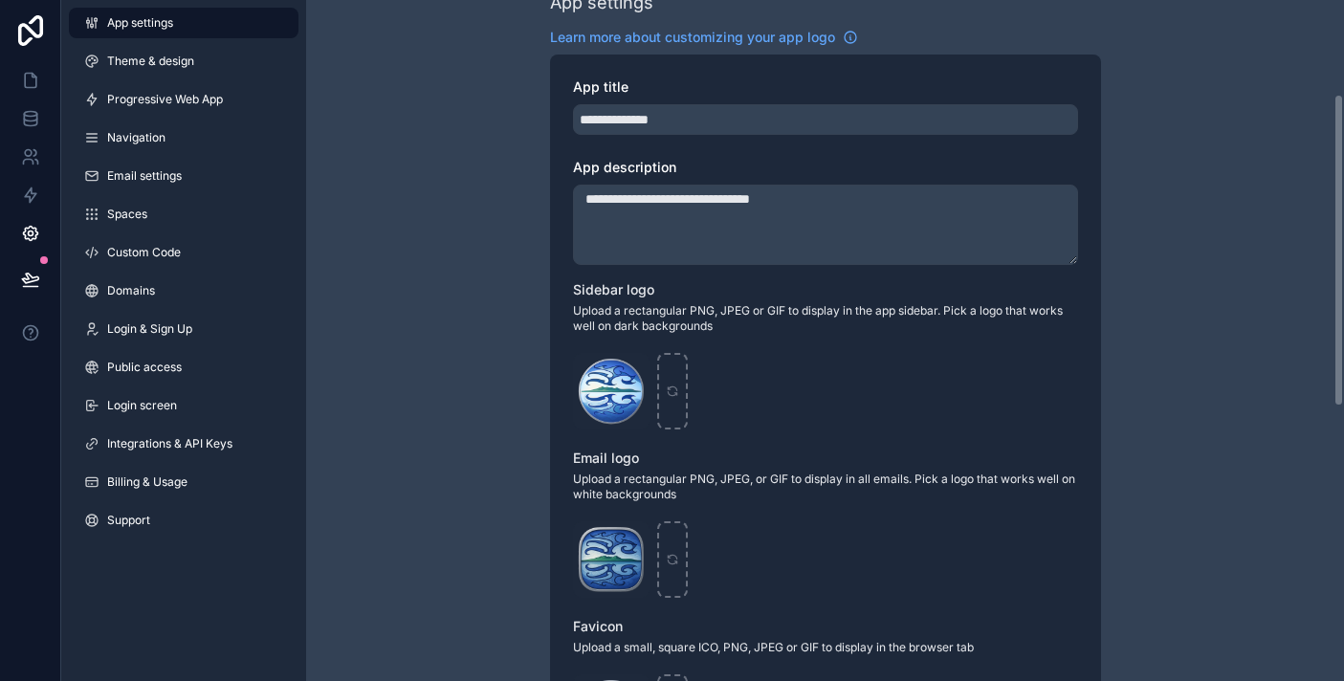
scroll to position [311, 0]
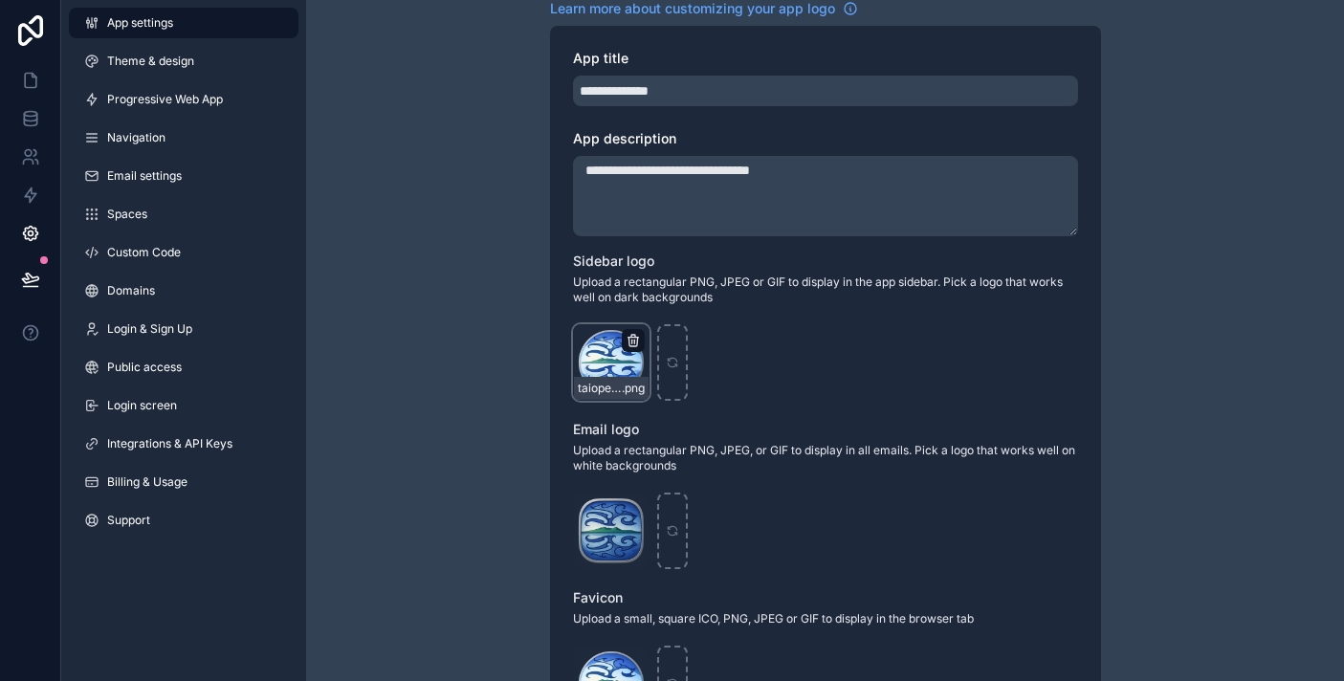
click at [634, 336] on icon "scrollable content" at bounding box center [633, 336] width 4 height 3
click at [670, 307] on icon "button" at bounding box center [673, 305] width 15 height 15
click at [608, 356] on icon "scrollable content" at bounding box center [610, 362] width 13 height 13
type input "**********"
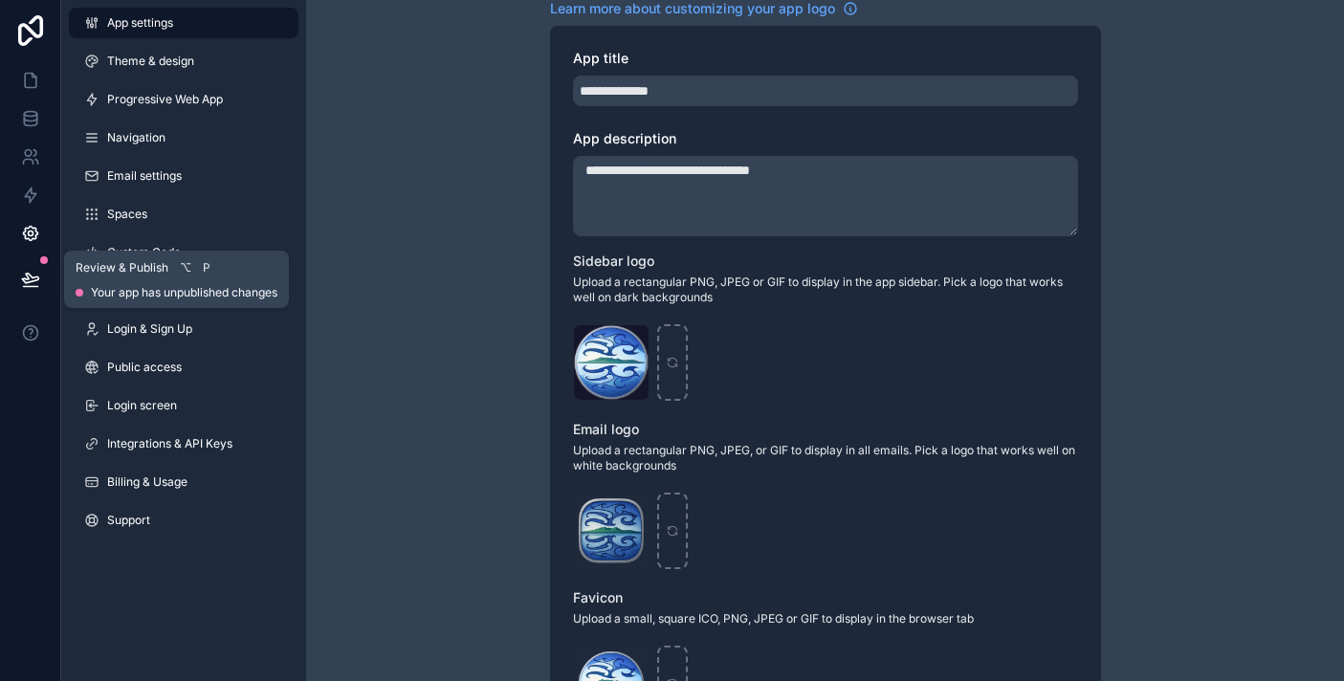
click at [21, 277] on icon at bounding box center [30, 279] width 19 height 19
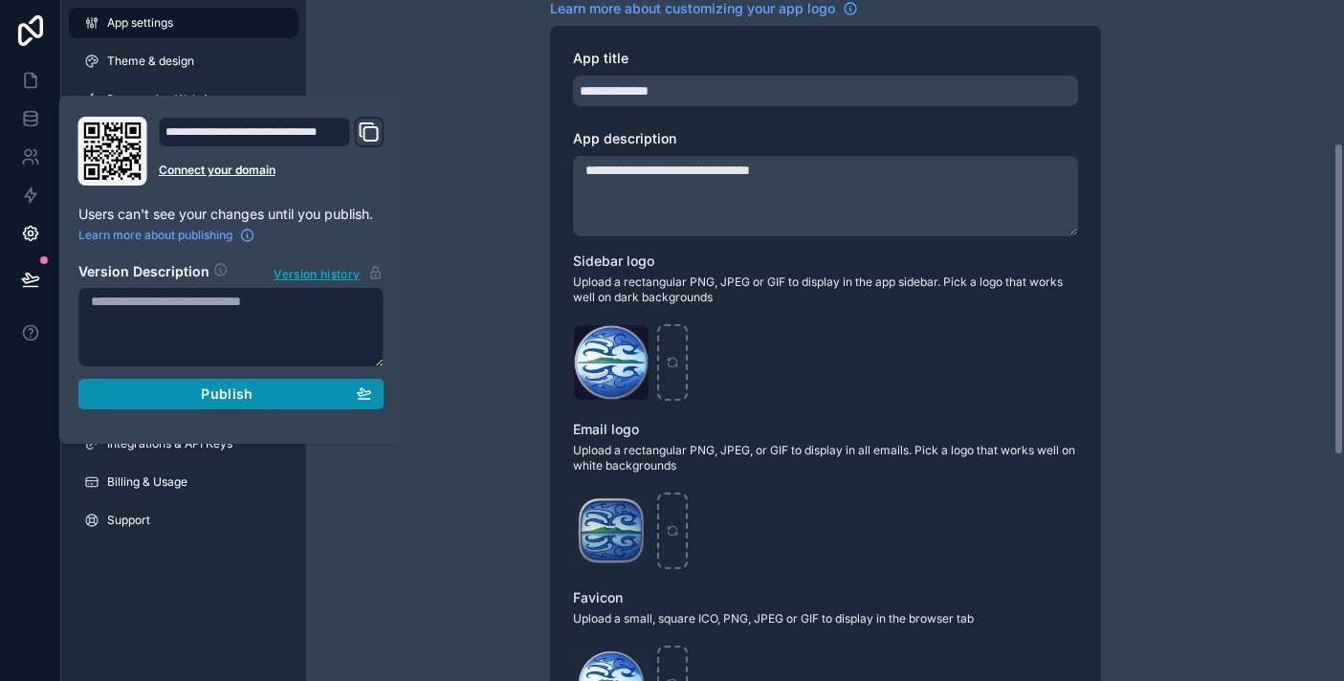
click at [217, 391] on span "Publish" at bounding box center [227, 393] width 52 height 17
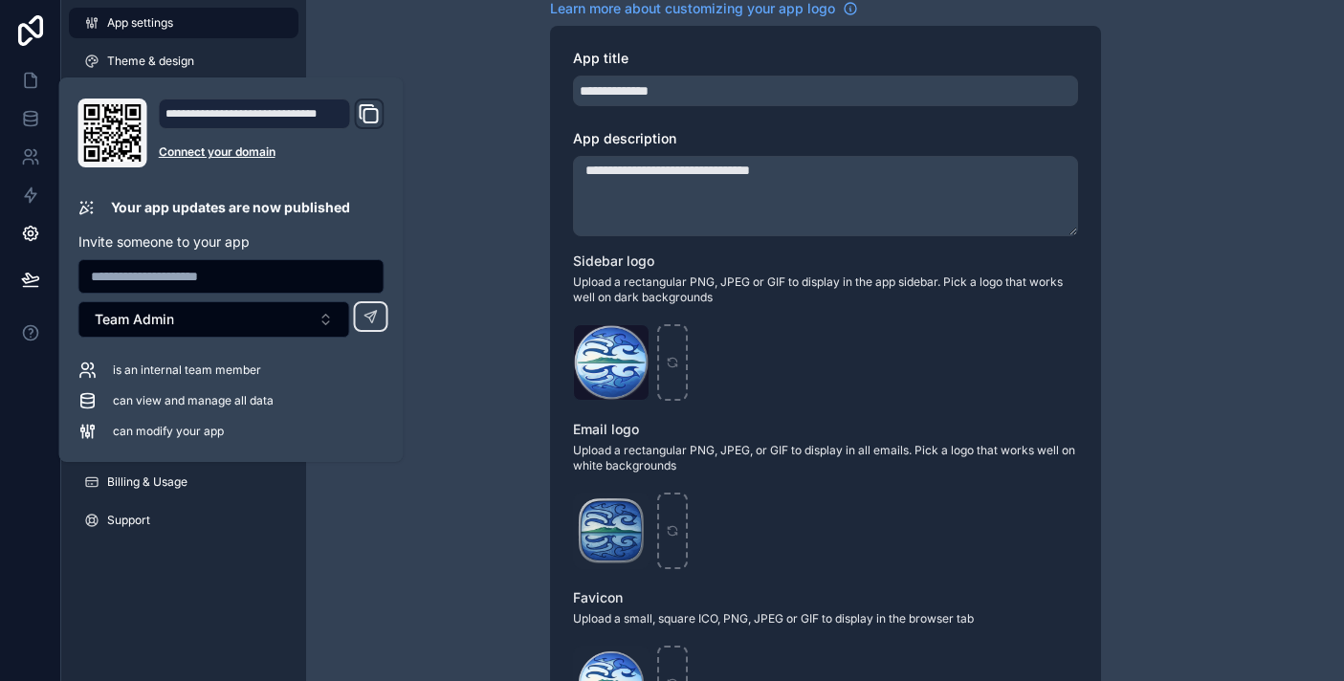
click at [498, 352] on div "**********" at bounding box center [825, 429] width 1038 height 1480
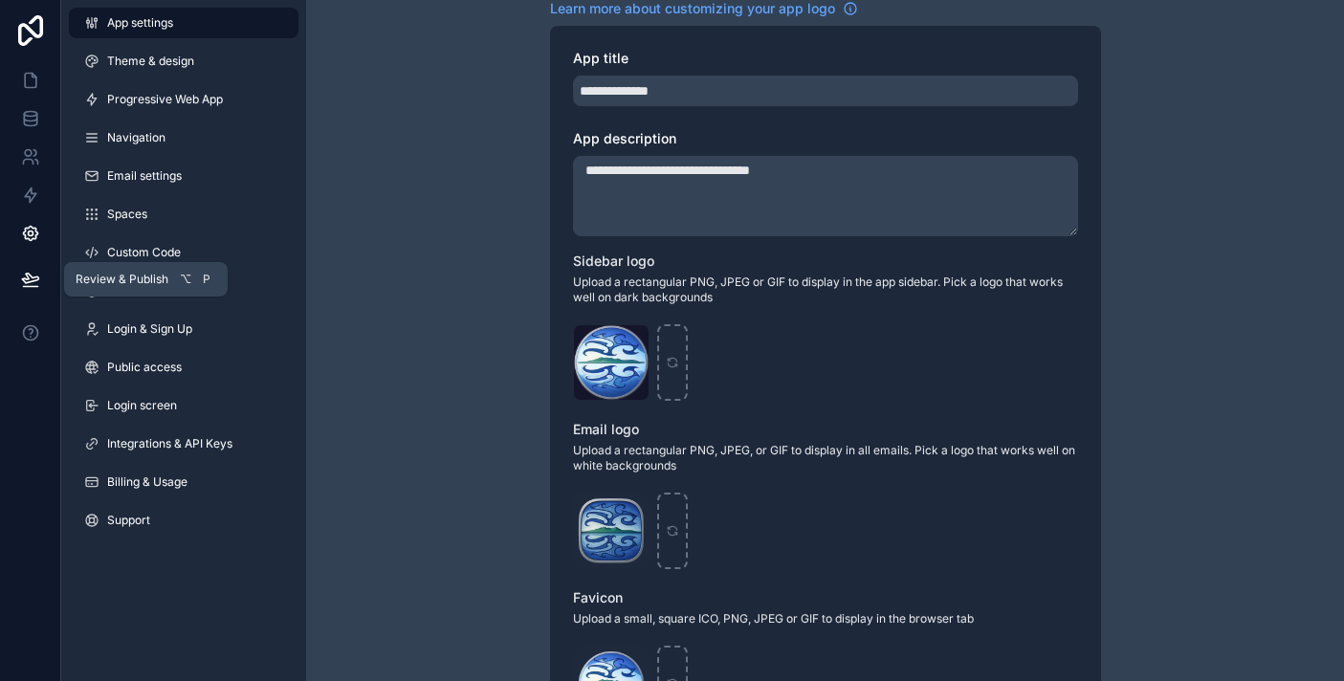
click at [33, 280] on icon at bounding box center [30, 279] width 16 height 10
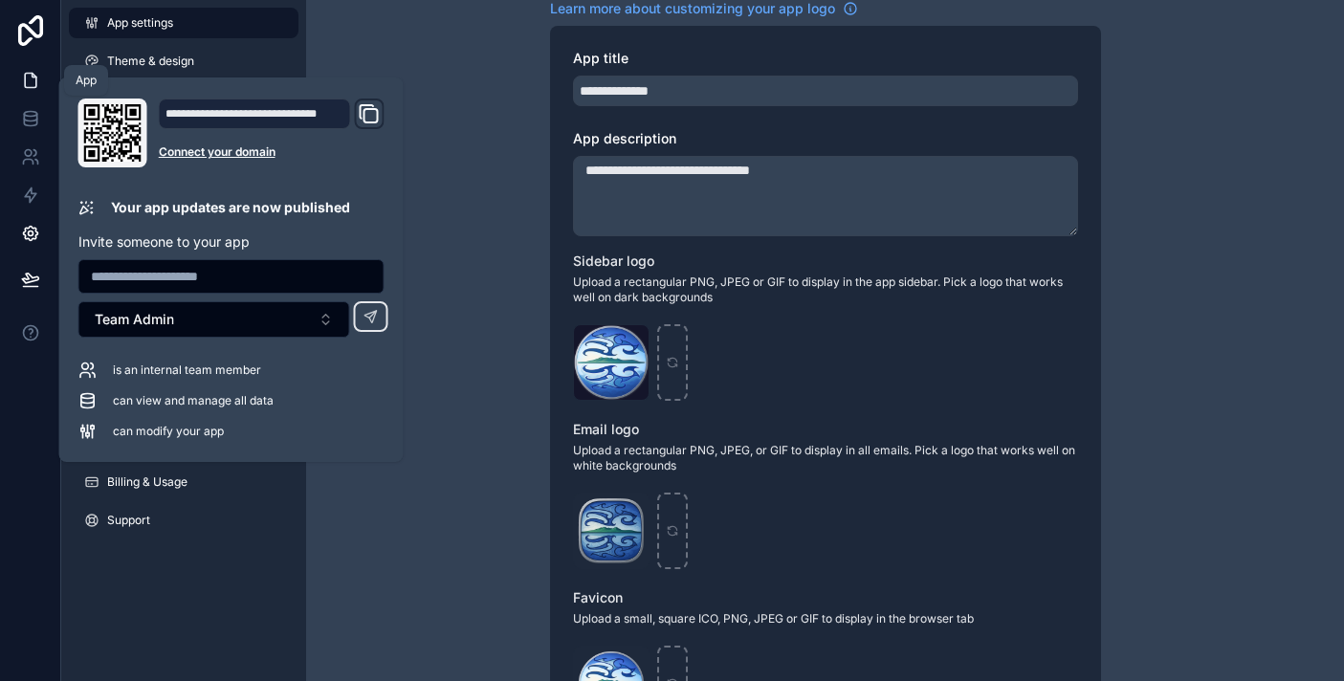
click at [33, 89] on icon at bounding box center [30, 80] width 19 height 19
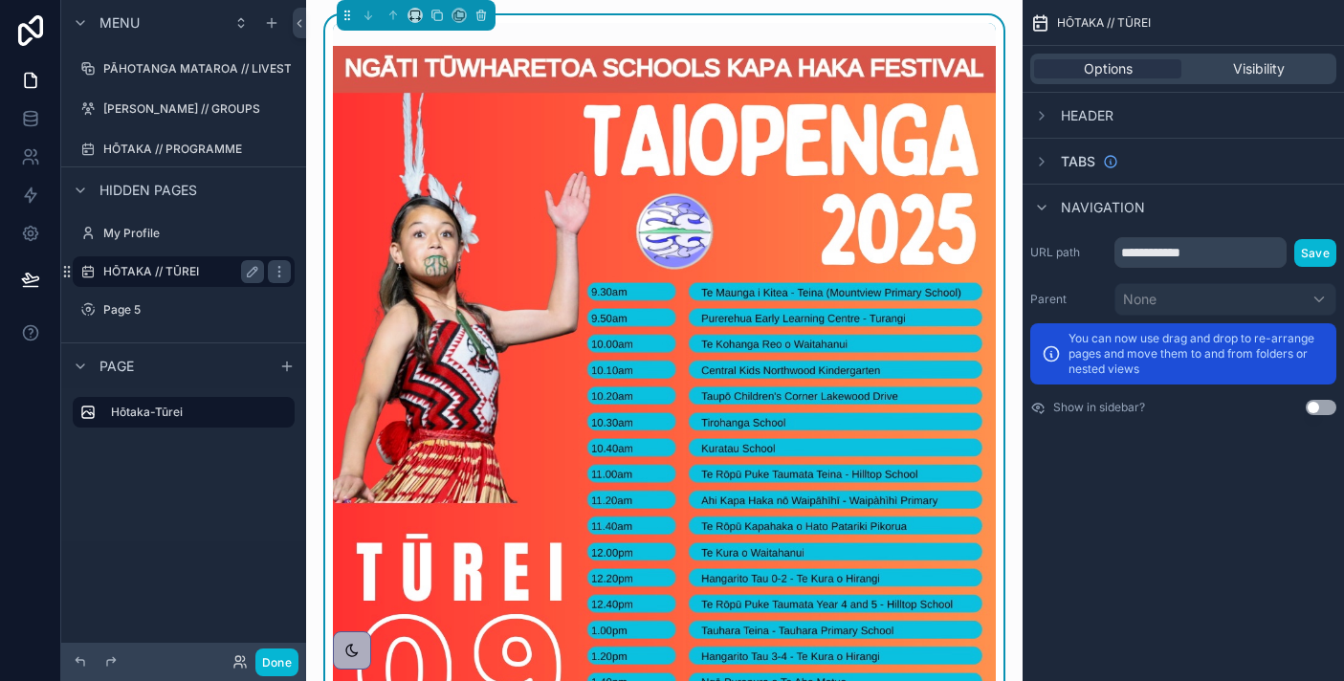
click at [218, 262] on div "HŌTAKA // TŪREI" at bounding box center [183, 271] width 161 height 23
click at [1042, 160] on icon "scrollable content" at bounding box center [1042, 162] width 4 height 8
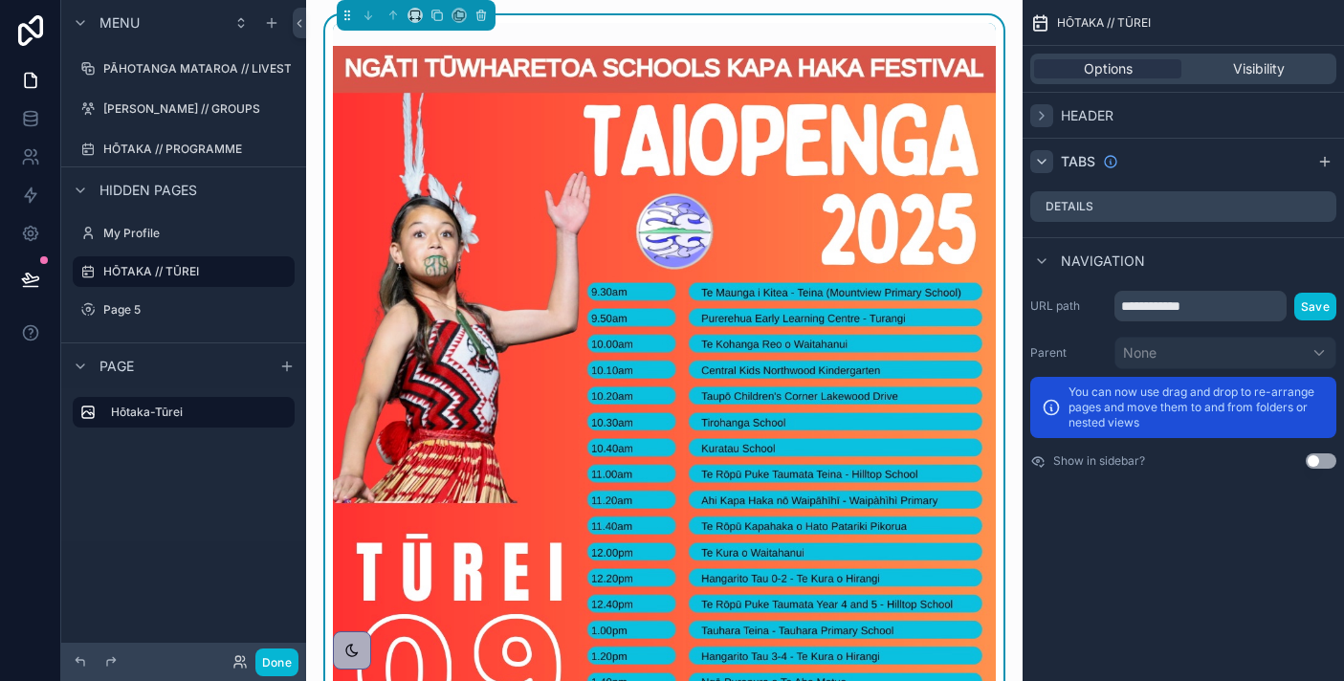
click at [1043, 111] on icon "scrollable content" at bounding box center [1041, 115] width 15 height 15
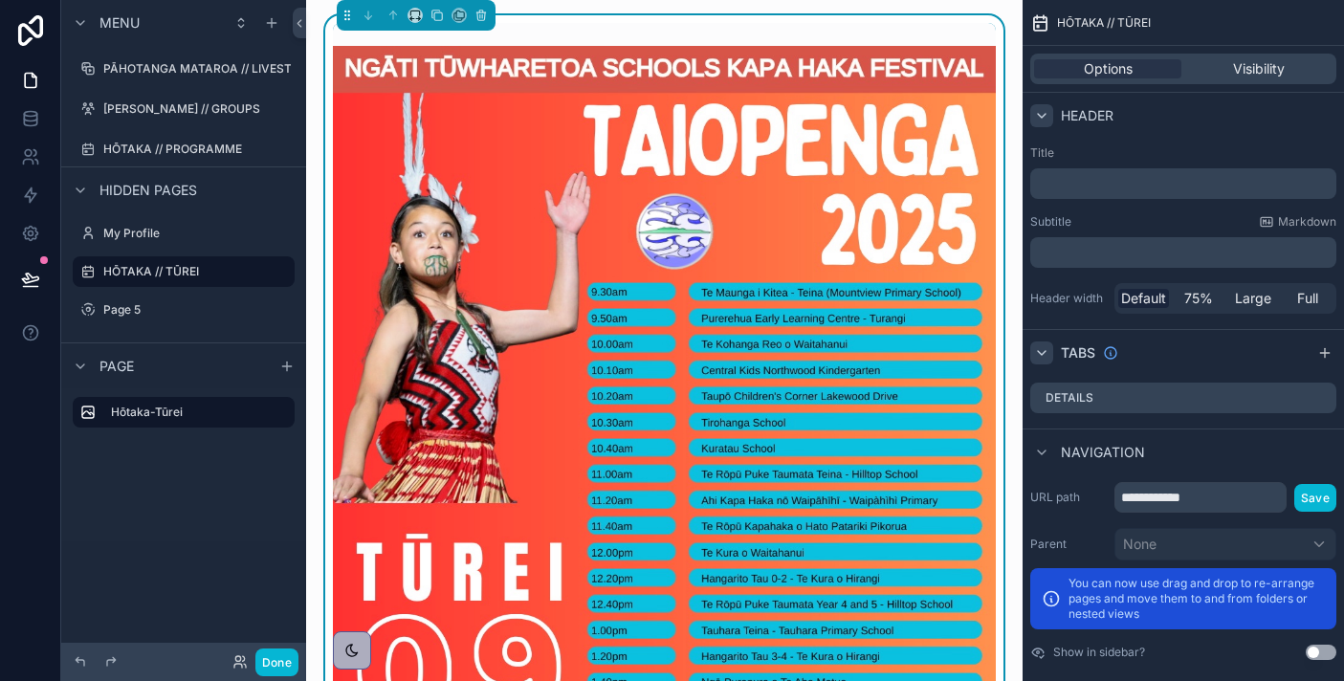
click at [1043, 111] on icon "scrollable content" at bounding box center [1041, 115] width 15 height 15
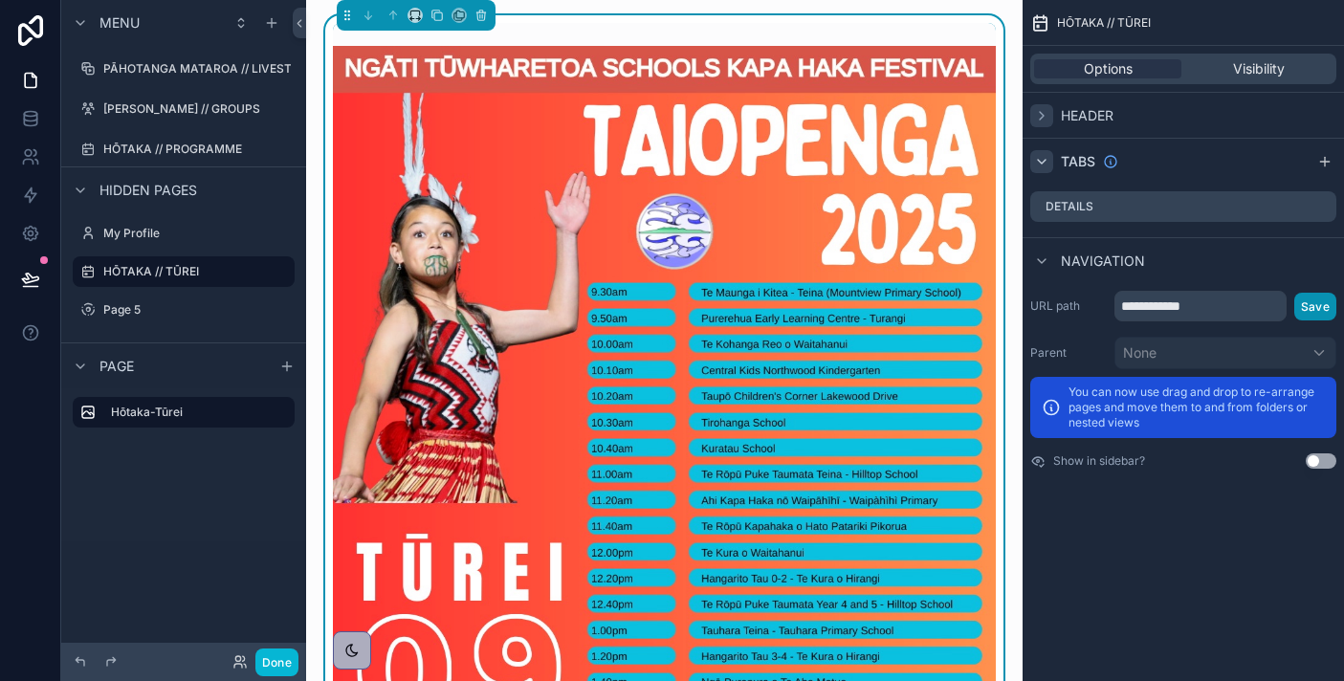
click at [1304, 307] on button "Save" at bounding box center [1315, 307] width 42 height 28
click at [1225, 64] on div "Visibility" at bounding box center [1258, 68] width 147 height 19
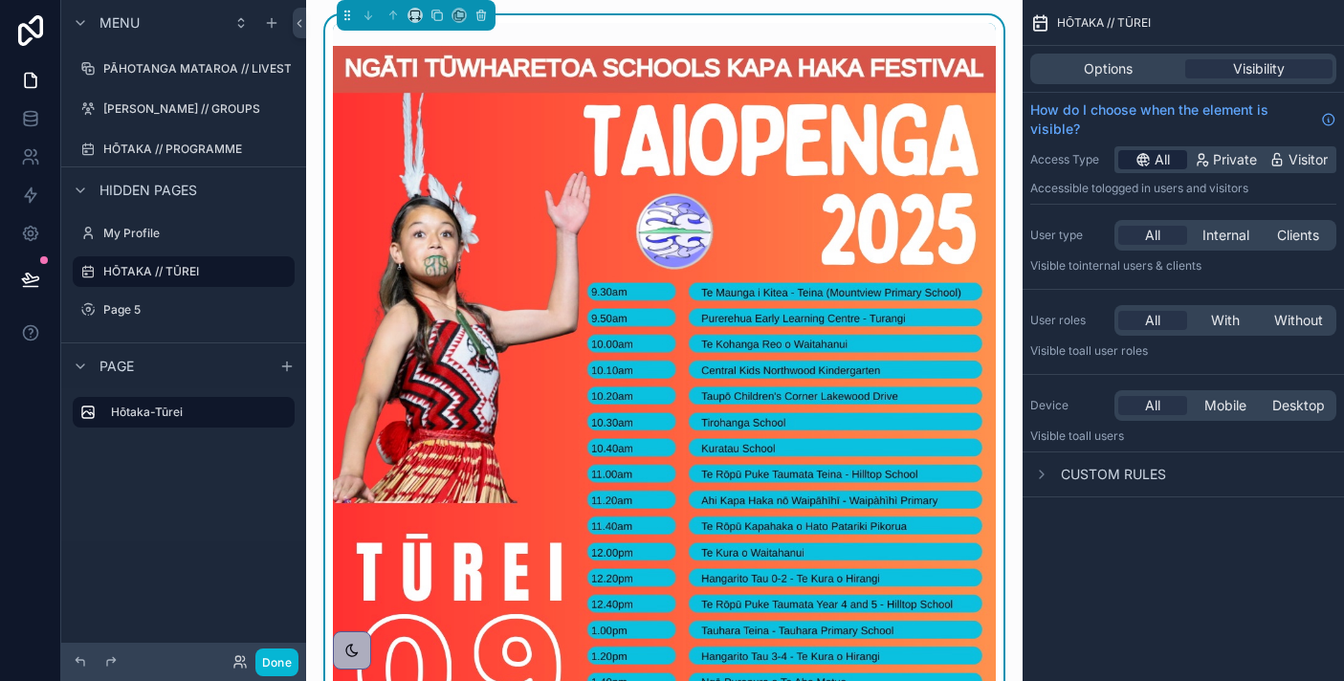
click at [1127, 166] on div "All" at bounding box center [1152, 159] width 69 height 19
click at [1090, 25] on span "HŌTAKA // TŪREI" at bounding box center [1104, 22] width 94 height 15
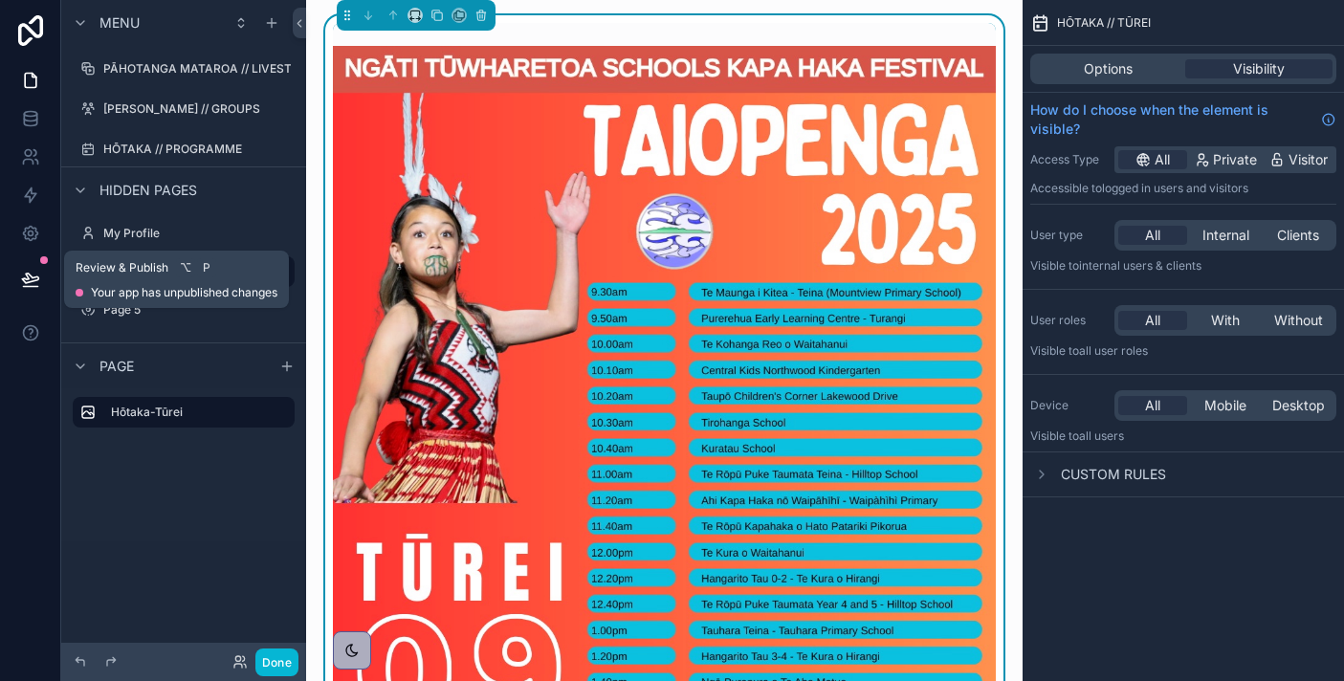
click at [39, 269] on button at bounding box center [31, 279] width 42 height 54
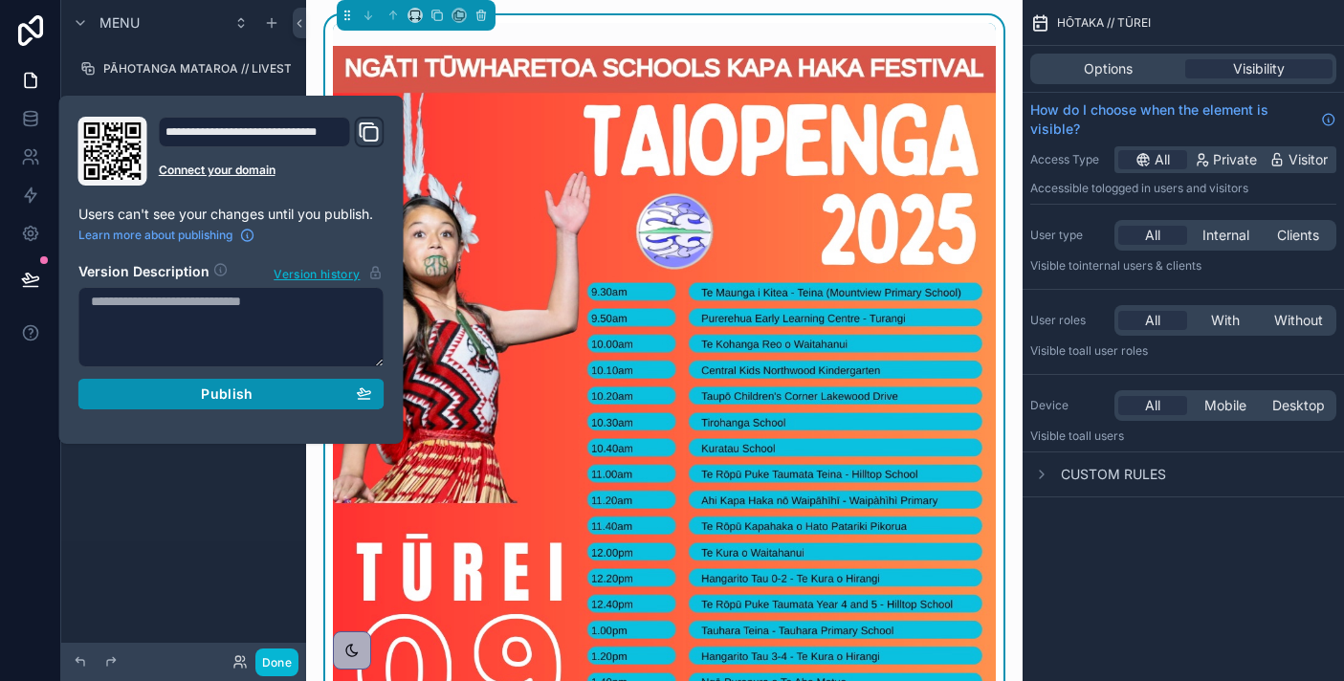
click at [296, 388] on div "Publish" at bounding box center [231, 393] width 281 height 17
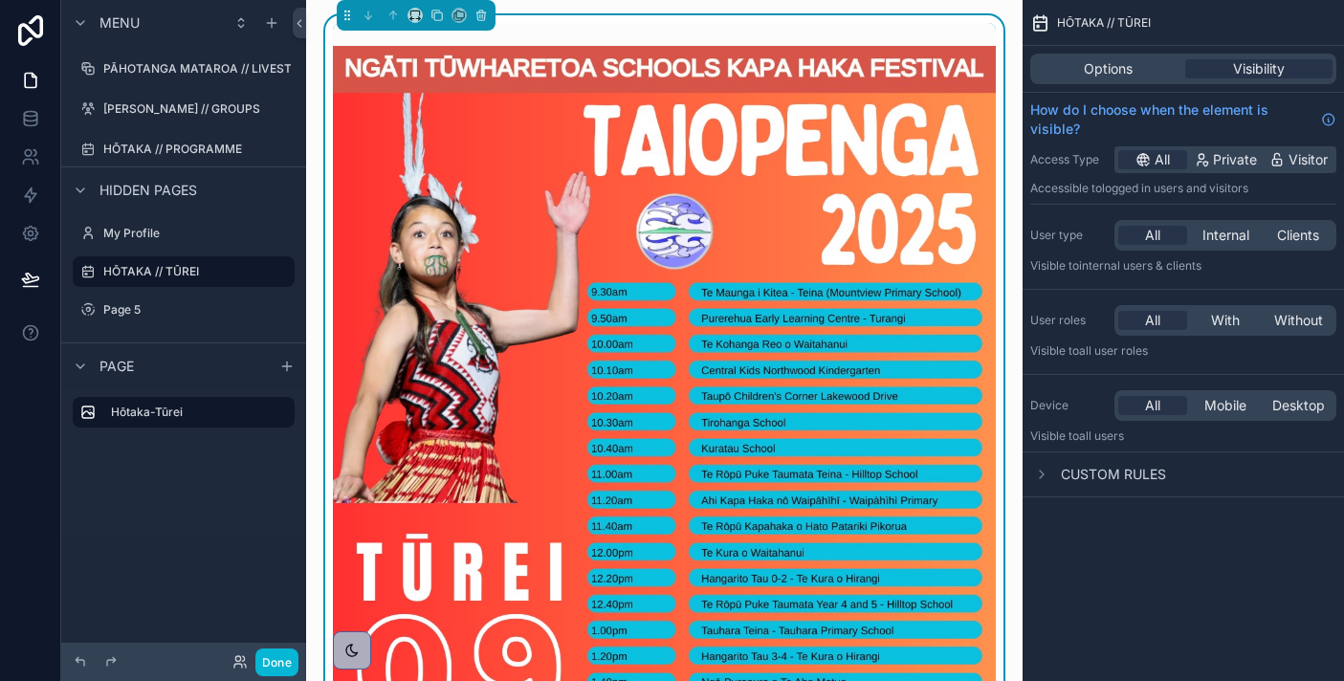
click at [268, 579] on div "Menu PĀHOTANGA MATAROA // LIVESTREAM NGĀ KAPA // GROUPS HŌTAKA // PROGRAMME Hid…" at bounding box center [183, 329] width 245 height 658
click at [241, 409] on label "Hōtaka-Tūrei" at bounding box center [195, 412] width 168 height 15
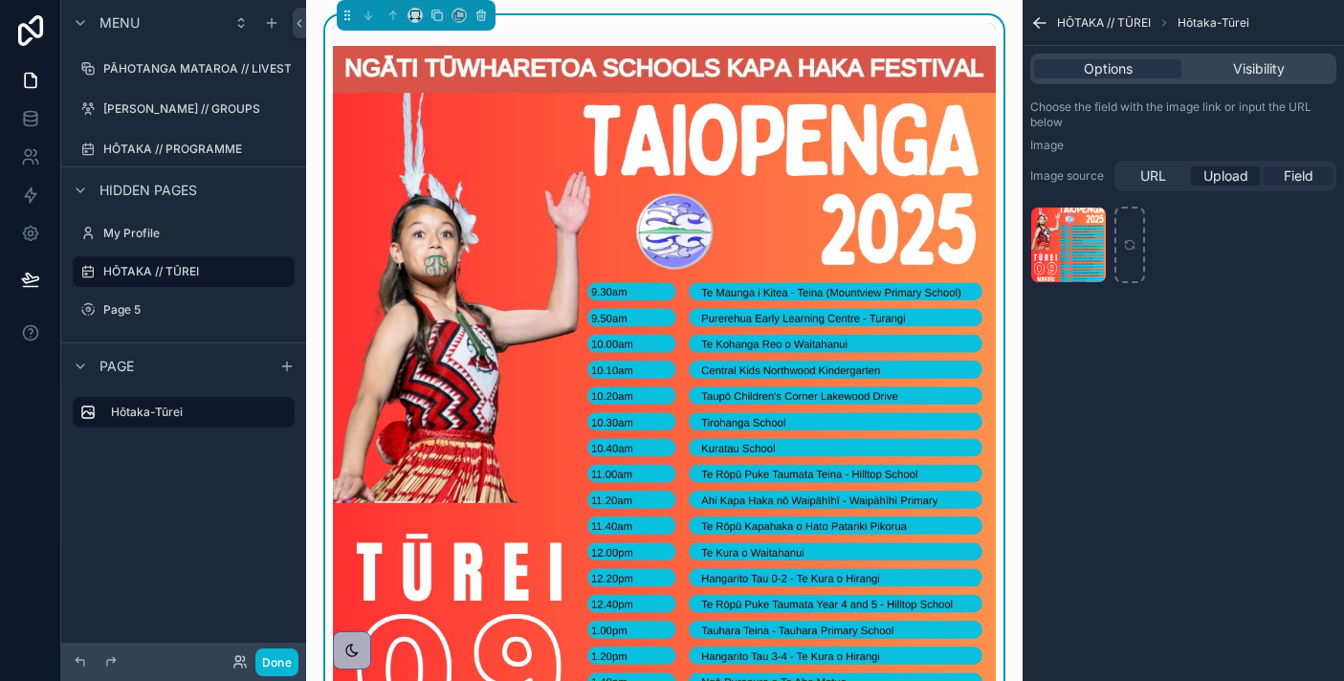
click at [1292, 175] on span "Field" at bounding box center [1298, 175] width 30 height 19
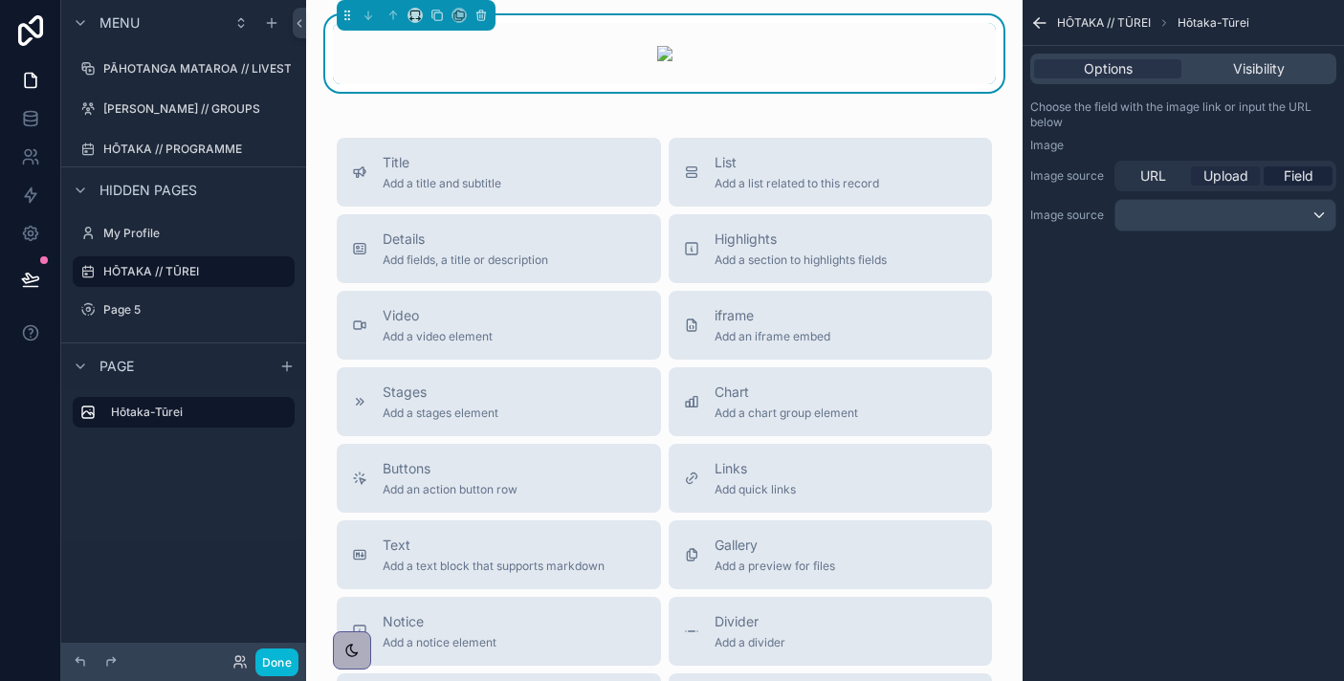
click at [1210, 178] on span "Upload" at bounding box center [1225, 175] width 45 height 19
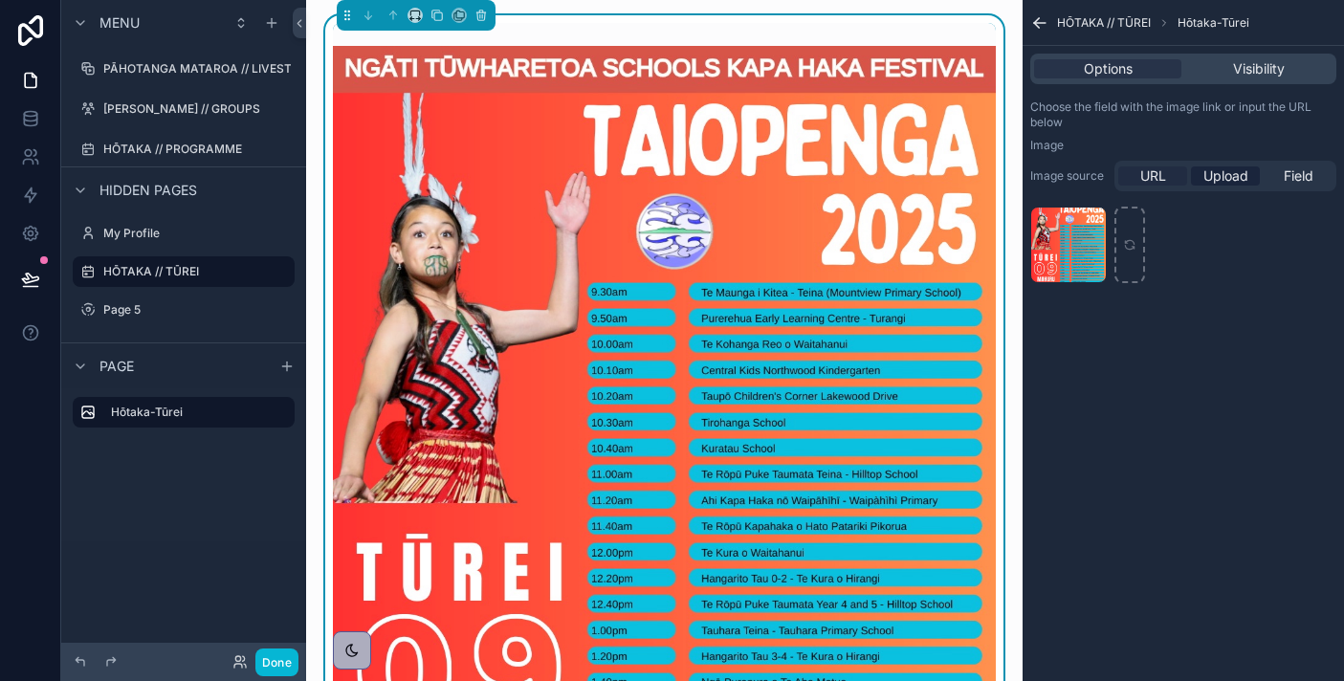
click at [1140, 180] on span "URL" at bounding box center [1153, 175] width 26 height 19
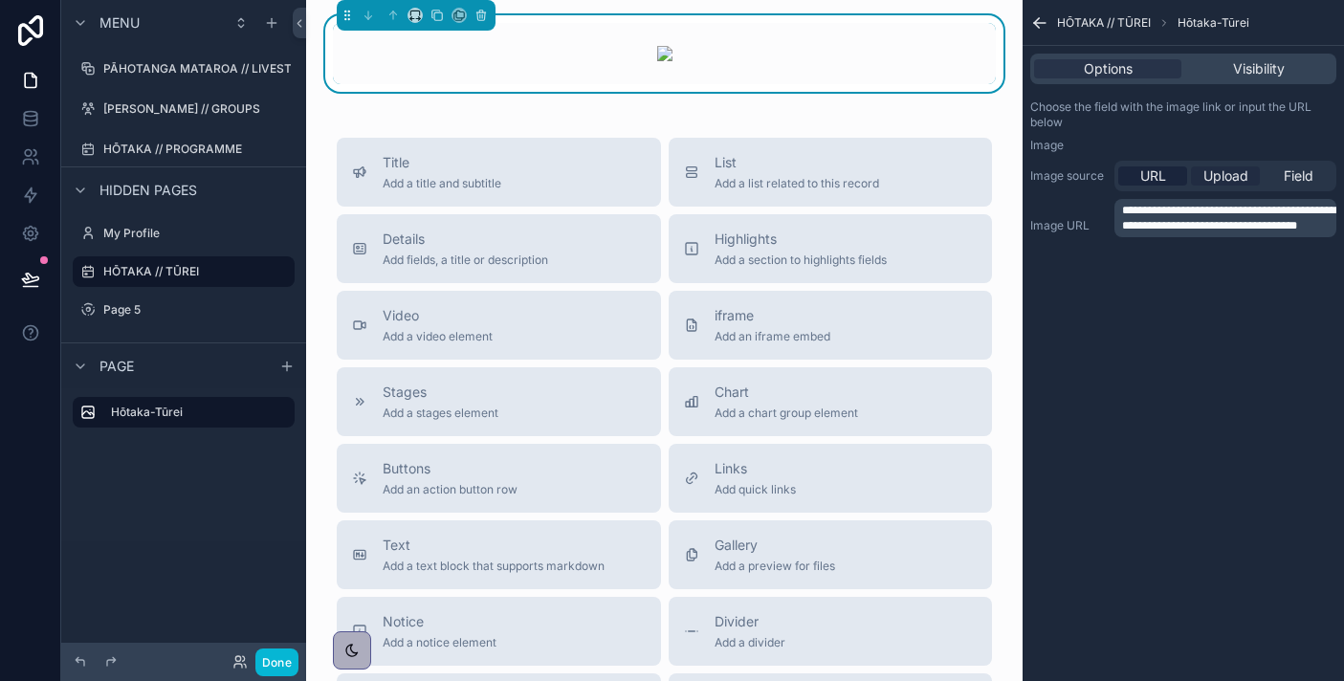
click at [1210, 174] on span "Upload" at bounding box center [1225, 175] width 45 height 19
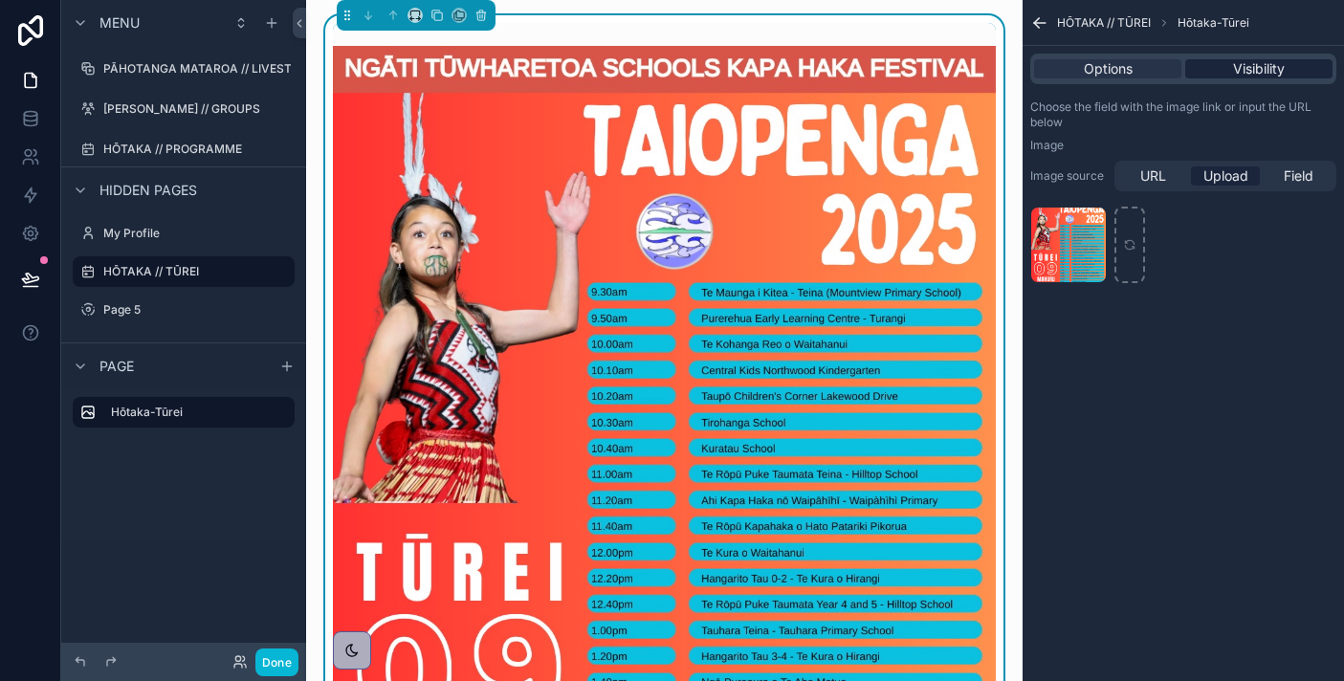
click at [1238, 64] on span "Visibility" at bounding box center [1259, 68] width 52 height 19
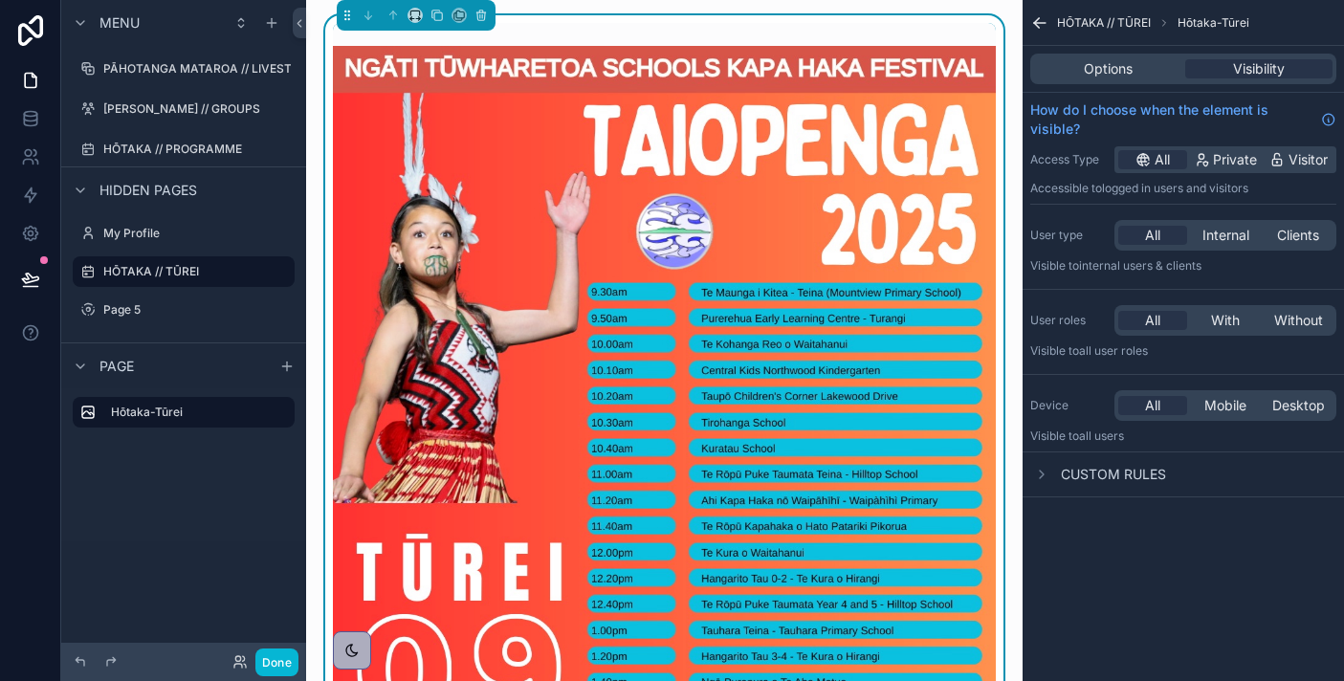
click at [1129, 483] on span "Custom rules" at bounding box center [1113, 474] width 105 height 19
click at [170, 363] on div "Page" at bounding box center [183, 365] width 245 height 46
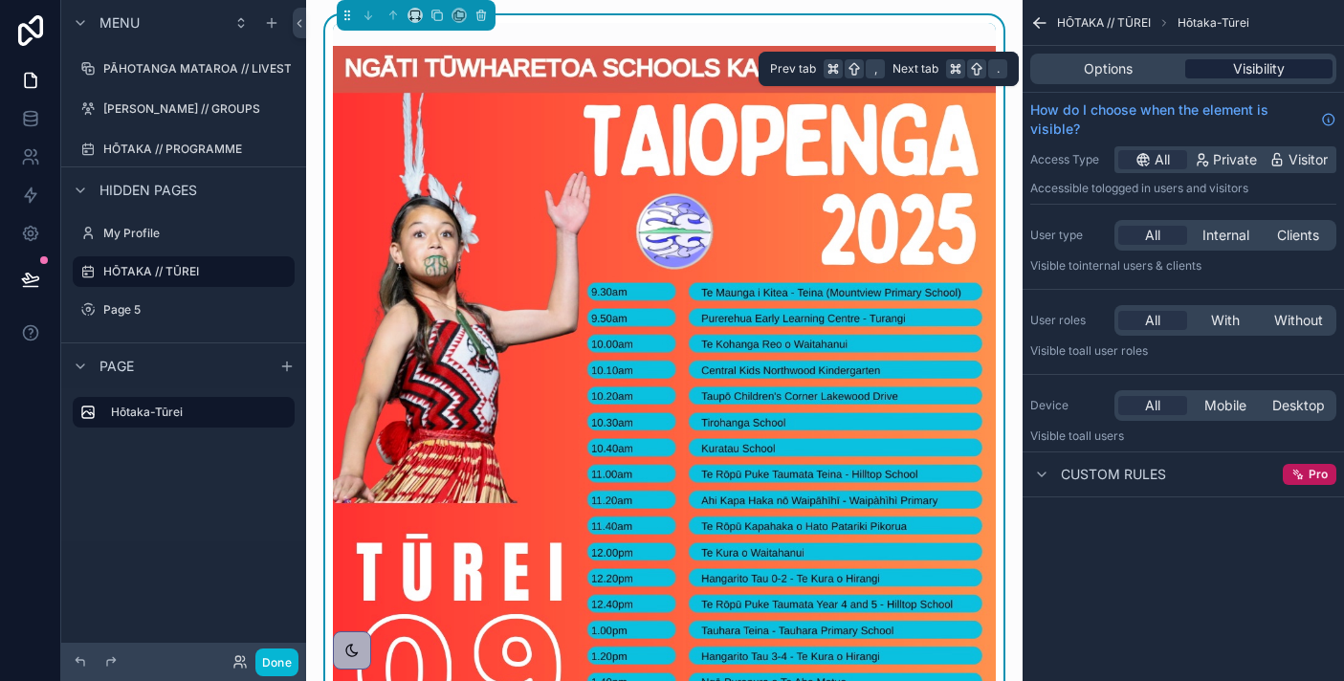
click at [1221, 70] on div "Visibility" at bounding box center [1258, 68] width 147 height 19
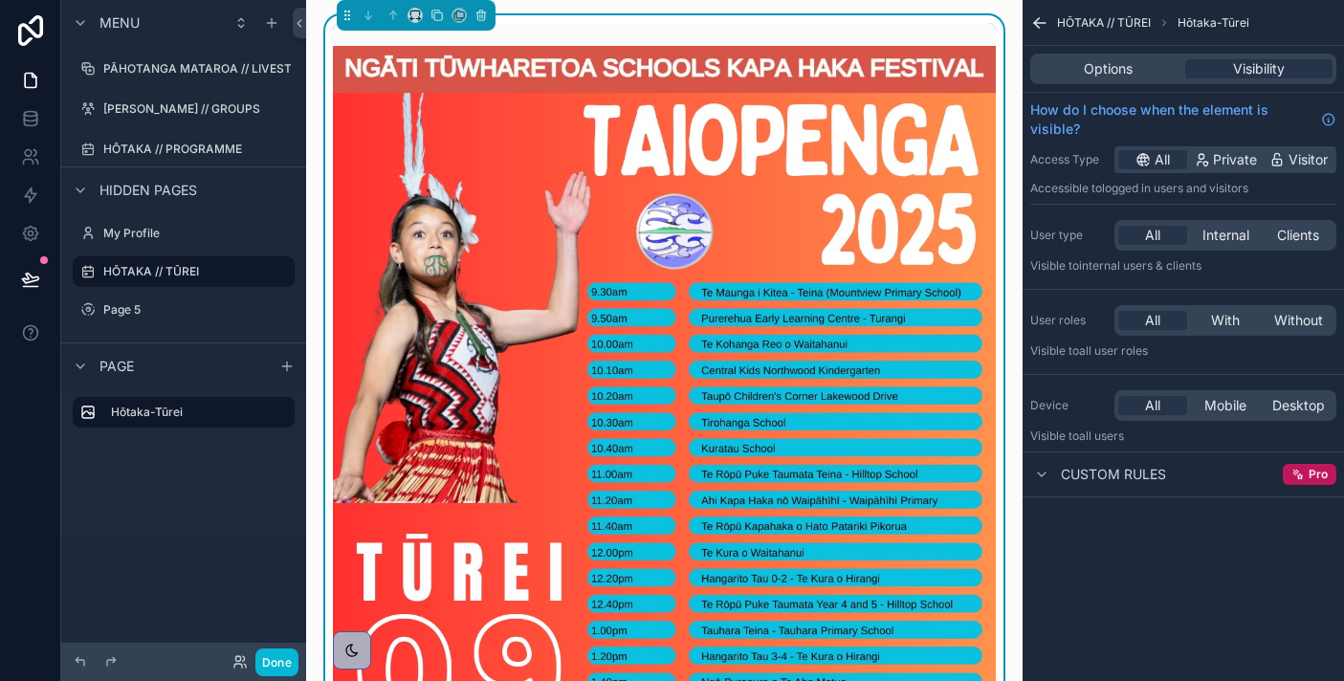
click at [1069, 82] on div "Options Visibility" at bounding box center [1183, 69] width 306 height 31
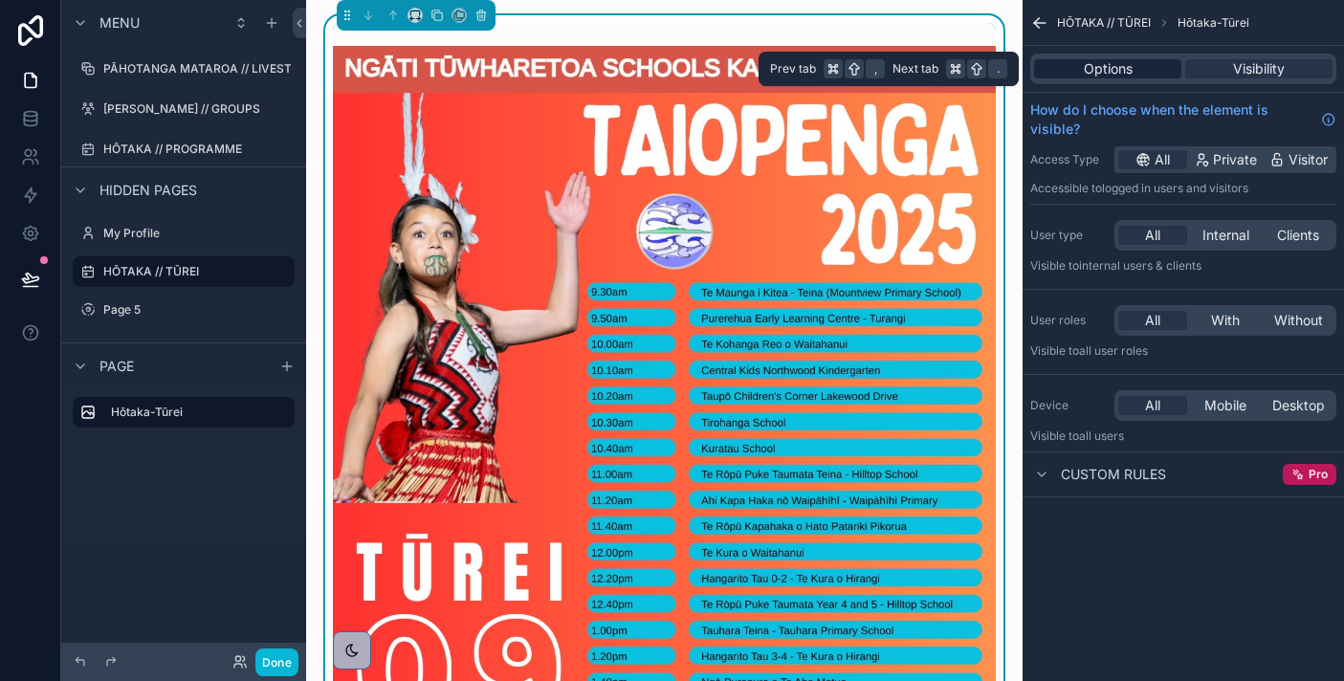
click at [1070, 73] on div "Options" at bounding box center [1107, 68] width 147 height 19
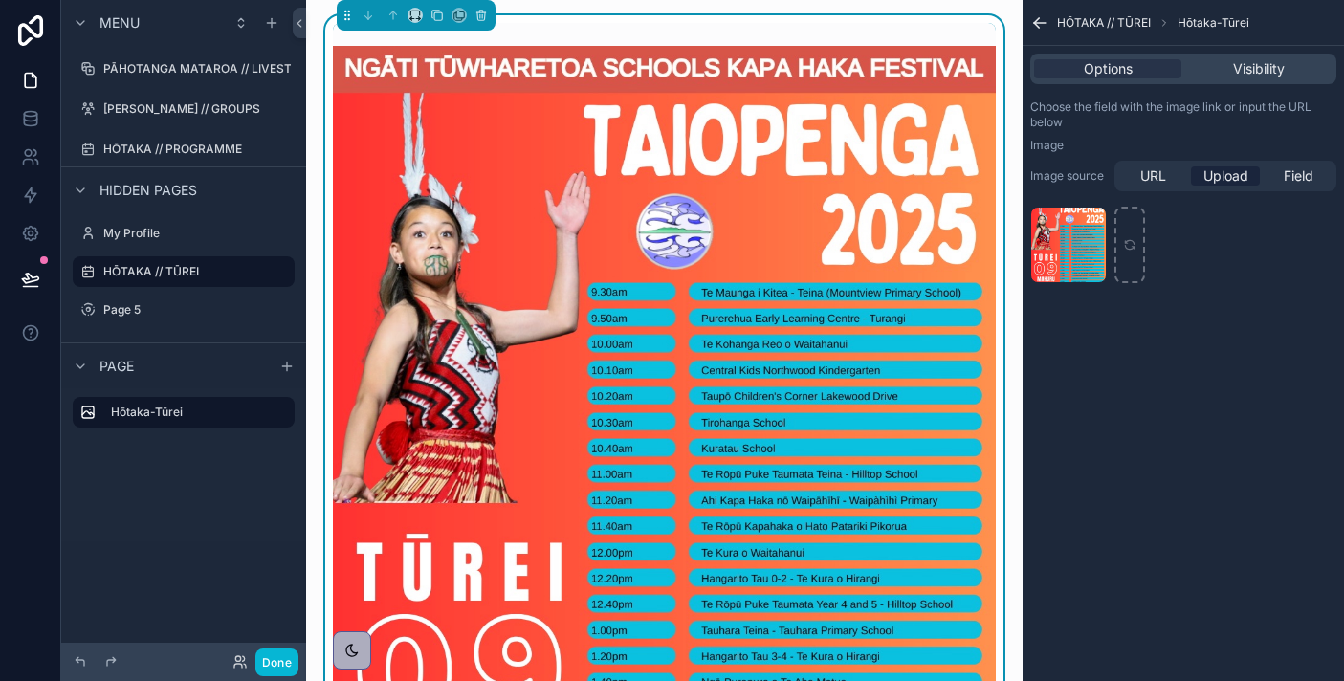
click at [1044, 28] on icon "scrollable content" at bounding box center [1039, 22] width 19 height 19
